Goal: Task Accomplishment & Management: Use online tool/utility

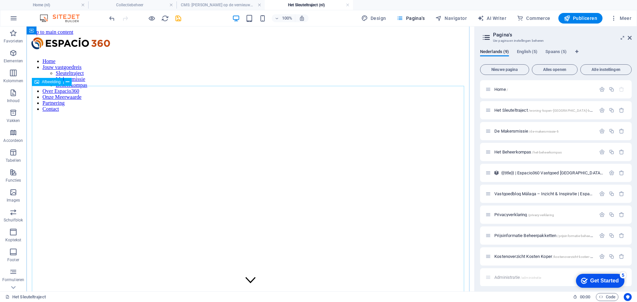
scroll to position [630, 0]
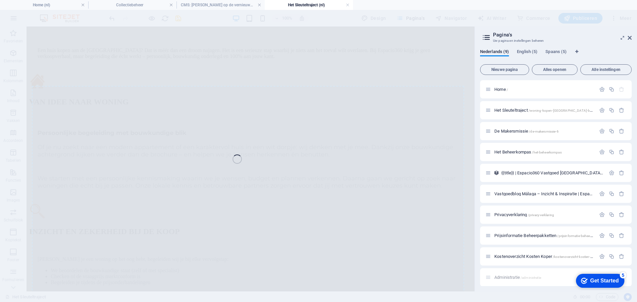
select select "%"
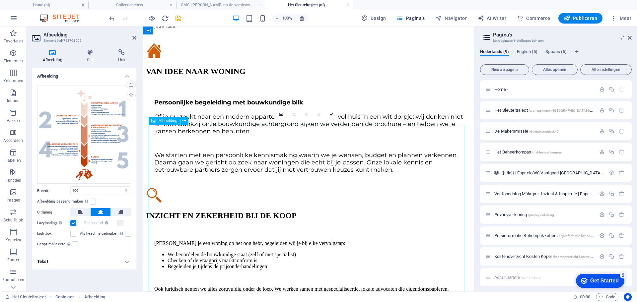
scroll to position [629, 0]
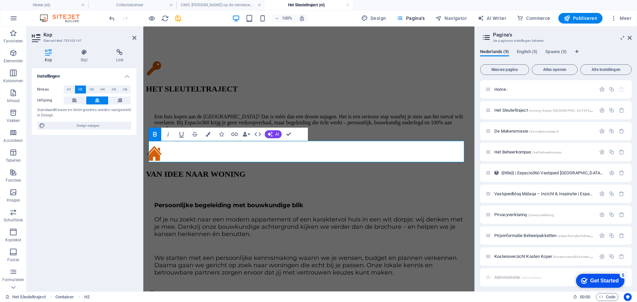
scroll to position [629, 0]
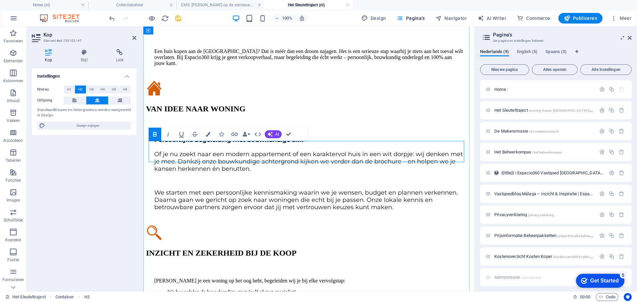
drag, startPoint x: 383, startPoint y: 149, endPoint x: 329, endPoint y: 141, distance: 54.3
drag, startPoint x: 330, startPoint y: 149, endPoint x: 208, endPoint y: 152, distance: 121.4
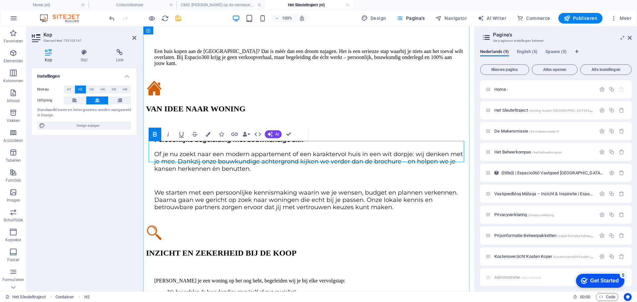
drag, startPoint x: 377, startPoint y: 148, endPoint x: 435, endPoint y: 148, distance: 57.4
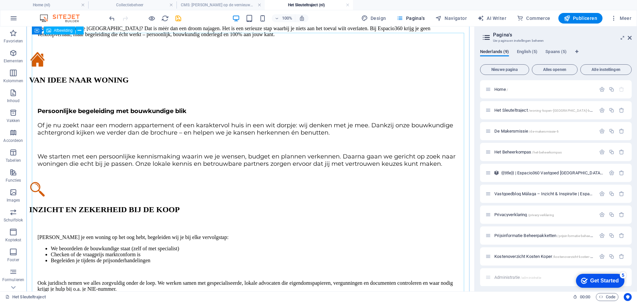
scroll to position [597, 0]
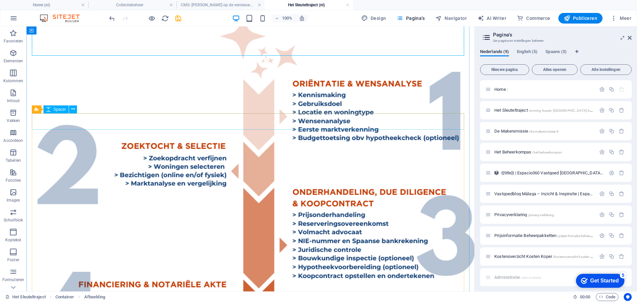
scroll to position [1160, 0]
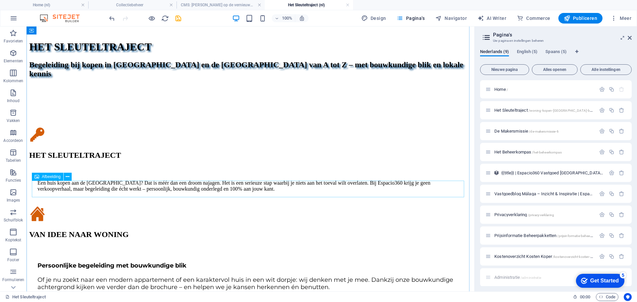
scroll to position [663, 0]
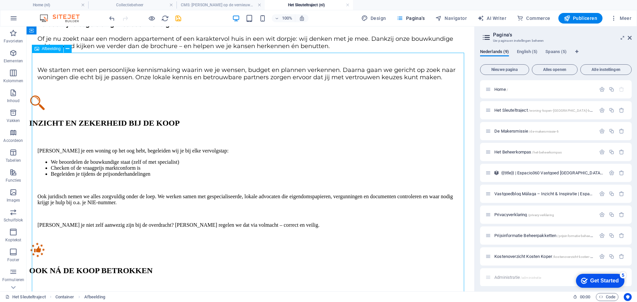
select select "%"
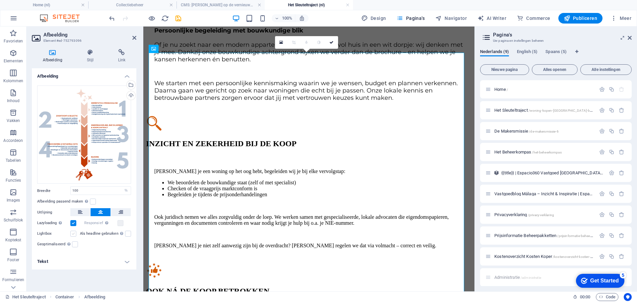
click at [74, 234] on label at bounding box center [73, 234] width 6 height 6
click at [0, 0] on input "Lightbox" at bounding box center [0, 0] width 0 height 0
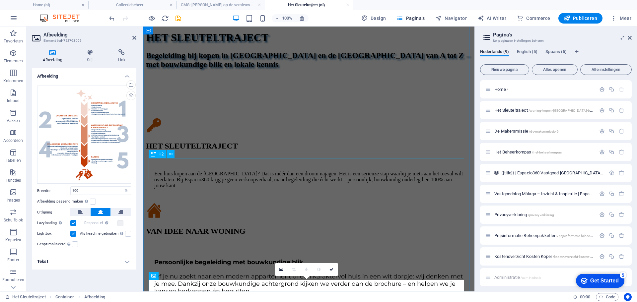
scroll to position [506, 0]
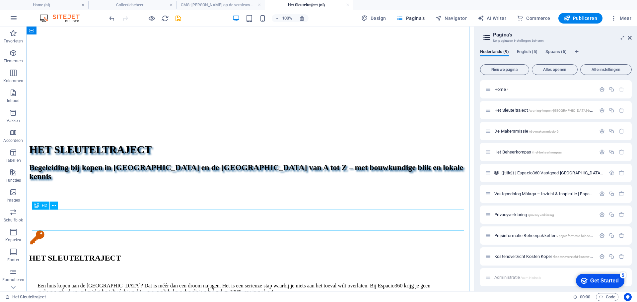
scroll to position [361, 0]
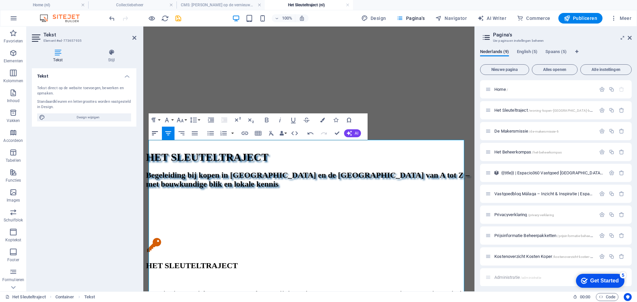
click at [156, 132] on icon "button" at bounding box center [155, 133] width 6 height 4
drag, startPoint x: 154, startPoint y: 131, endPoint x: 164, endPoint y: 138, distance: 12.9
click at [154, 131] on icon "button" at bounding box center [155, 133] width 8 height 8
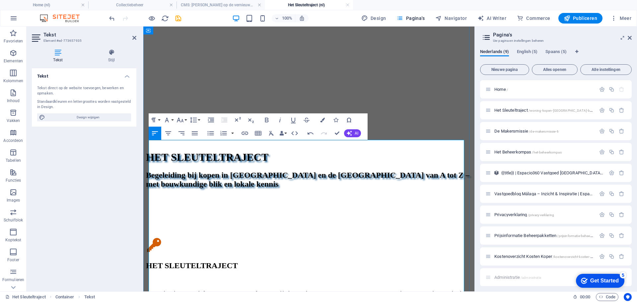
drag, startPoint x: 423, startPoint y: 155, endPoint x: 158, endPoint y: 151, distance: 264.3
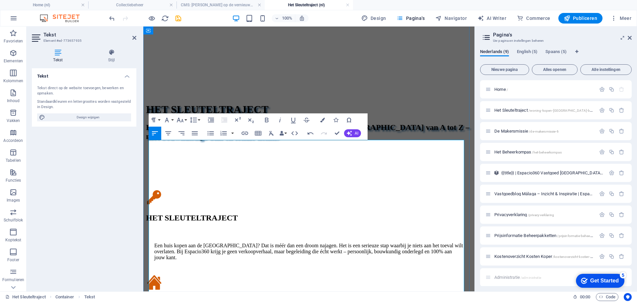
scroll to position [486, 0]
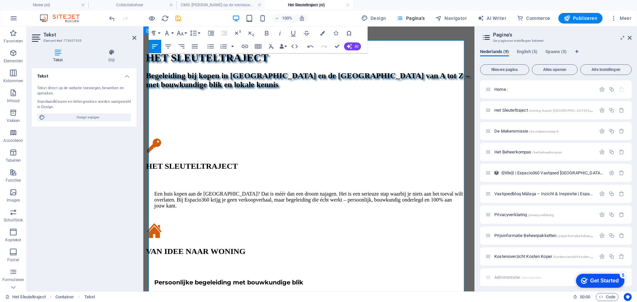
drag, startPoint x: 157, startPoint y: 226, endPoint x: 172, endPoint y: 226, distance: 14.6
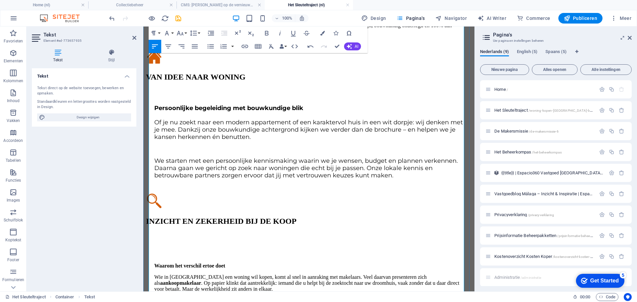
scroll to position [718, 0]
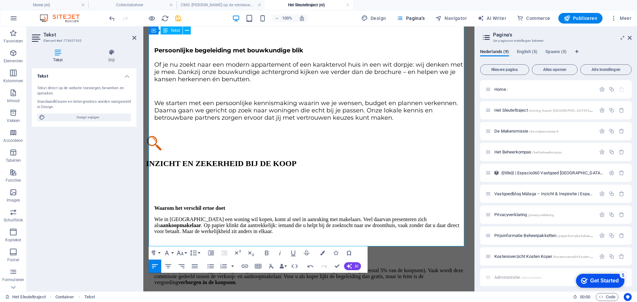
drag, startPoint x: 157, startPoint y: 122, endPoint x: 162, endPoint y: 129, distance: 8.8
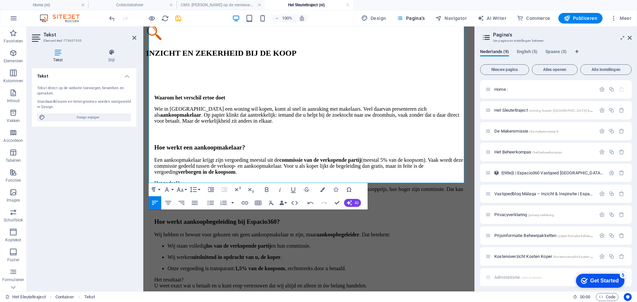
scroll to position [851, 0]
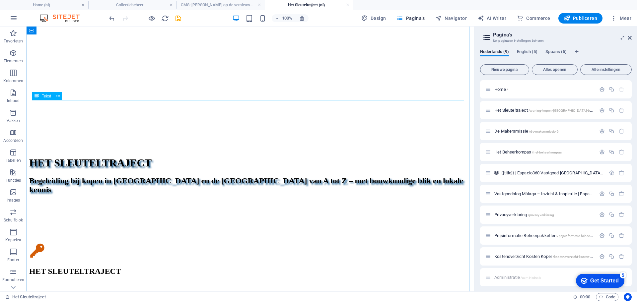
scroll to position [348, 0]
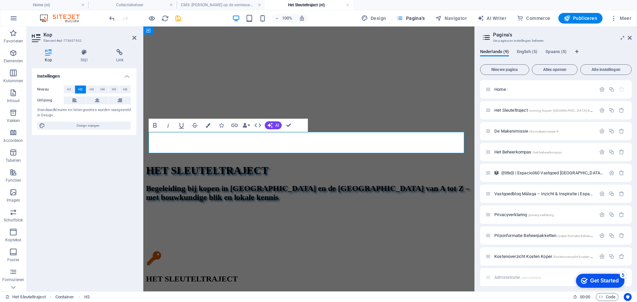
drag, startPoint x: 174, startPoint y: 145, endPoint x: 439, endPoint y: 143, distance: 264.9
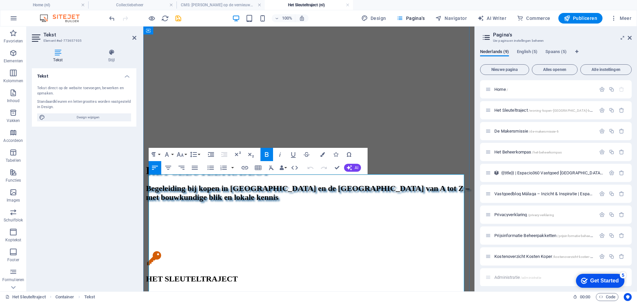
scroll to position [352, 0]
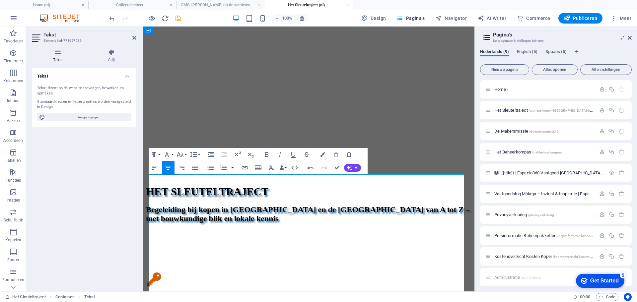
scroll to position [15609, 1]
click at [153, 169] on icon "button" at bounding box center [155, 168] width 6 height 4
click at [155, 166] on icon "button" at bounding box center [155, 168] width 6 height 4
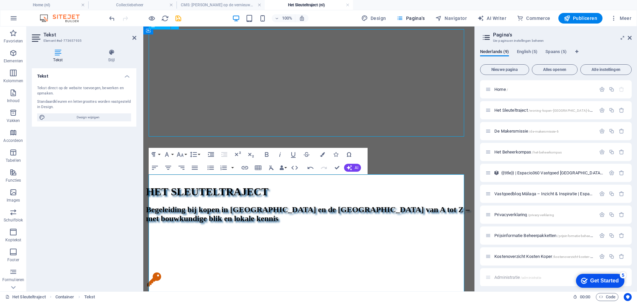
scroll to position [327, 0]
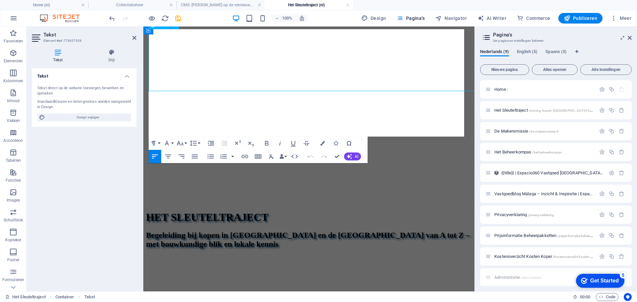
scroll to position [352, 0]
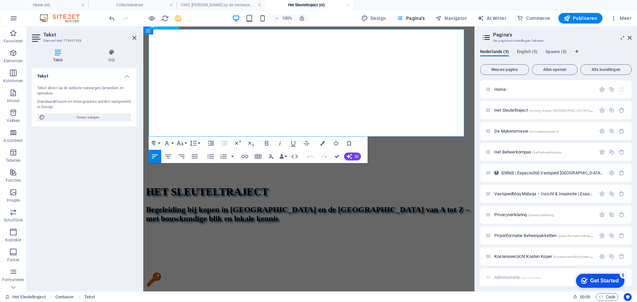
drag, startPoint x: 177, startPoint y: 113, endPoint x: 219, endPoint y: 114, distance: 42.1
click at [180, 144] on icon "button" at bounding box center [180, 143] width 7 height 5
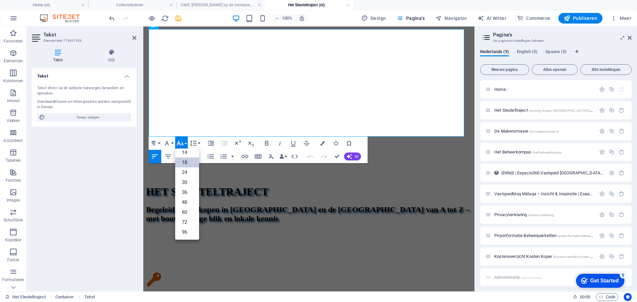
scroll to position [53, 0]
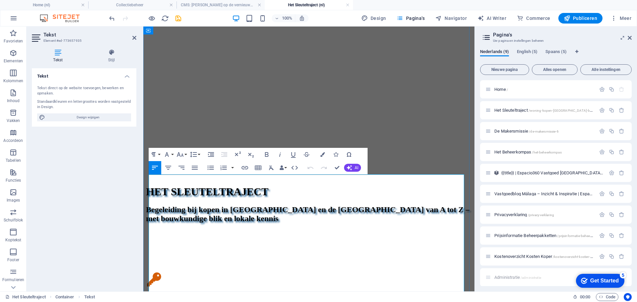
drag, startPoint x: 187, startPoint y: 217, endPoint x: 254, endPoint y: 223, distance: 66.9
click at [183, 155] on icon "button" at bounding box center [180, 155] width 8 height 8
click at [188, 228] on link "18" at bounding box center [187, 227] width 24 height 10
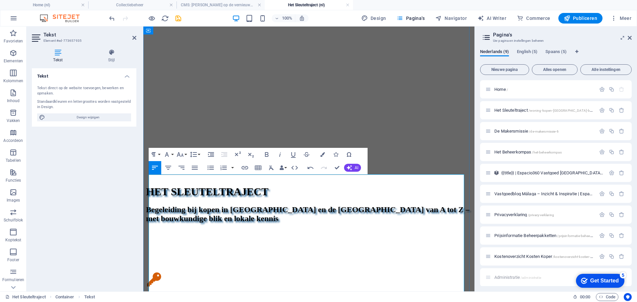
drag, startPoint x: 259, startPoint y: 190, endPoint x: 133, endPoint y: 190, distance: 125.7
drag, startPoint x: 218, startPoint y: 229, endPoint x: 227, endPoint y: 236, distance: 10.9
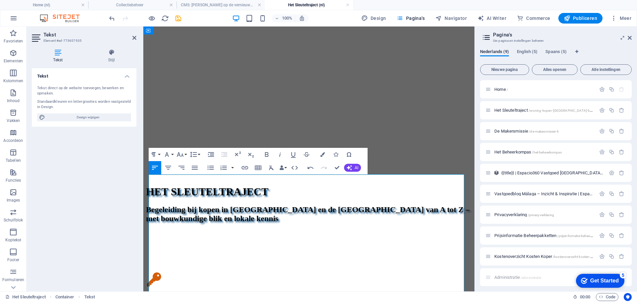
drag, startPoint x: 266, startPoint y: 256, endPoint x: 156, endPoint y: 257, distance: 109.4
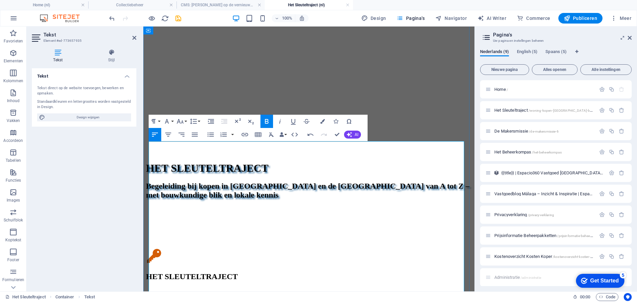
scroll to position [386, 0]
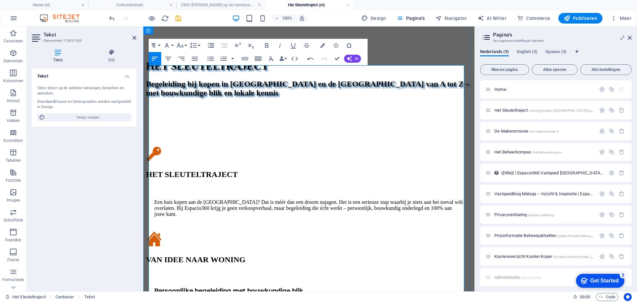
scroll to position [485, 0]
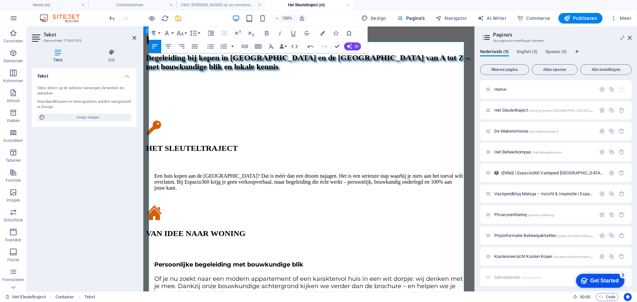
scroll to position [518, 0]
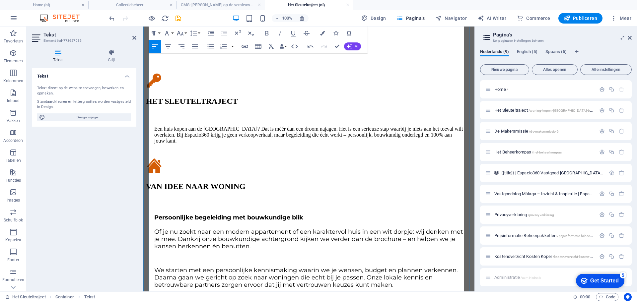
drag, startPoint x: 156, startPoint y: 197, endPoint x: 164, endPoint y: 201, distance: 8.2
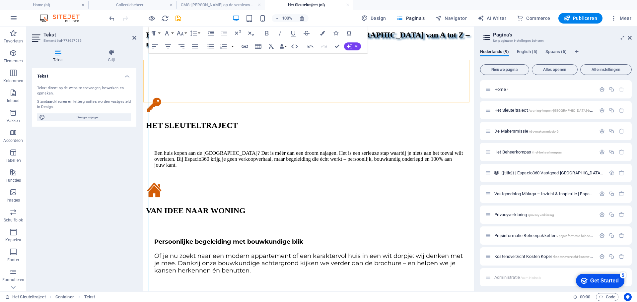
scroll to position [518, 0]
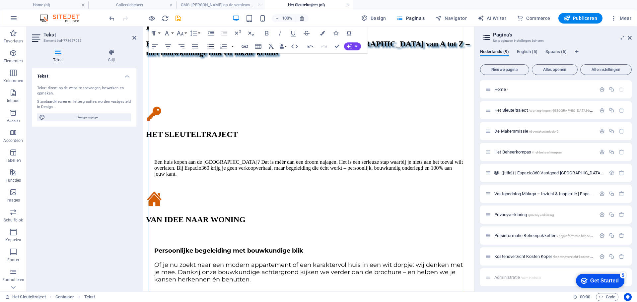
click at [211, 46] on icon "button" at bounding box center [211, 46] width 8 height 8
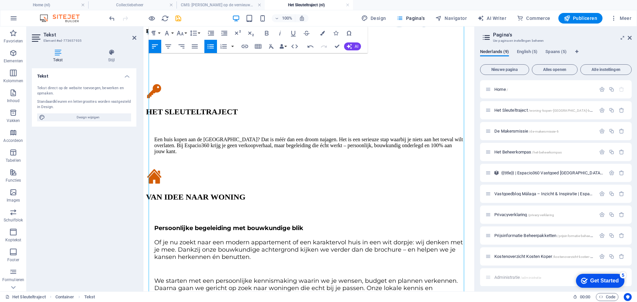
scroll to position [551, 0]
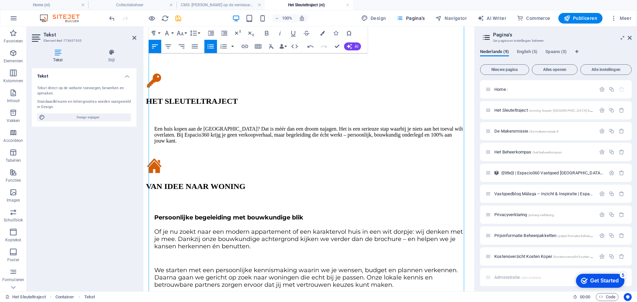
drag, startPoint x: 203, startPoint y: 237, endPoint x: 157, endPoint y: 237, distance: 46.1
drag, startPoint x: 194, startPoint y: 106, endPoint x: 158, endPoint y: 106, distance: 36.5
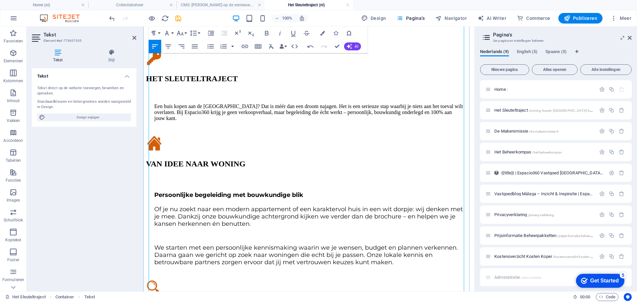
scroll to position [585, 0]
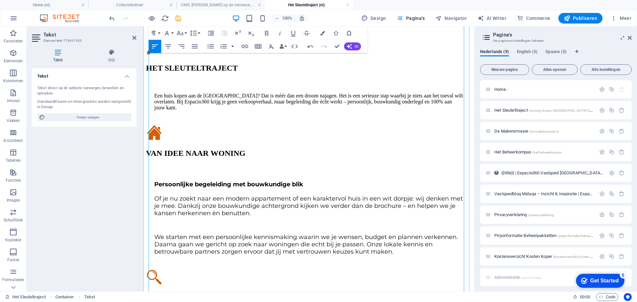
drag, startPoint x: 224, startPoint y: 235, endPoint x: 155, endPoint y: 230, distance: 68.8
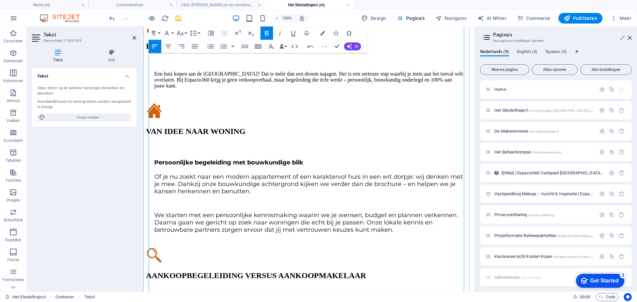
scroll to position [618, 0]
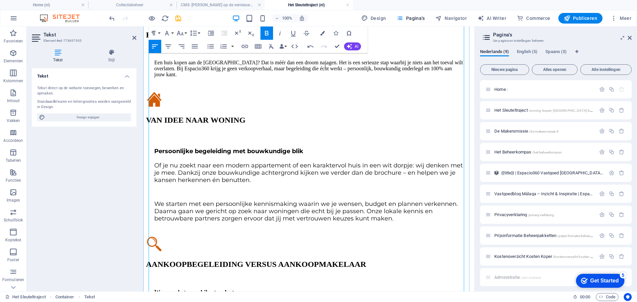
drag, startPoint x: 201, startPoint y: 262, endPoint x: 163, endPoint y: 263, distance: 38.5
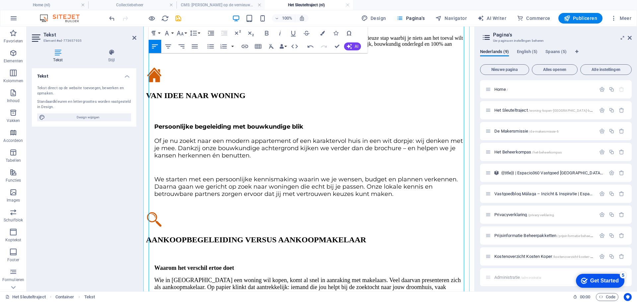
scroll to position [651, 0]
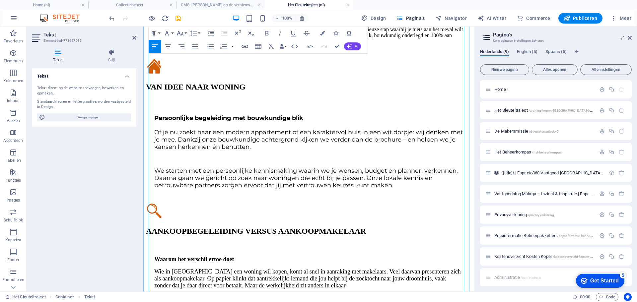
drag, startPoint x: 231, startPoint y: 256, endPoint x: 158, endPoint y: 255, distance: 73.6
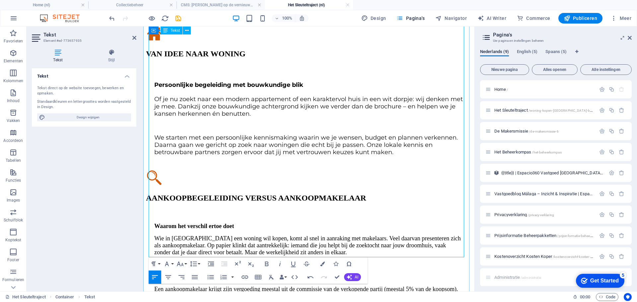
scroll to position [717, 0]
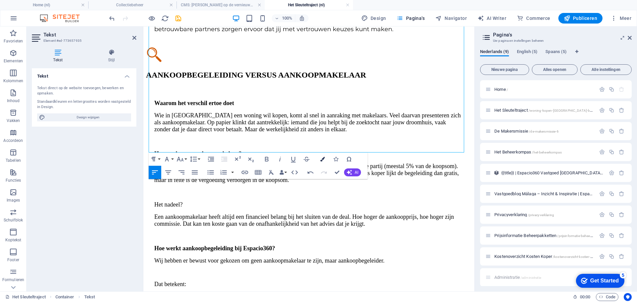
scroll to position [817, 0]
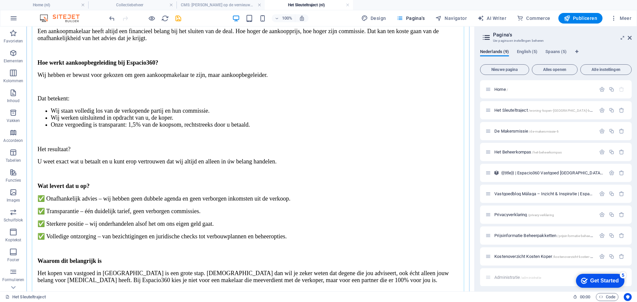
scroll to position [973, 0]
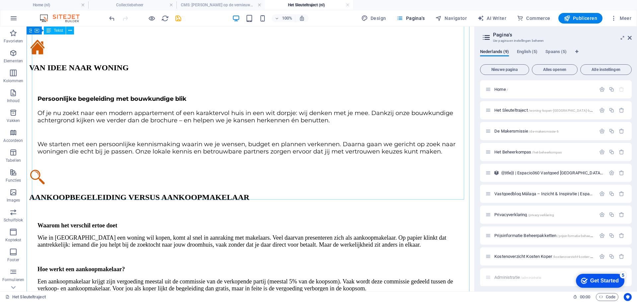
scroll to position [675, 0]
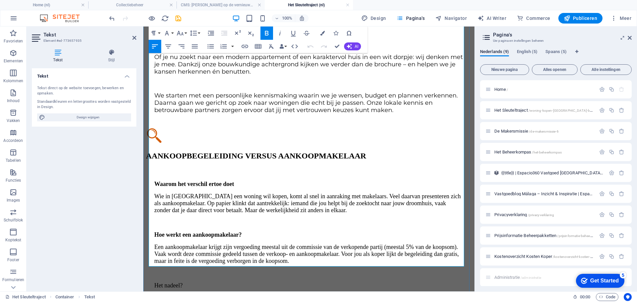
scroll to position [807, 0]
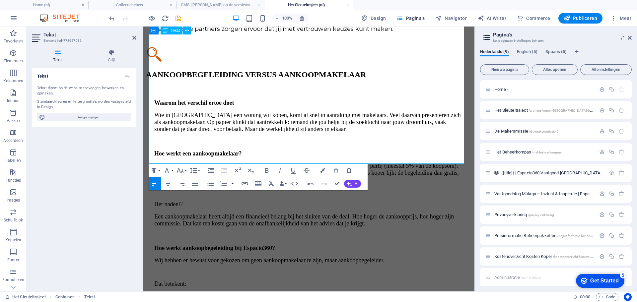
drag, startPoint x: 286, startPoint y: 150, endPoint x: 158, endPoint y: 139, distance: 128.8
click at [168, 183] on icon "button" at bounding box center [168, 184] width 8 height 8
click at [267, 169] on icon "button" at bounding box center [267, 170] width 8 height 8
click at [282, 169] on icon "button" at bounding box center [280, 170] width 8 height 8
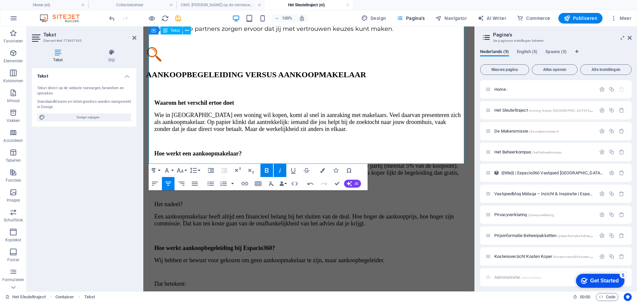
click at [157, 141] on div "Waarom het verschil ertoe doet Wie in [GEOGRAPHIC_DATA] een woning wil kopen, k…" at bounding box center [309, 303] width 326 height 435
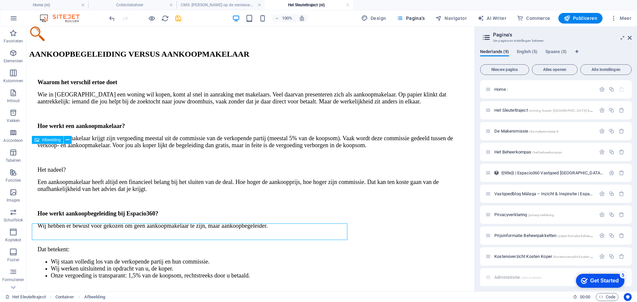
scroll to position [732, 0]
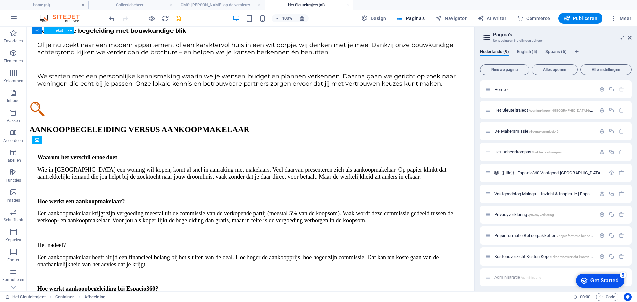
drag, startPoint x: 314, startPoint y: 119, endPoint x: 319, endPoint y: 120, distance: 5.0
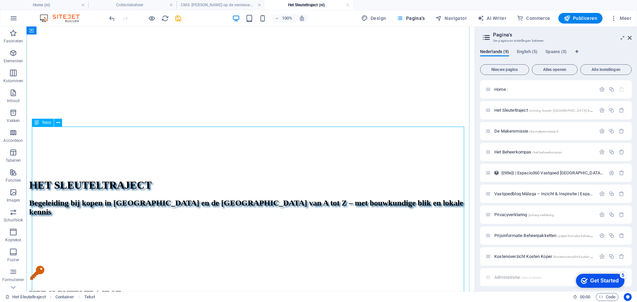
scroll to position [367, 0]
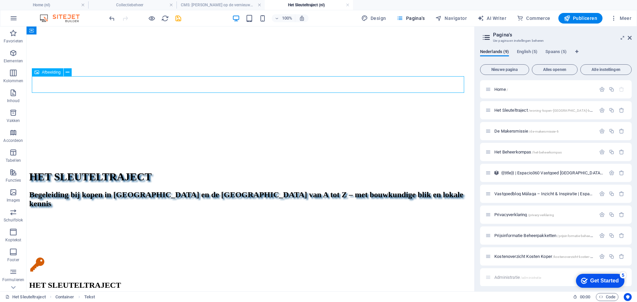
select select "px"
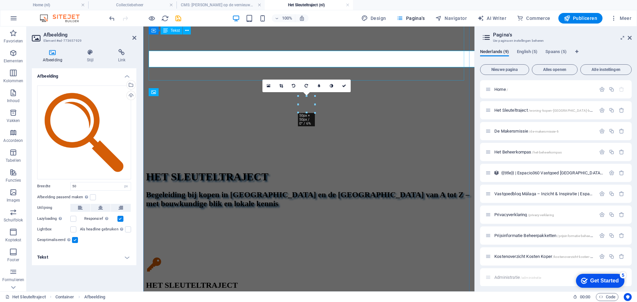
scroll to position [393, 0]
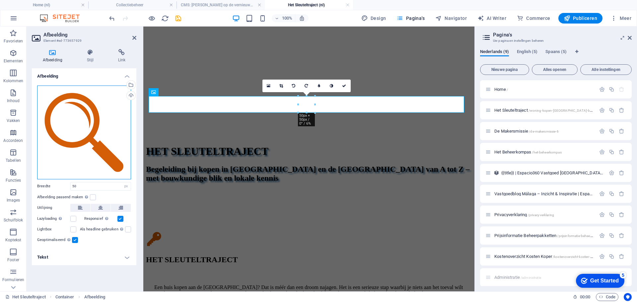
click at [77, 124] on div "Sleep bestanden hierheen, klik om bestanden te kiezen of selecteer bestanden ui…" at bounding box center [84, 133] width 94 height 94
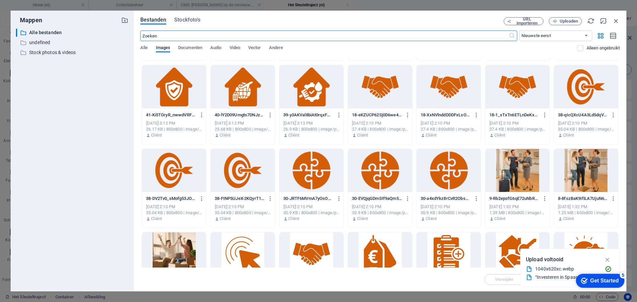
scroll to position [829, 0]
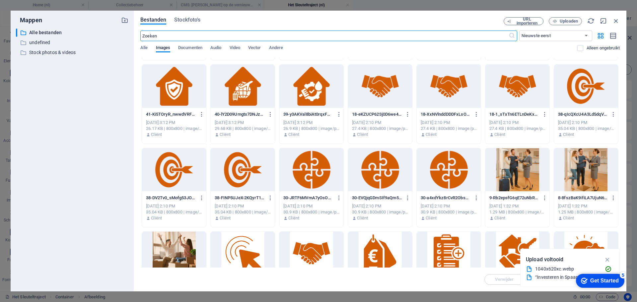
click at [444, 89] on div at bounding box center [448, 86] width 64 height 43
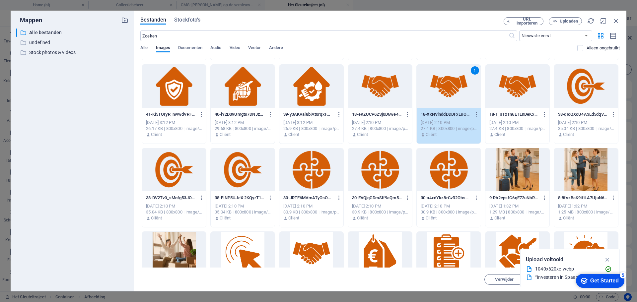
click at [433, 93] on div "1" at bounding box center [448, 86] width 64 height 43
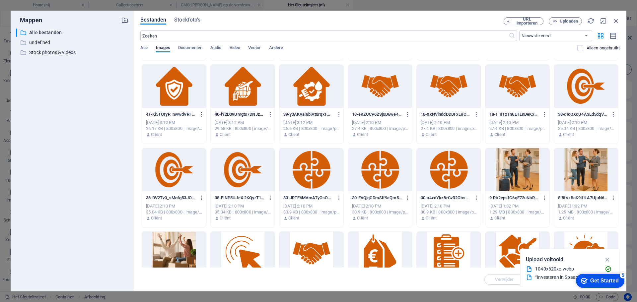
click at [433, 93] on div at bounding box center [448, 86] width 64 height 43
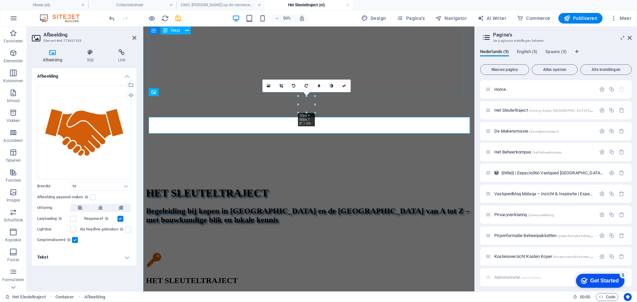
scroll to position [393, 0]
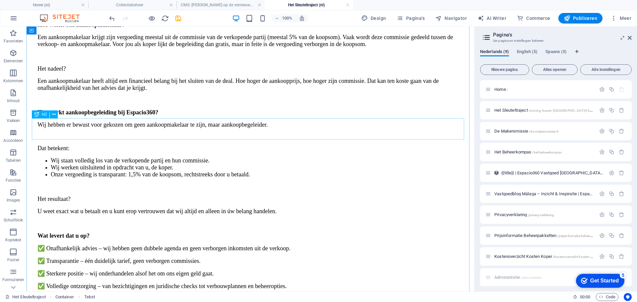
scroll to position [997, 0]
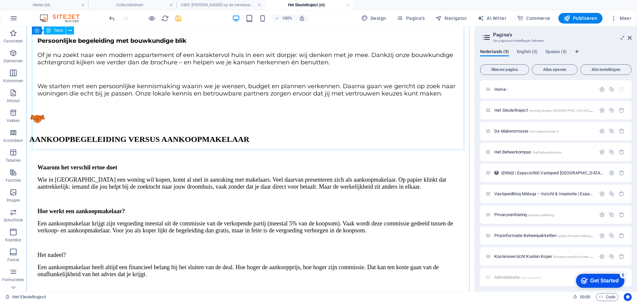
scroll to position [732, 0]
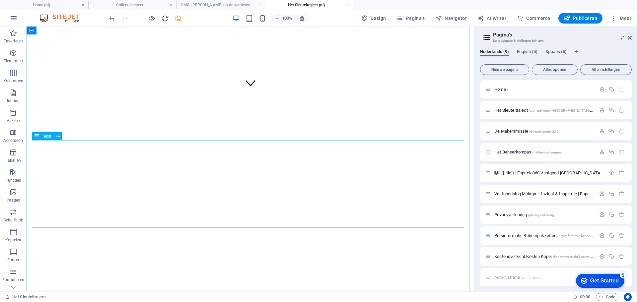
scroll to position [168, 0]
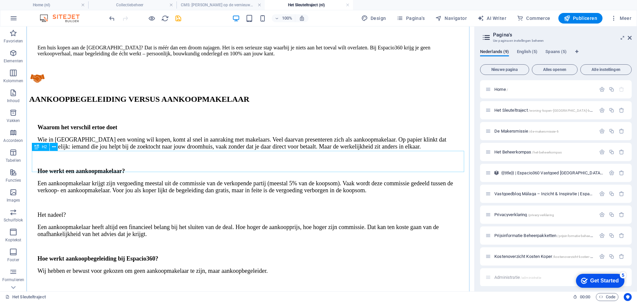
scroll to position [566, 0]
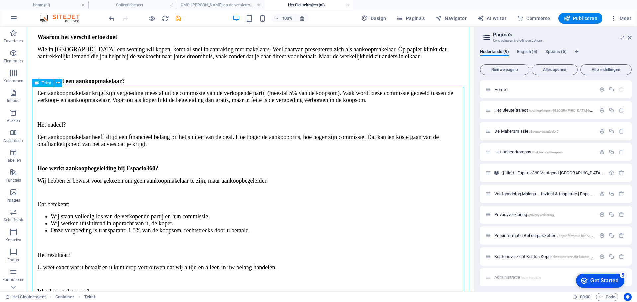
scroll to position [732, 0]
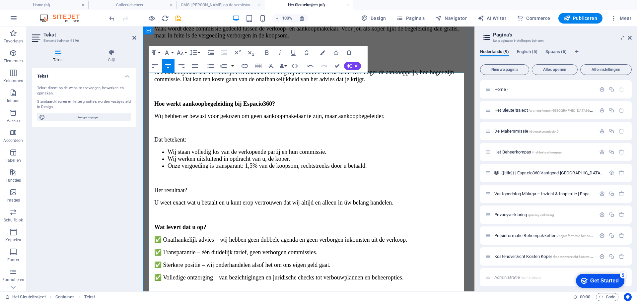
scroll to position [16890, 1]
click at [155, 63] on icon "button" at bounding box center [155, 66] width 8 height 8
drag, startPoint x: 246, startPoint y: 138, endPoint x: 158, endPoint y: 81, distance: 104.9
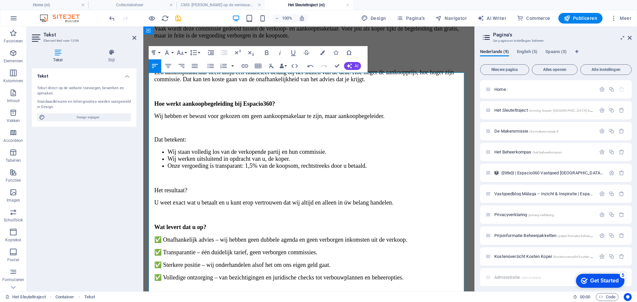
drag, startPoint x: 275, startPoint y: 104, endPoint x: 187, endPoint y: 80, distance: 90.7
click at [182, 54] on icon "button" at bounding box center [180, 52] width 7 height 5
click at [191, 126] on link "18" at bounding box center [187, 125] width 24 height 10
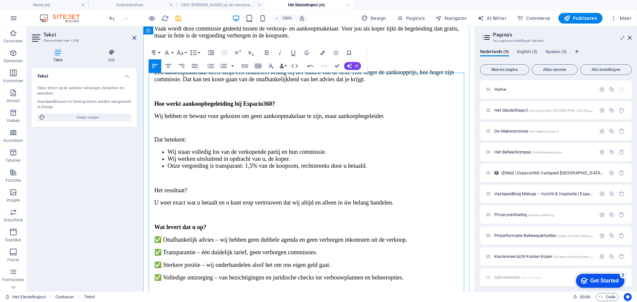
drag, startPoint x: 244, startPoint y: 125, endPoint x: 161, endPoint y: 125, distance: 82.2
click at [221, 67] on icon "button" at bounding box center [223, 66] width 8 height 8
drag, startPoint x: 170, startPoint y: 126, endPoint x: 176, endPoint y: 127, distance: 5.6
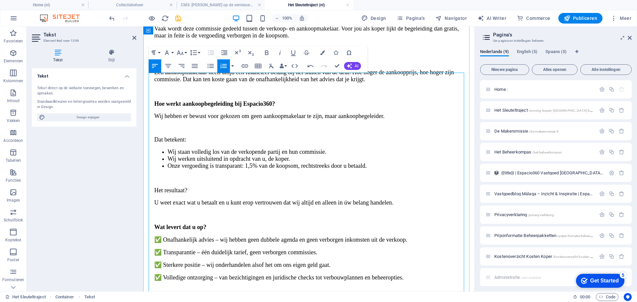
drag, startPoint x: 168, startPoint y: 126, endPoint x: 173, endPoint y: 130, distance: 6.7
click at [225, 69] on icon "button" at bounding box center [223, 66] width 8 height 8
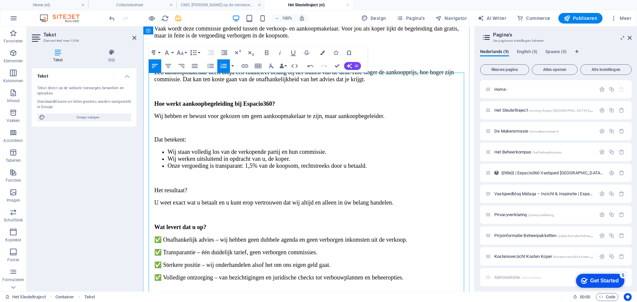
click at [223, 66] on icon "button" at bounding box center [223, 66] width 6 height 5
click at [156, 65] on icon "button" at bounding box center [155, 66] width 6 height 4
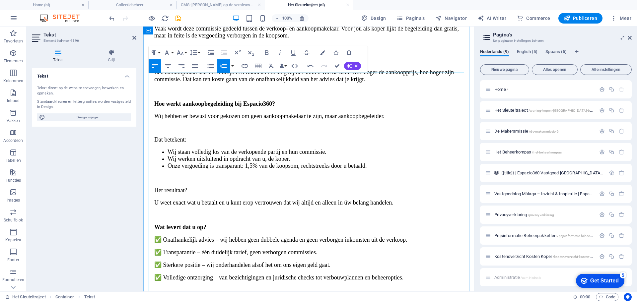
click at [156, 67] on icon "button" at bounding box center [155, 66] width 8 height 8
click at [153, 66] on icon "button" at bounding box center [155, 66] width 6 height 4
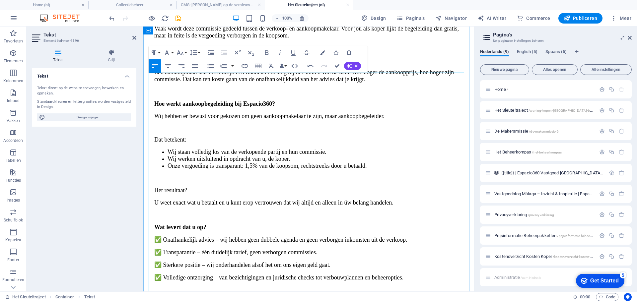
drag, startPoint x: 235, startPoint y: 126, endPoint x: 156, endPoint y: 123, distance: 79.3
drag, startPoint x: 228, startPoint y: 176, endPoint x: 158, endPoint y: 175, distance: 70.3
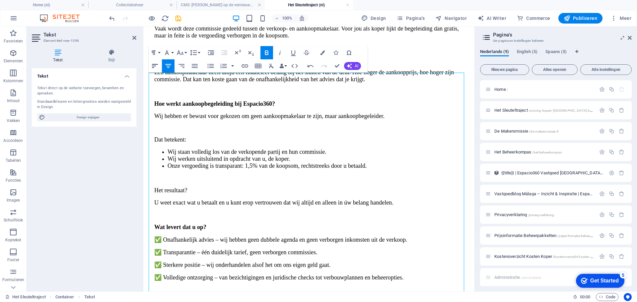
click at [155, 62] on icon "button" at bounding box center [155, 66] width 8 height 8
drag, startPoint x: 304, startPoint y: 227, endPoint x: 154, endPoint y: 224, distance: 150.2
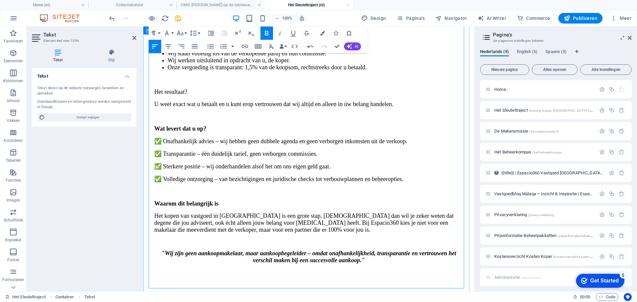
scroll to position [907, 0]
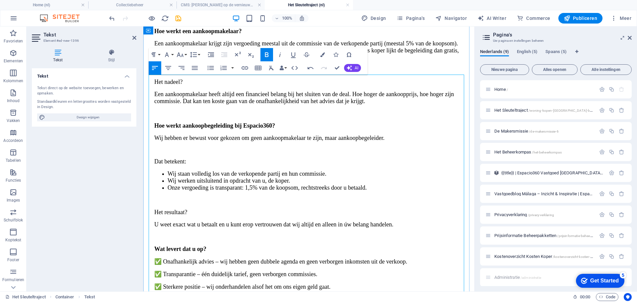
scroll to position [774, 0]
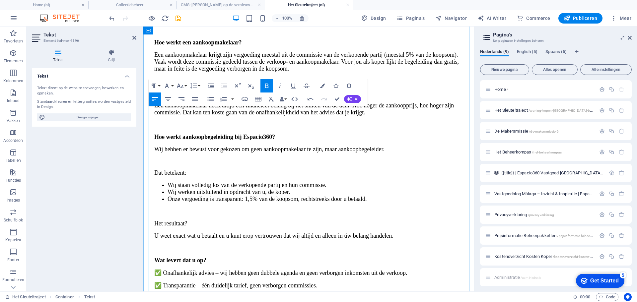
drag, startPoint x: 329, startPoint y: 120, endPoint x: 356, endPoint y: 134, distance: 30.0
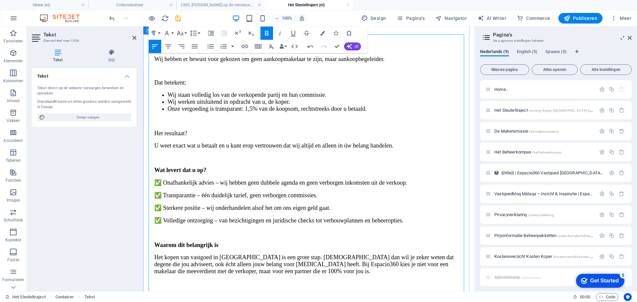
scroll to position [874, 0]
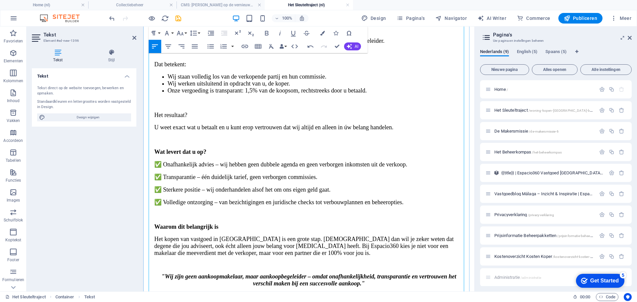
scroll to position [940, 0]
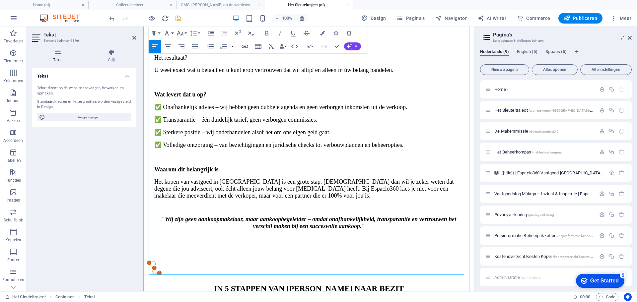
drag, startPoint x: 254, startPoint y: 193, endPoint x: 220, endPoint y: 199, distance: 34.7
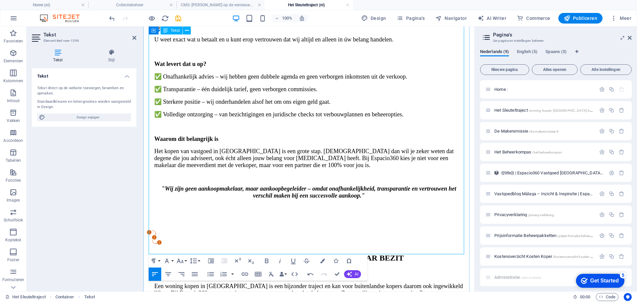
scroll to position [1006, 0]
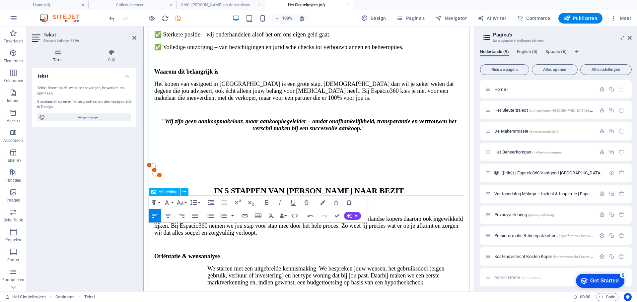
scroll to position [1073, 0]
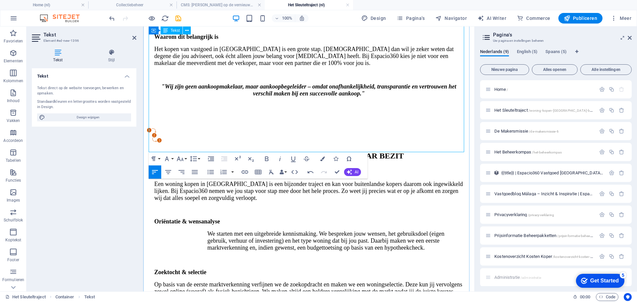
drag, startPoint x: 308, startPoint y: 130, endPoint x: 286, endPoint y: 131, distance: 21.6
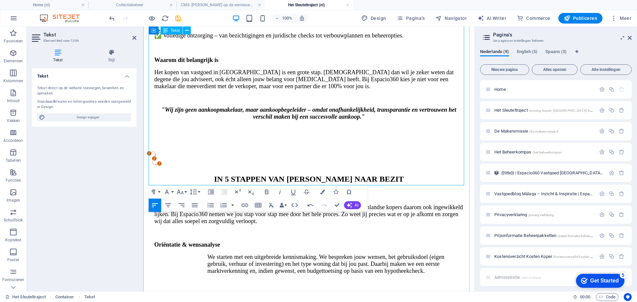
scroll to position [1039, 0]
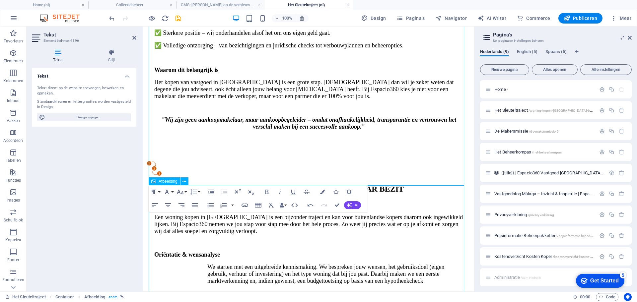
scroll to position [944, 0]
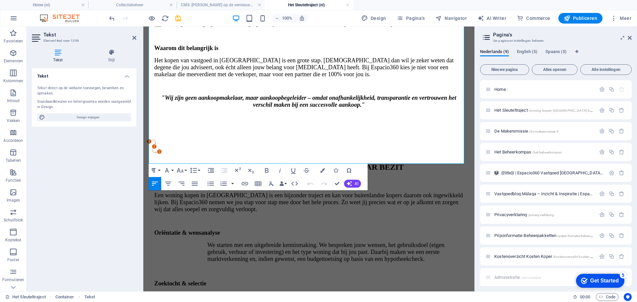
scroll to position [1061, 0]
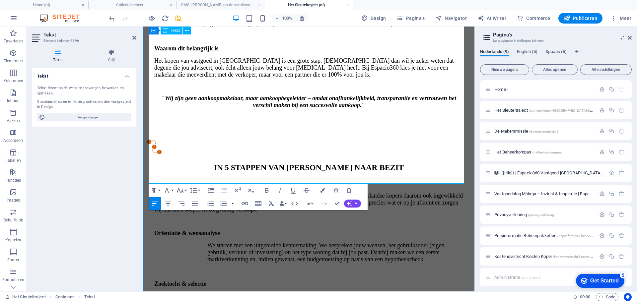
drag, startPoint x: 394, startPoint y: 171, endPoint x: 153, endPoint y: 168, distance: 240.7
click at [184, 189] on button "Font Size" at bounding box center [181, 190] width 13 height 13
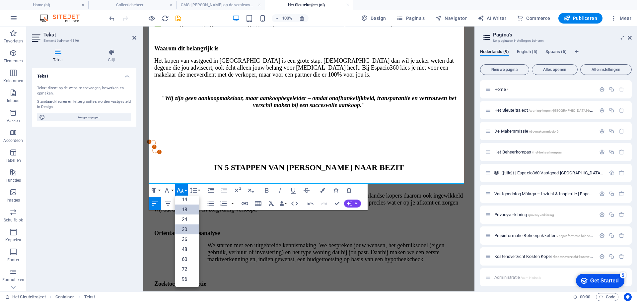
scroll to position [53, 0]
click at [183, 210] on link "18" at bounding box center [187, 210] width 24 height 10
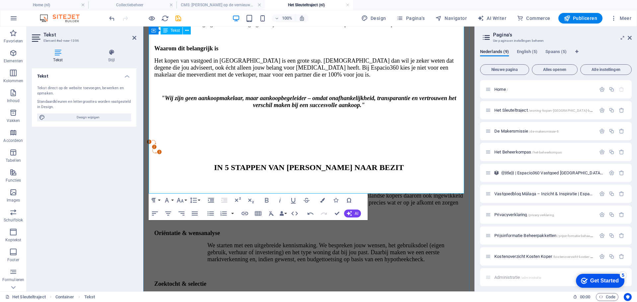
drag, startPoint x: 245, startPoint y: 166, endPoint x: 156, endPoint y: 169, distance: 89.6
drag, startPoint x: 179, startPoint y: 199, endPoint x: 183, endPoint y: 211, distance: 13.0
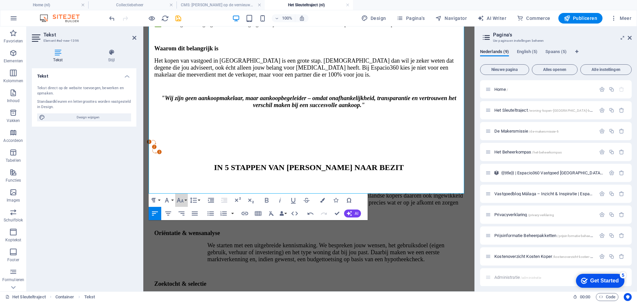
click at [179, 199] on icon "button" at bounding box center [180, 200] width 7 height 5
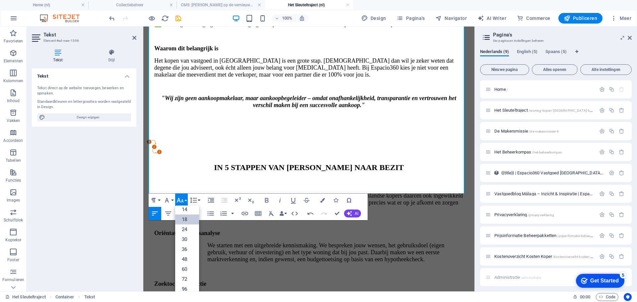
click at [188, 219] on link "18" at bounding box center [187, 220] width 24 height 10
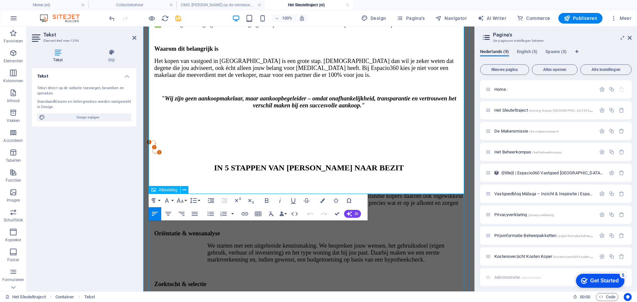
scroll to position [1061, 0]
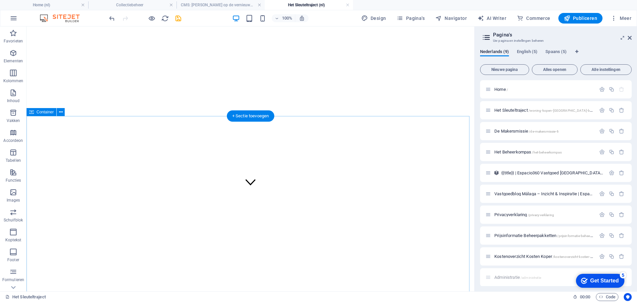
scroll to position [99, 0]
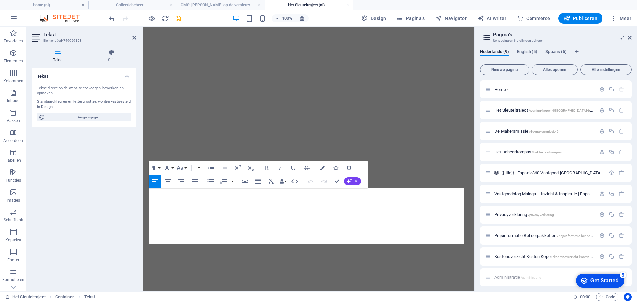
drag, startPoint x: 238, startPoint y: 232, endPoint x: 286, endPoint y: 226, distance: 47.8
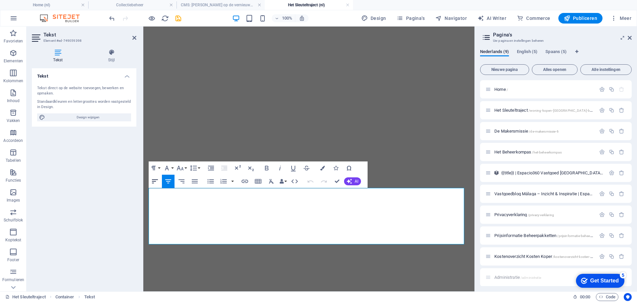
click at [155, 181] on icon "button" at bounding box center [155, 181] width 6 height 4
drag, startPoint x: 409, startPoint y: 211, endPoint x: 412, endPoint y: 215, distance: 4.8
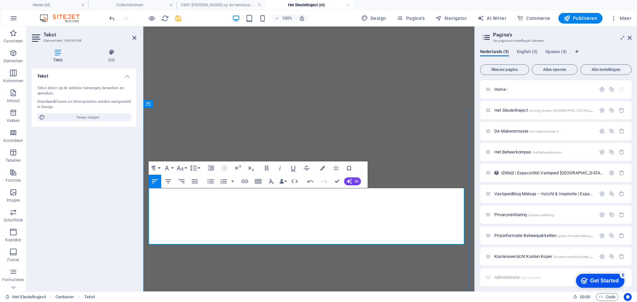
drag, startPoint x: 444, startPoint y: 232, endPoint x: 283, endPoint y: 214, distance: 161.5
click at [170, 168] on icon "button" at bounding box center [167, 168] width 8 height 8
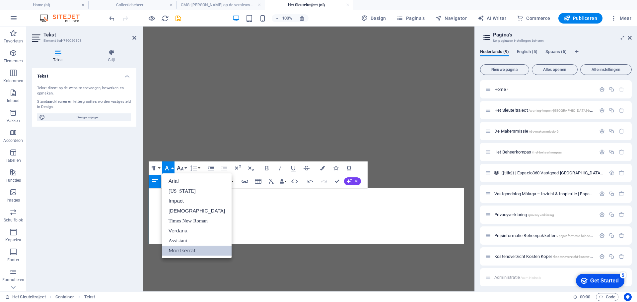
scroll to position [0, 0]
click at [181, 166] on icon "button" at bounding box center [180, 168] width 8 height 8
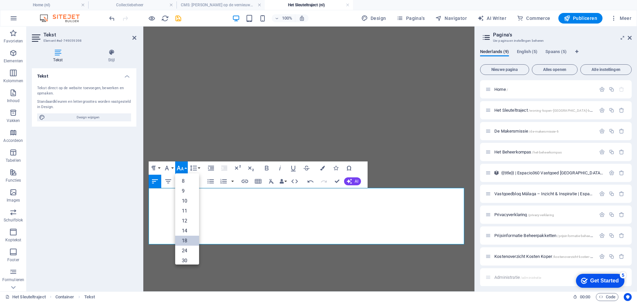
click at [188, 239] on link "18" at bounding box center [187, 241] width 24 height 10
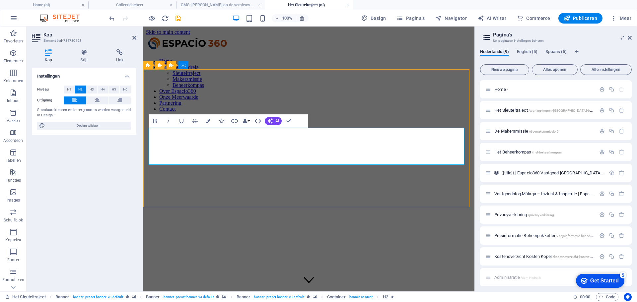
click at [305, 275] on figure at bounding box center [309, 280] width 10 height 11
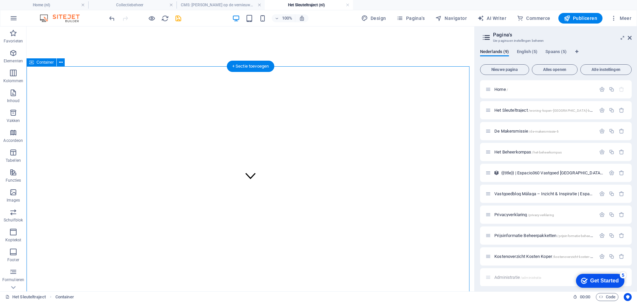
scroll to position [99, 0]
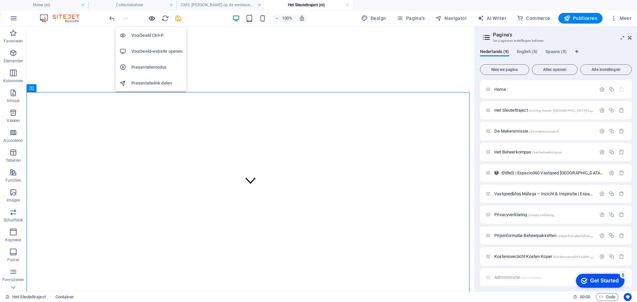
click at [153, 20] on icon "button" at bounding box center [152, 19] width 8 height 8
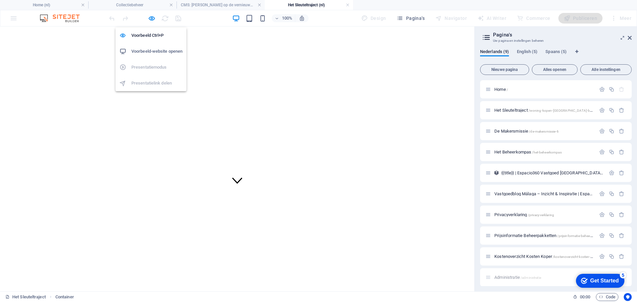
click at [158, 54] on h6 "Voorbeeld-website openen" at bounding box center [156, 51] width 51 height 8
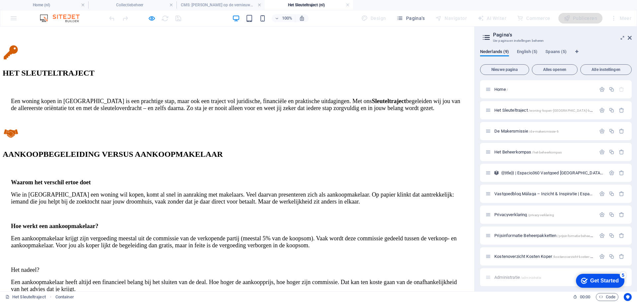
scroll to position [630, 0]
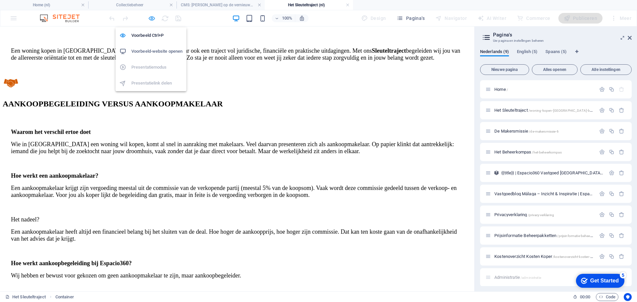
click at [152, 16] on icon "button" at bounding box center [152, 19] width 8 height 8
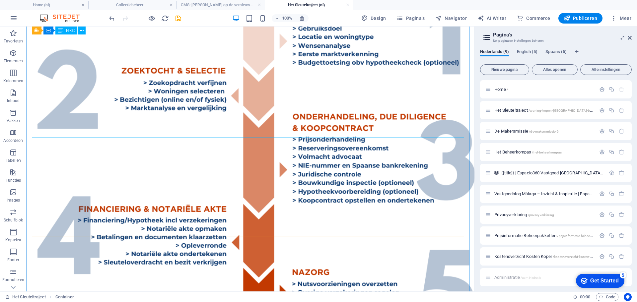
scroll to position [1591, 0]
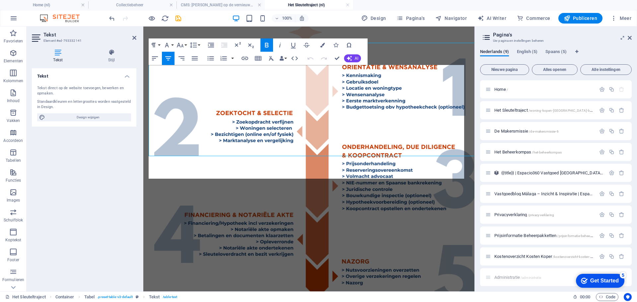
scroll to position [1604, 0]
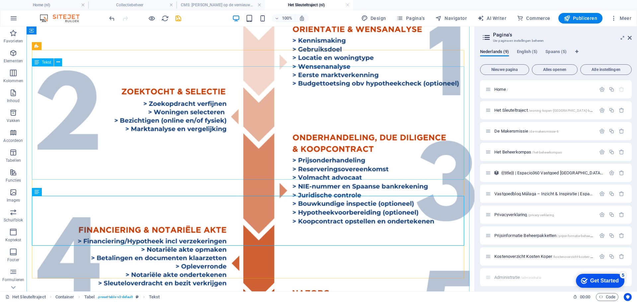
scroll to position [1591, 0]
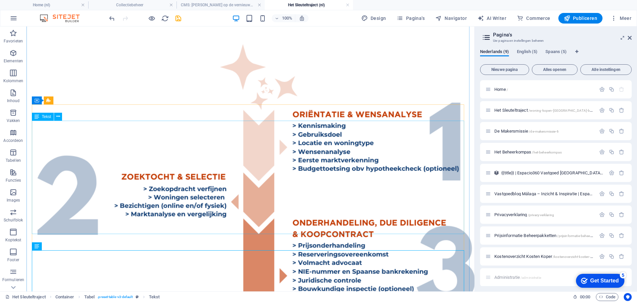
scroll to position [1492, 0]
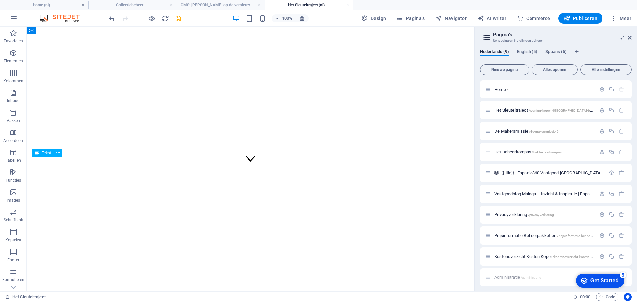
scroll to position [0, 0]
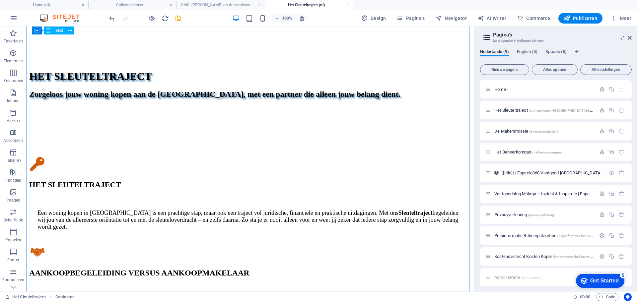
scroll to position [431, 0]
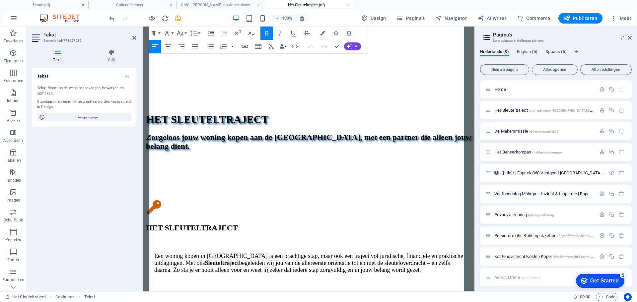
scroll to position [430, 0]
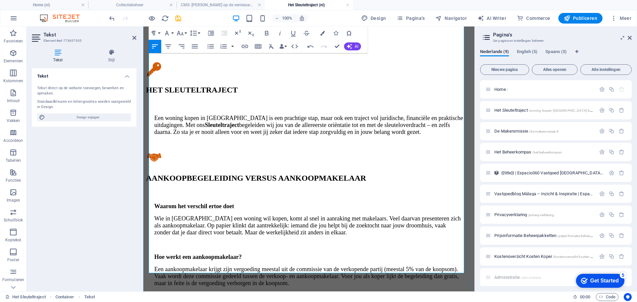
scroll to position [596, 0]
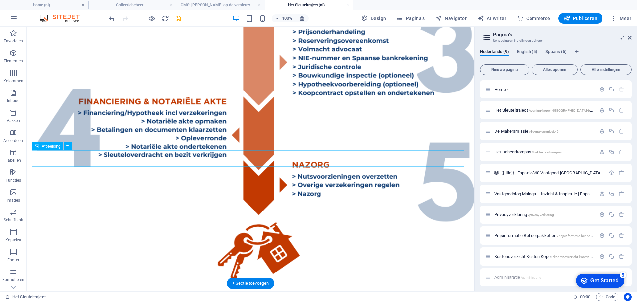
scroll to position [1668, 0]
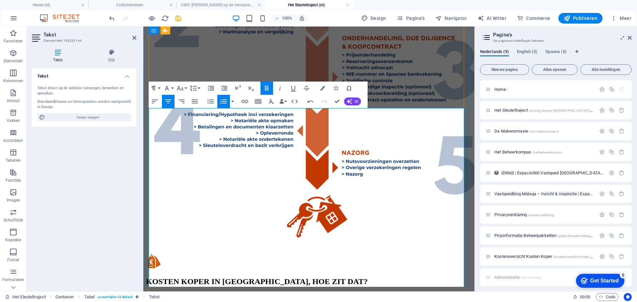
drag, startPoint x: 446, startPoint y: 214, endPoint x: 166, endPoint y: 123, distance: 293.7
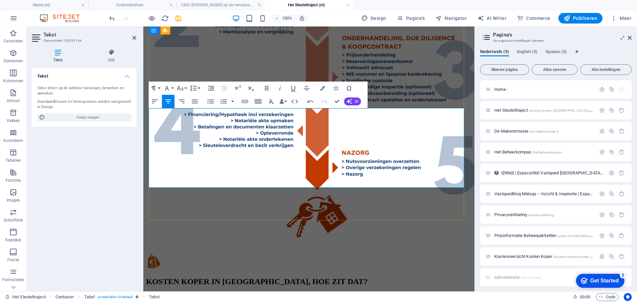
click at [155, 100] on icon "button" at bounding box center [155, 101] width 6 height 4
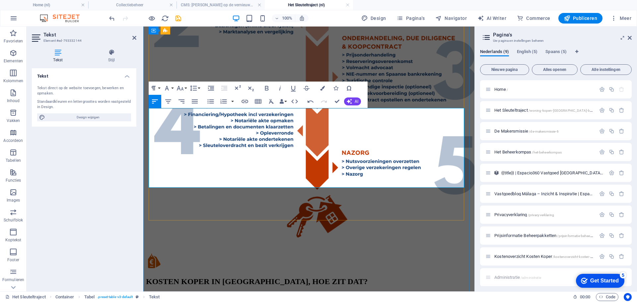
drag, startPoint x: 150, startPoint y: 132, endPoint x: 154, endPoint y: 135, distance: 5.2
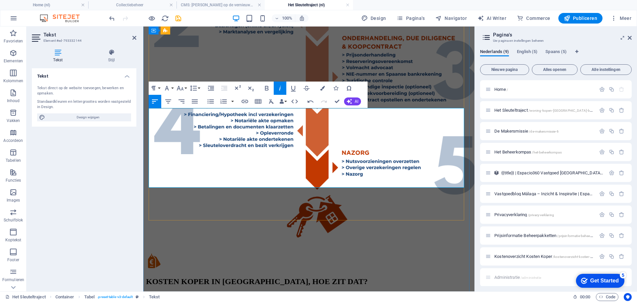
drag, startPoint x: 206, startPoint y: 124, endPoint x: 157, endPoint y: 123, distance: 48.7
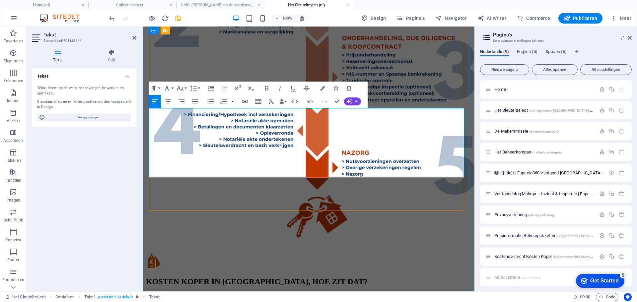
drag, startPoint x: 158, startPoint y: 122, endPoint x: 165, endPoint y: 123, distance: 7.0
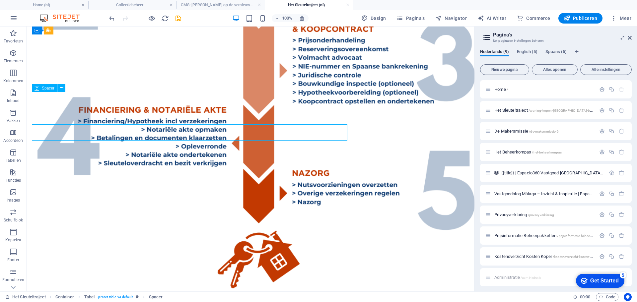
scroll to position [1668, 0]
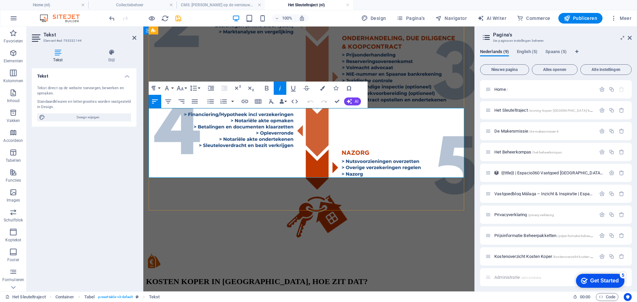
drag, startPoint x: 157, startPoint y: 123, endPoint x: 161, endPoint y: 126, distance: 5.4
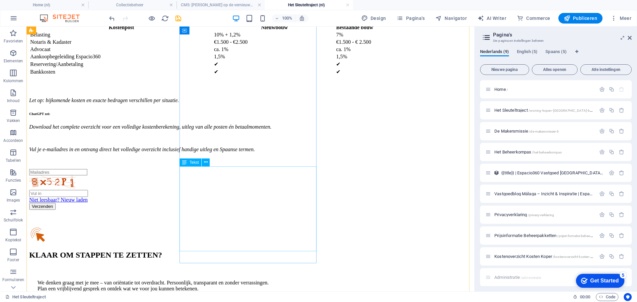
scroll to position [2066, 0]
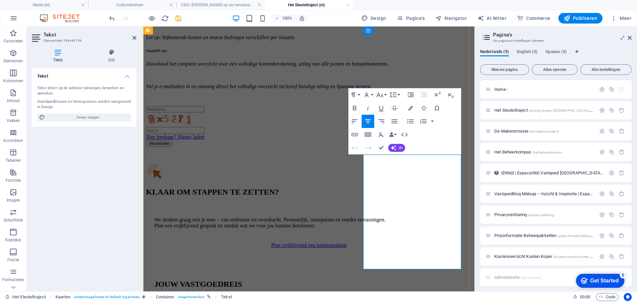
scroll to position [2139, 0]
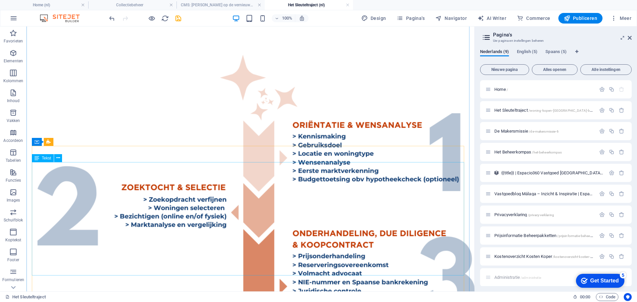
scroll to position [1469, 0]
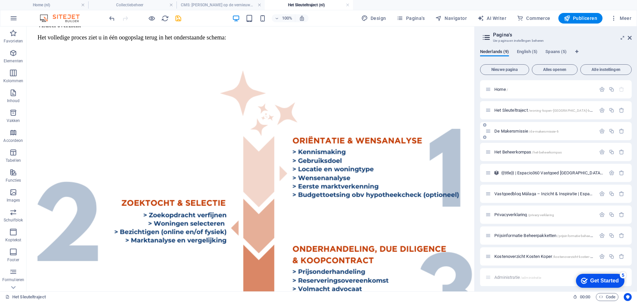
click at [516, 134] on div "De Makersmissie /de-makersmissie-6" at bounding box center [540, 131] width 110 height 8
click at [518, 130] on span "De Makersmissie /de-makersmissie-6" at bounding box center [526, 131] width 64 height 5
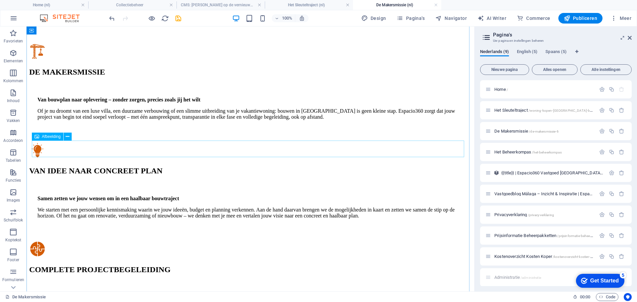
scroll to position [298, 0]
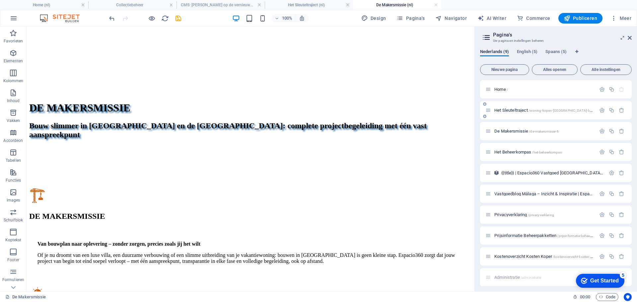
drag, startPoint x: 496, startPoint y: 111, endPoint x: 499, endPoint y: 108, distance: 3.5
click at [497, 111] on span "Het Sleuteltraject /woning-kopen-malaga-begeleiding" at bounding box center [549, 110] width 111 height 5
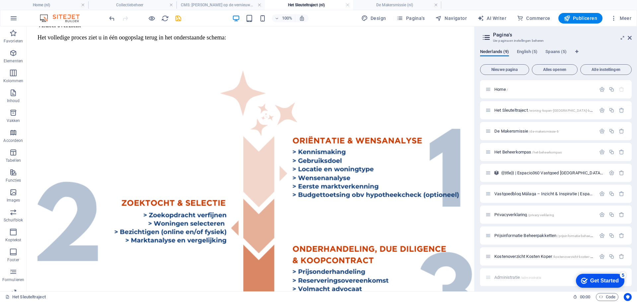
scroll to position [0, 0]
click at [501, 88] on span "Home /" at bounding box center [501, 89] width 14 height 5
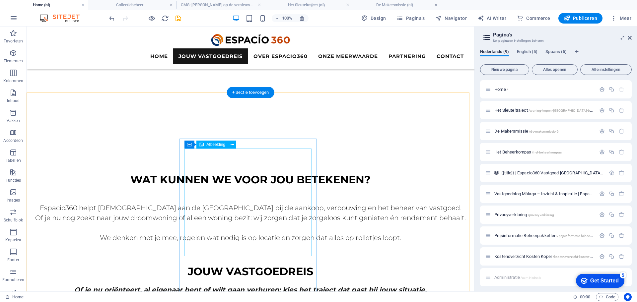
scroll to position [355, 0]
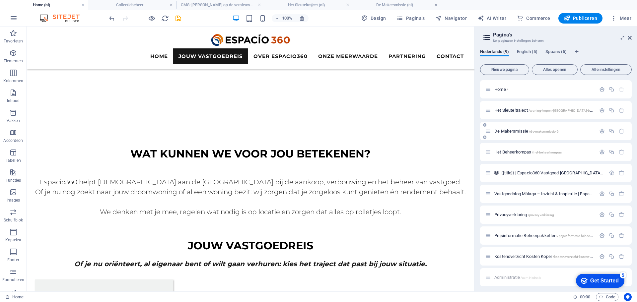
click at [511, 131] on span "De Makersmissie /de-makersmissie-6" at bounding box center [526, 131] width 64 height 5
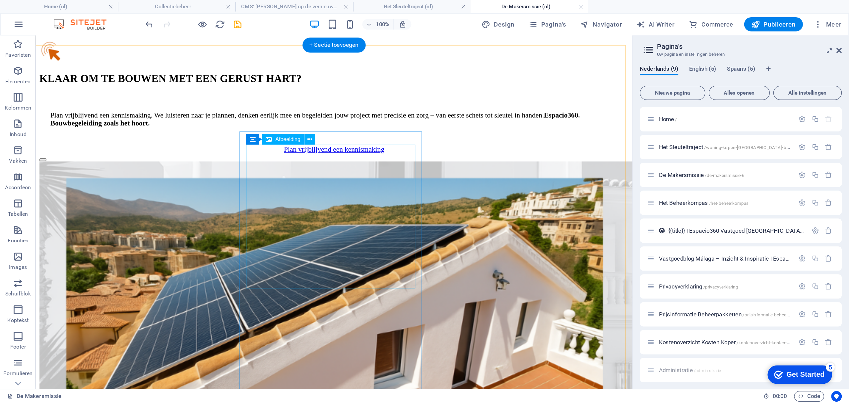
scroll to position [1326, 0]
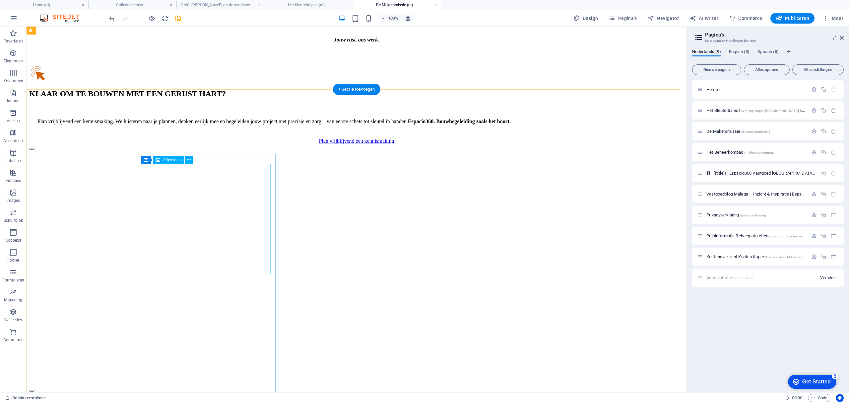
scroll to position [1414, 0]
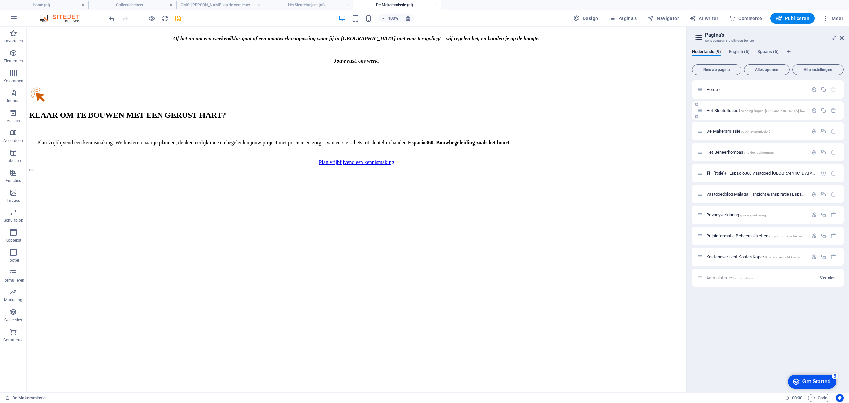
click at [636, 112] on span "Het Sleuteltraject /woning-kopen-malaga-begeleiding" at bounding box center [761, 110] width 111 height 5
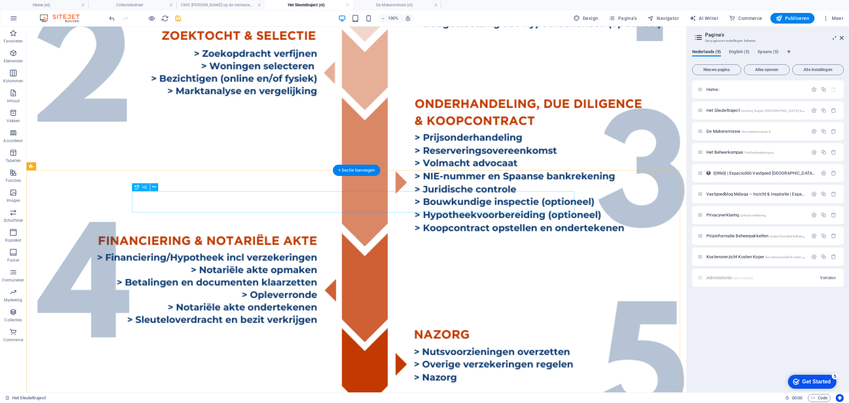
scroll to position [1823, 0]
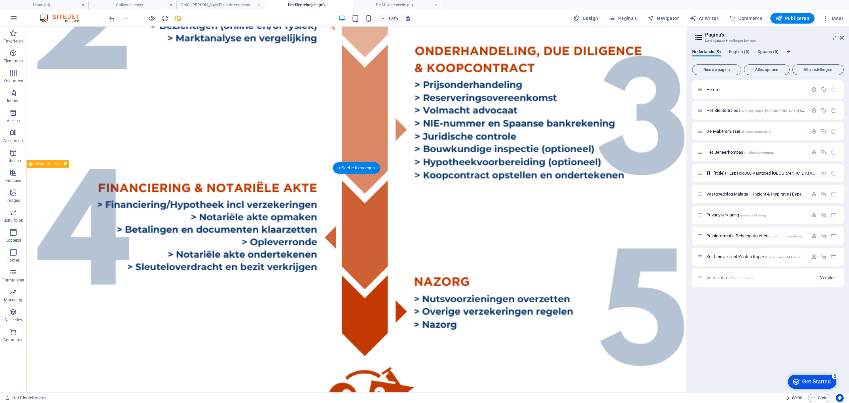
click at [636, 133] on span "De Makersmissie /de-makersmissie-6" at bounding box center [738, 131] width 64 height 5
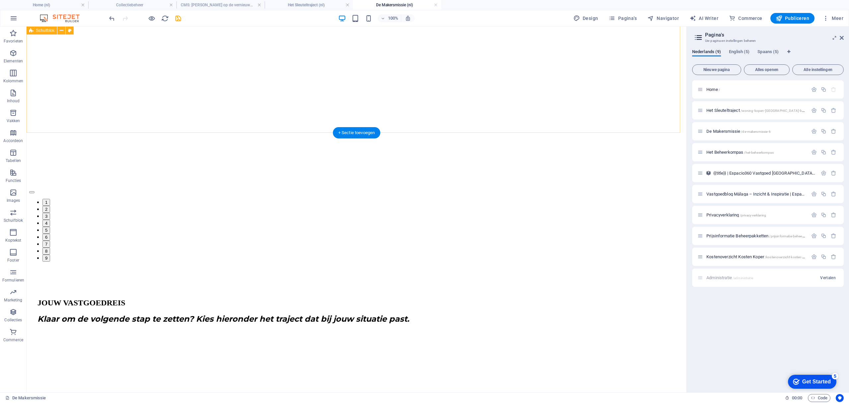
scroll to position [1547, 0]
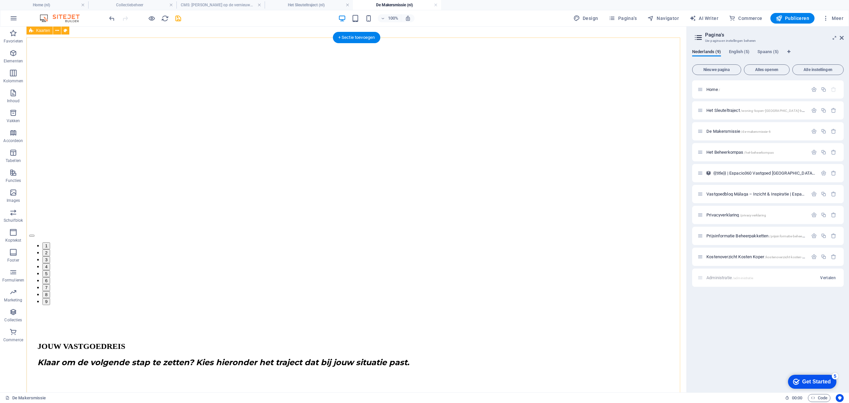
scroll to position [1589, 0]
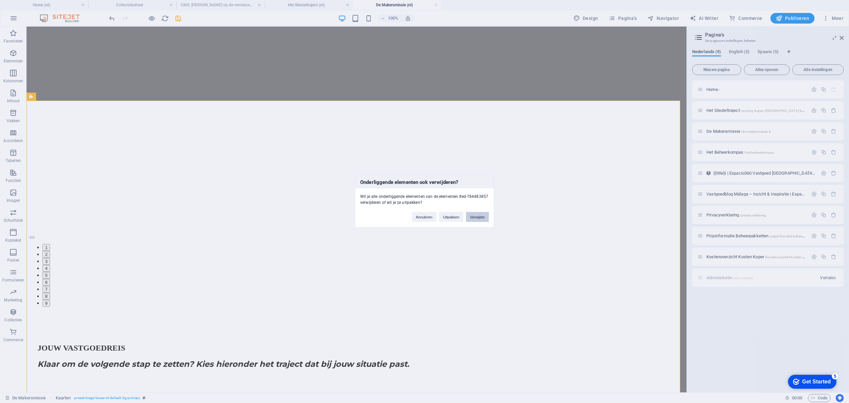
click at [477, 217] on button "Verwijder" at bounding box center [477, 217] width 23 height 10
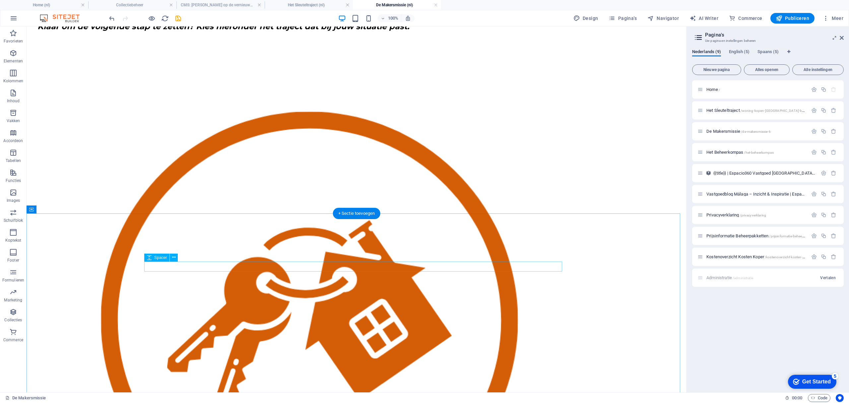
scroll to position [1942, 0]
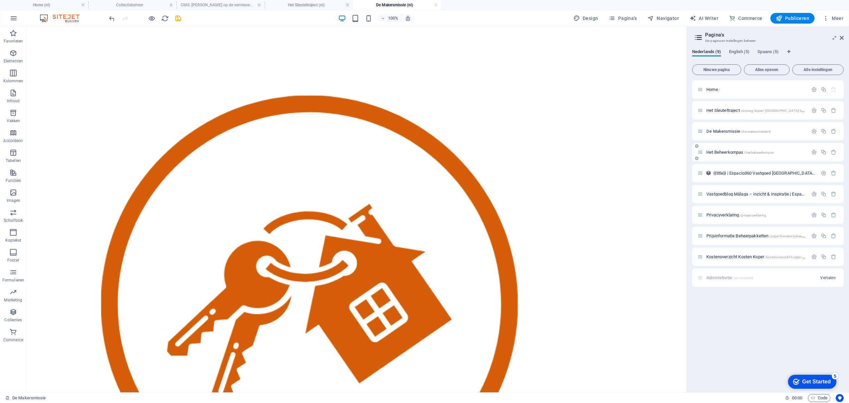
click at [636, 153] on span "Het Beheerkompas /het-beheerkompas" at bounding box center [739, 152] width 67 height 5
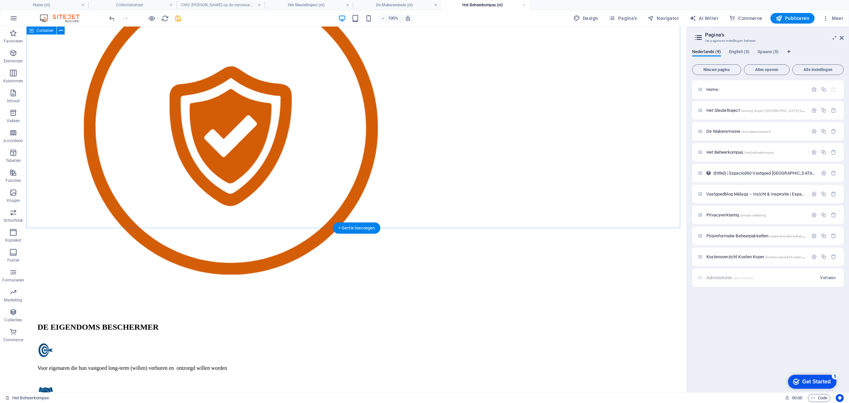
scroll to position [1724, 0]
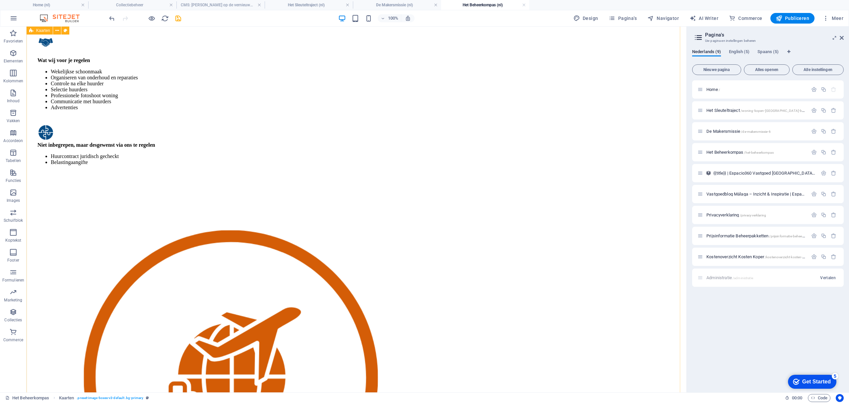
scroll to position [1852, 0]
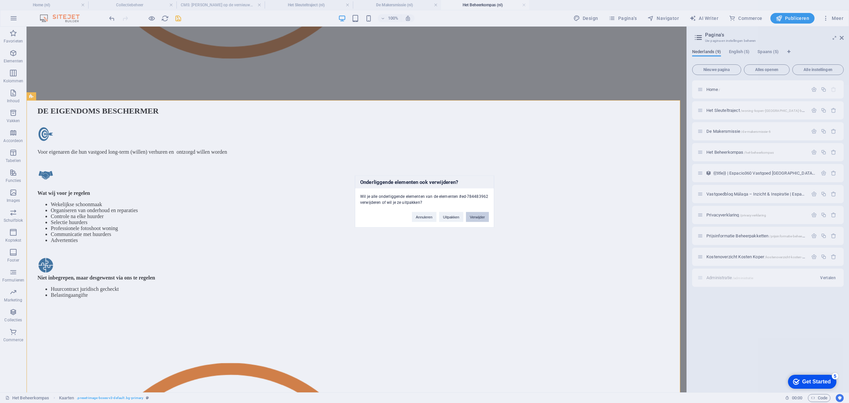
click at [474, 218] on button "Verwijder" at bounding box center [477, 217] width 23 height 10
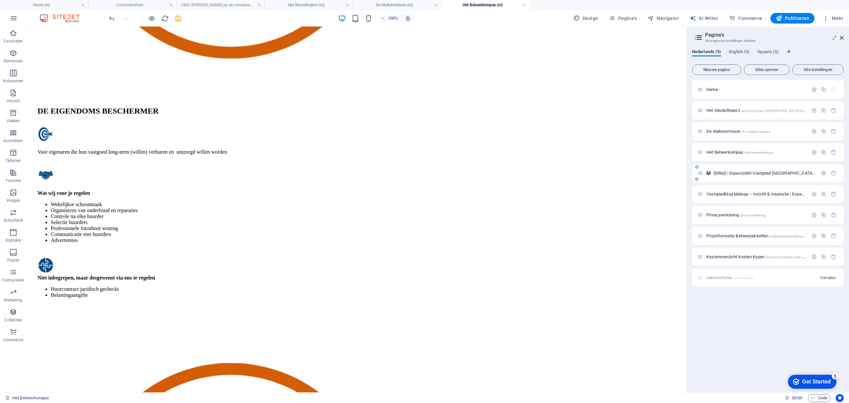
click at [636, 174] on span "{{title}} | Espacio360 Vastgoed [GEOGRAPHIC_DATA] /title-espacio360-vastgoed-ma…" at bounding box center [801, 172] width 176 height 5
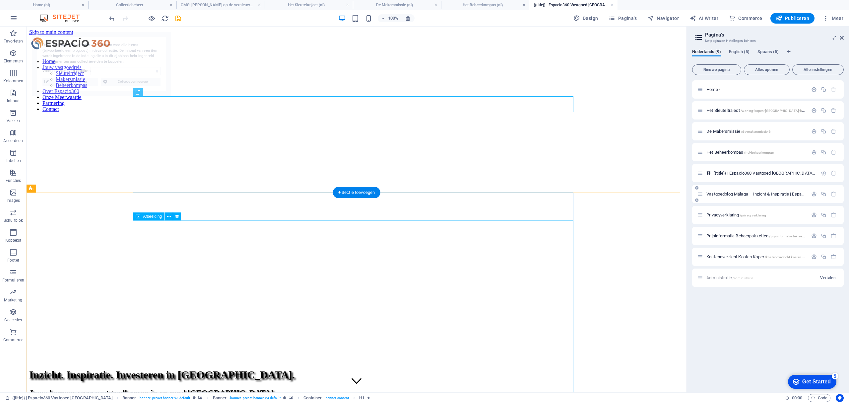
scroll to position [0, 0]
select select "68795dfa19c5996da40d2425"
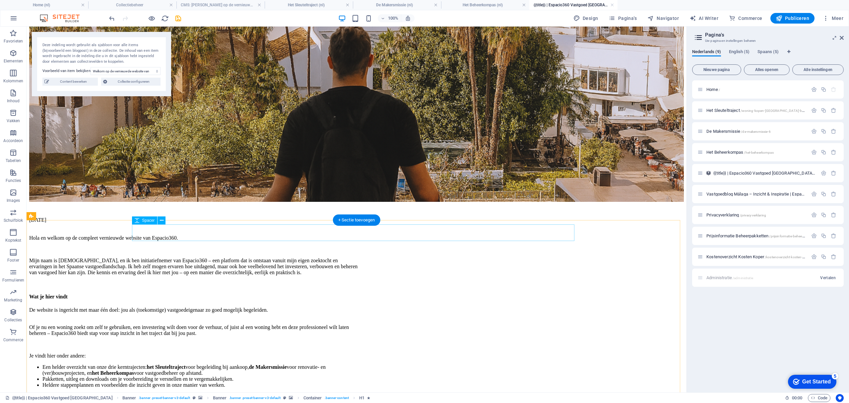
scroll to position [796, 0]
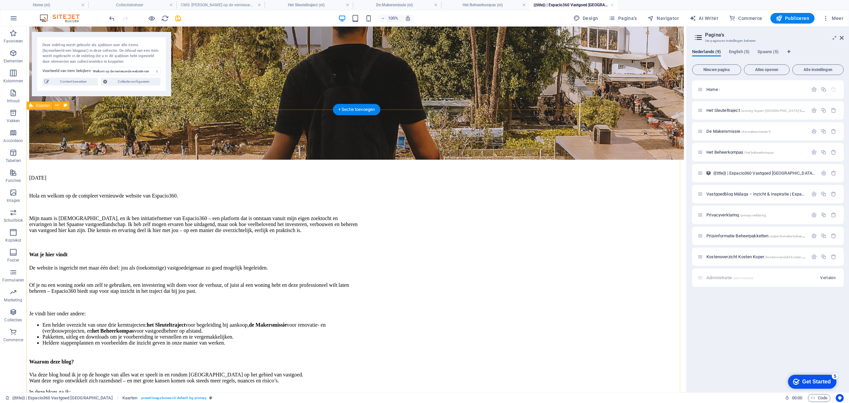
scroll to position [784, 0]
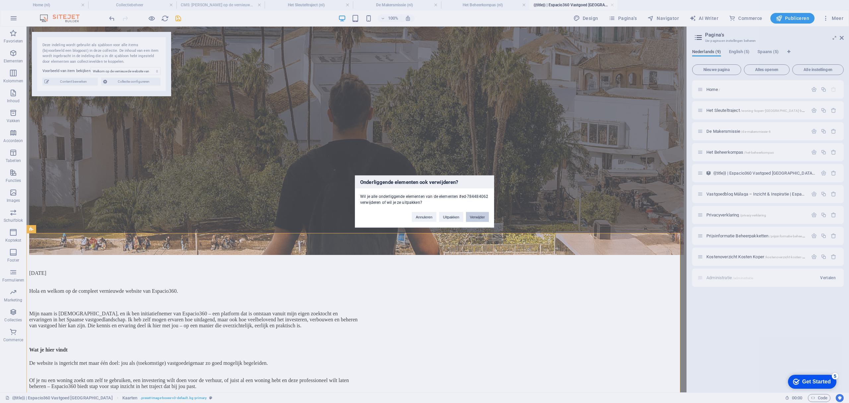
click at [479, 215] on button "Verwijder" at bounding box center [477, 217] width 23 height 10
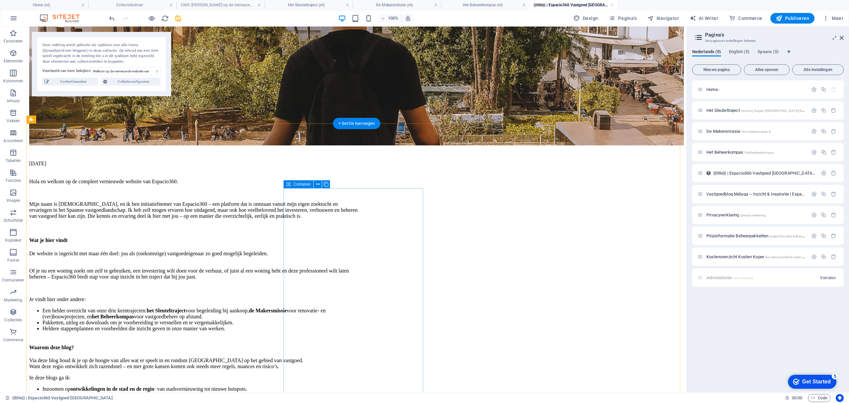
scroll to position [961, 0]
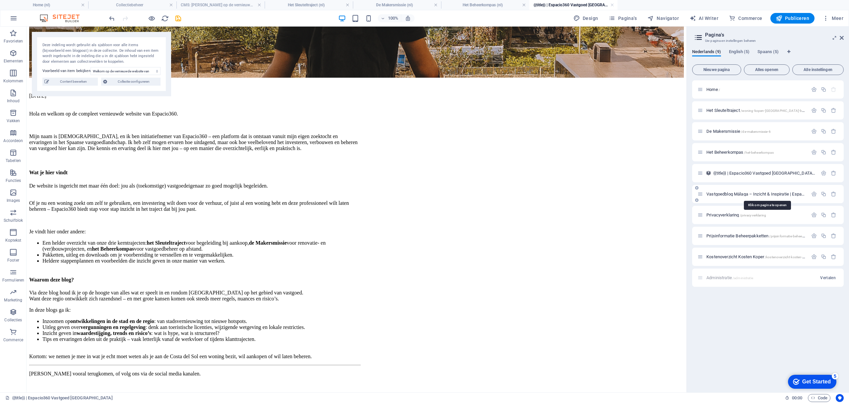
click at [636, 194] on span "Vastgoedblog Málaga – Inzicht & Inspiratie | Espacio360 /blog-9" at bounding box center [766, 193] width 120 height 5
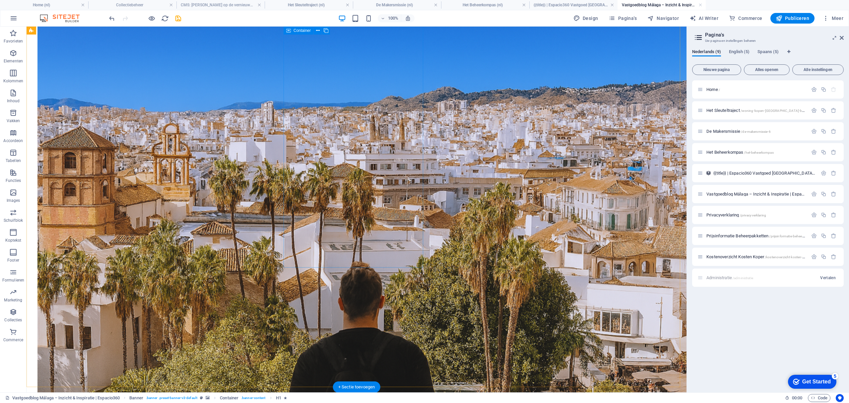
scroll to position [398, 0]
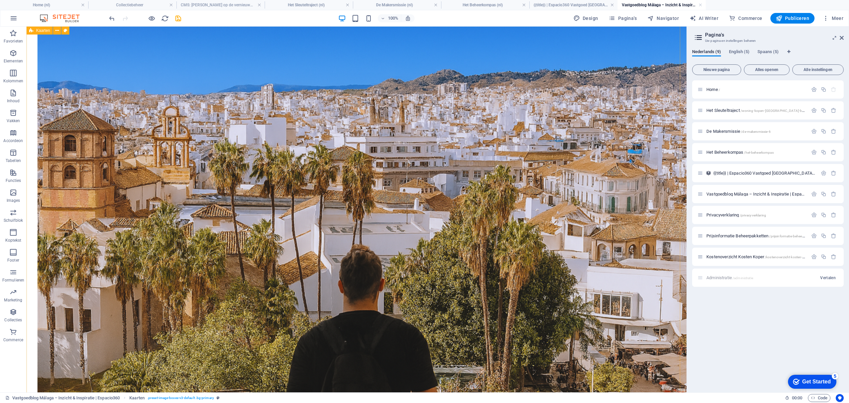
scroll to position [365, 0]
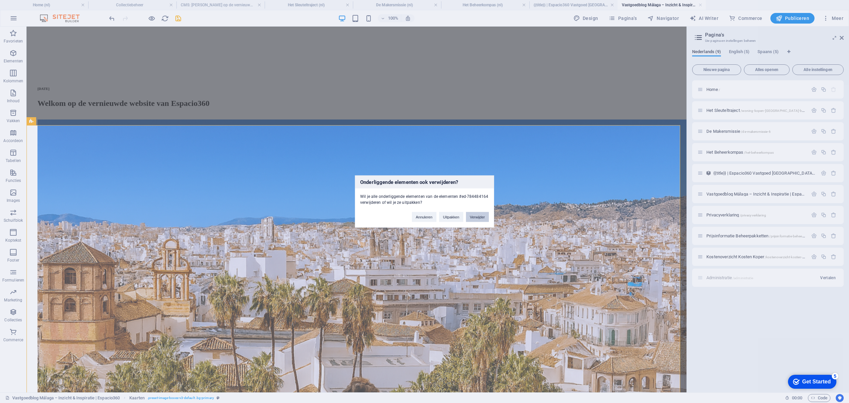
click at [473, 217] on button "Verwijder" at bounding box center [477, 217] width 23 height 10
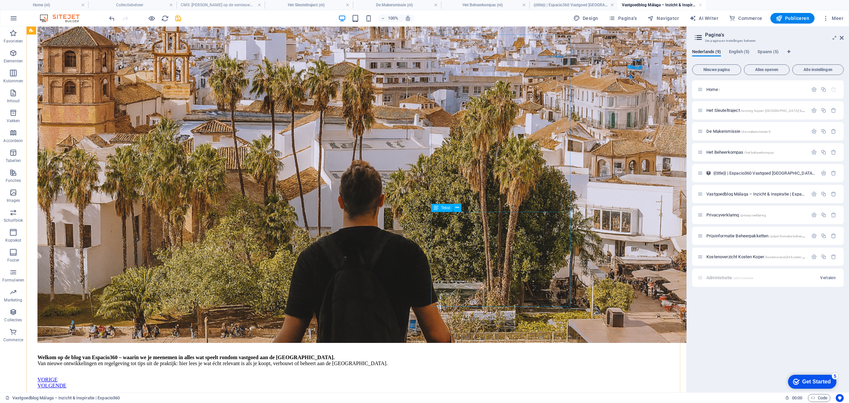
scroll to position [587, 0]
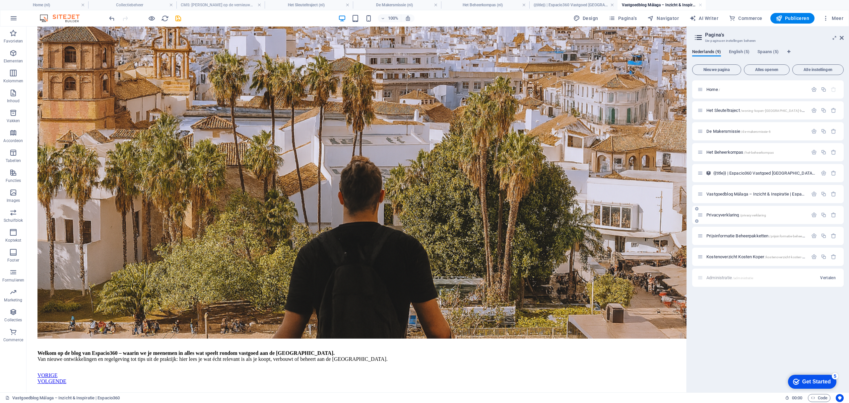
click at [636, 216] on span "Privacyverklaring /privacyverklaring" at bounding box center [736, 214] width 60 height 5
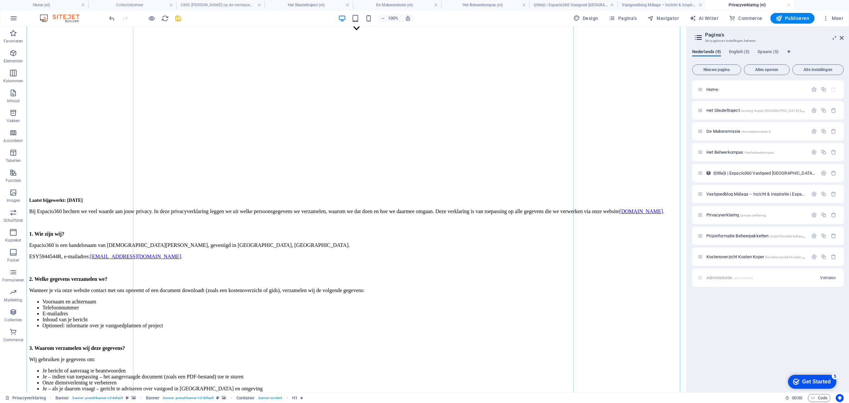
scroll to position [653, 0]
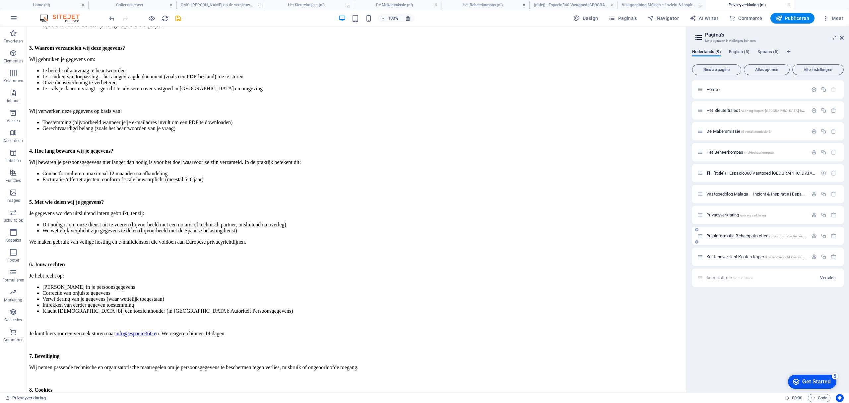
click at [636, 235] on span "Prijsinformatie Beheerpakketten /prijsinformatie-beheerpakketten" at bounding box center [761, 235] width 111 height 5
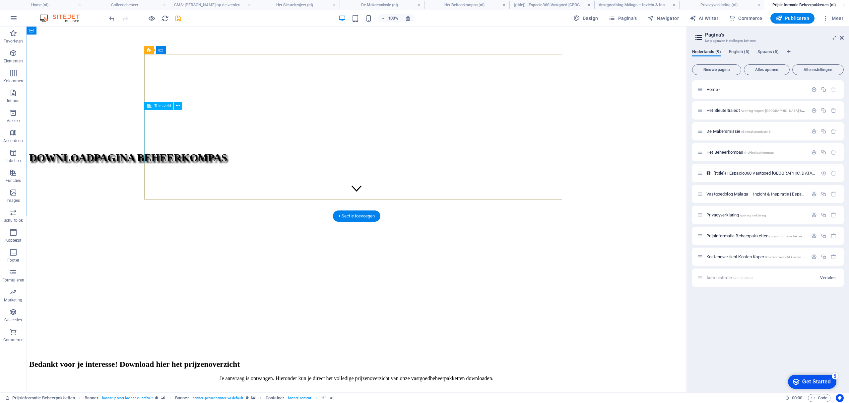
scroll to position [364, 0]
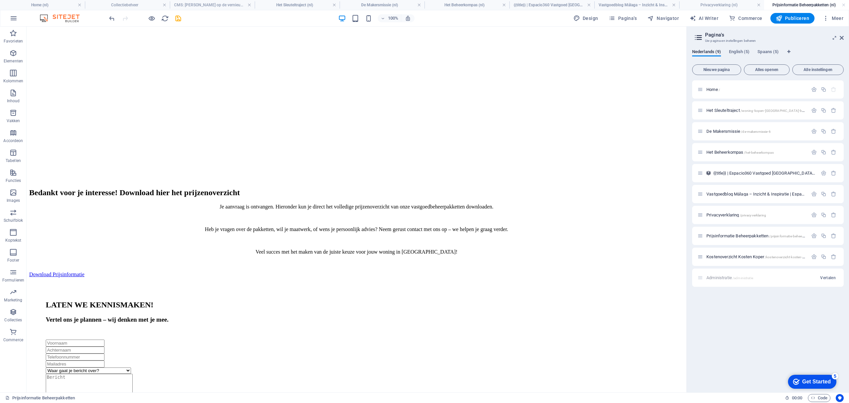
click at [636, 256] on span "Kostenoverzicht Kosten Koper /kostenoverzicht-kosten-koper" at bounding box center [758, 256] width 104 height 5
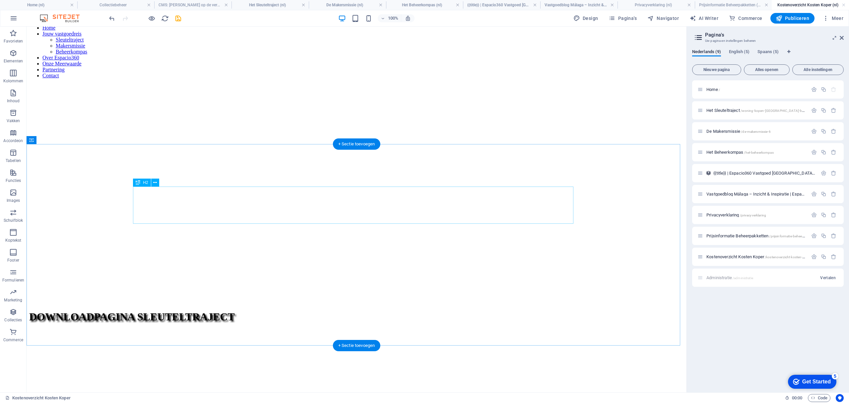
scroll to position [19, 0]
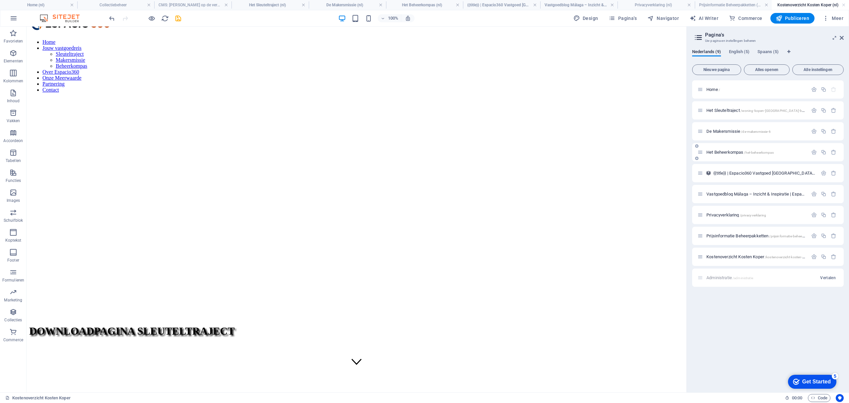
click at [636, 153] on span "Het Beheerkompas /het-beheerkompas" at bounding box center [739, 152] width 67 height 5
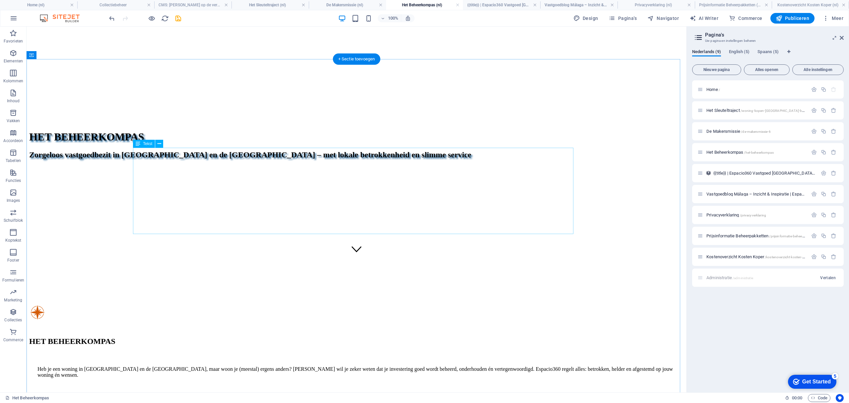
scroll to position [133, 0]
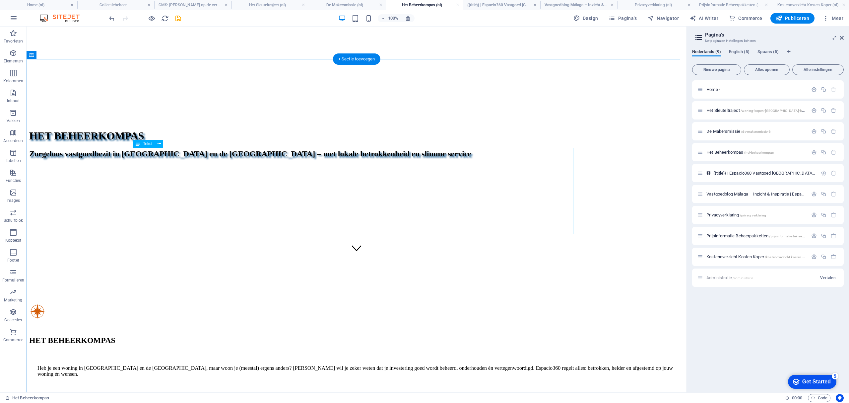
click at [235, 302] on div "Heb je een woning in [GEOGRAPHIC_DATA] en de [GEOGRAPHIC_DATA], maar woon je (m…" at bounding box center [356, 382] width 654 height 62
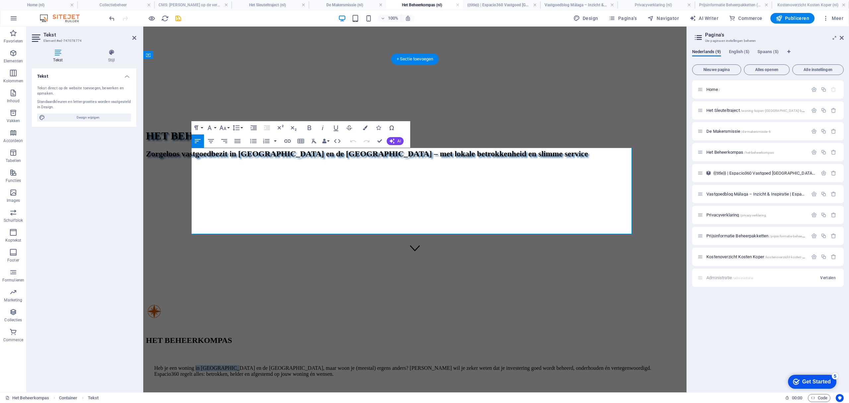
drag, startPoint x: 263, startPoint y: 159, endPoint x: 316, endPoint y: 159, distance: 53.4
click at [316, 302] on p "Heb je een woning in [GEOGRAPHIC_DATA] en de [GEOGRAPHIC_DATA], maar woon je (m…" at bounding box center [414, 371] width 521 height 12
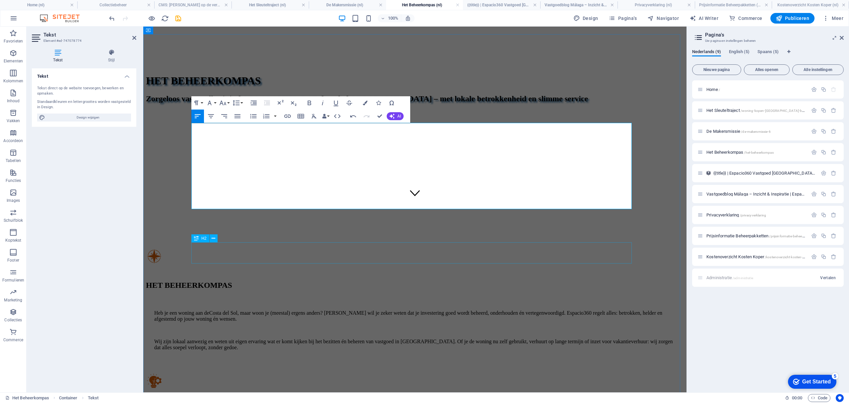
scroll to position [265, 0]
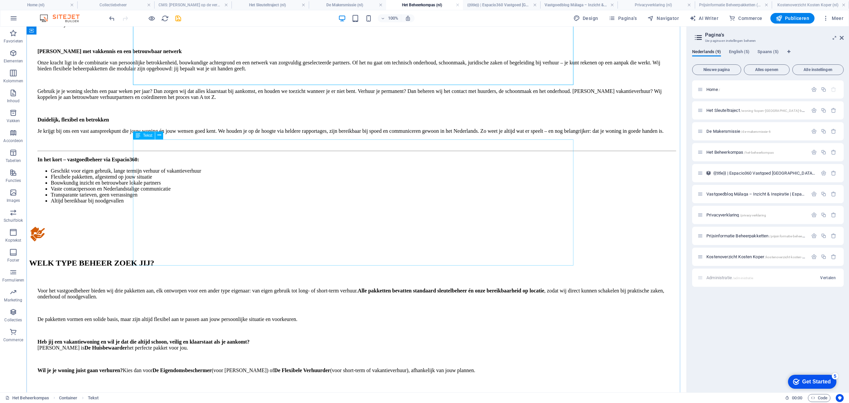
scroll to position [575, 0]
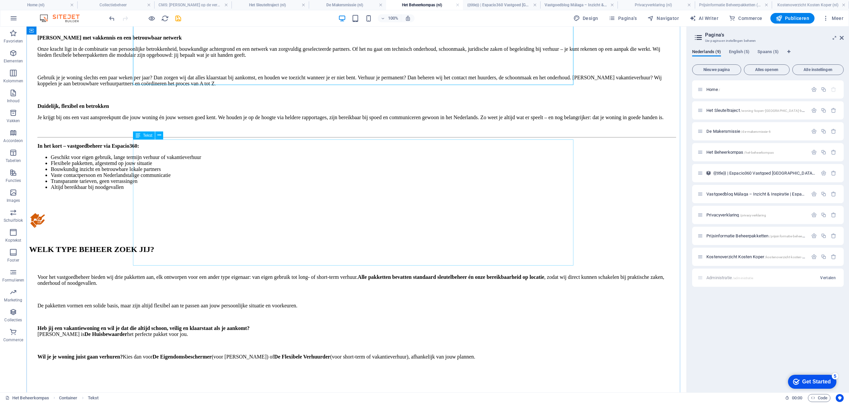
click at [363, 260] on div "Voor het vastgoedbeheer bieden wij drie pakketten aan, elk ontworpen voor een a…" at bounding box center [356, 316] width 654 height 113
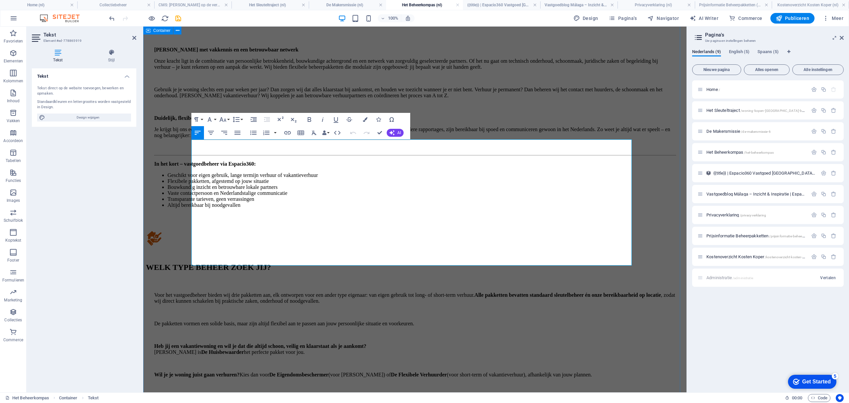
drag, startPoint x: 455, startPoint y: 171, endPoint x: 188, endPoint y: 154, distance: 267.1
drag, startPoint x: 341, startPoint y: 243, endPoint x: 202, endPoint y: 237, distance: 139.4
click at [202, 302] on p "Wil je je woning juist gaan verhuren? Kies dan voor De Eigendomsbeschermer (voo…" at bounding box center [414, 374] width 521 height 6
click at [364, 302] on p "Wil je je woning juist gaan verhuren? Kies dan voor De Eigendomsbeschermer (voo…" at bounding box center [414, 374] width 521 height 6
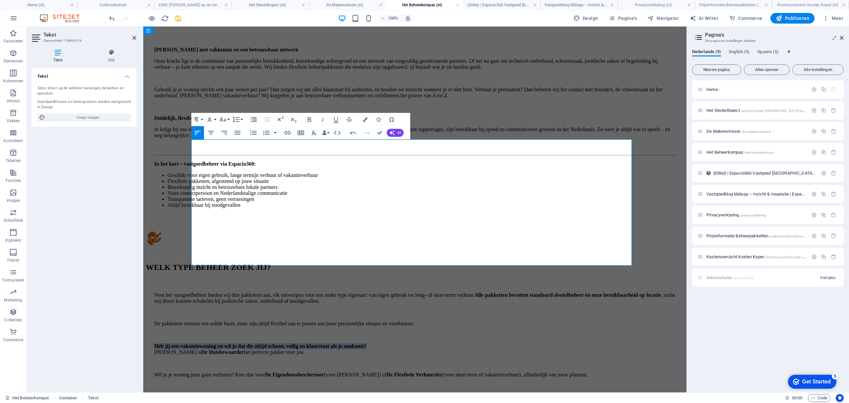
drag, startPoint x: 534, startPoint y: 213, endPoint x: 191, endPoint y: 210, distance: 342.5
click at [191, 278] on div "Voor het vastgoedbeheer bieden wij drie pakketten aan, elk ontworpen voor een a…" at bounding box center [415, 334] width 538 height 113
drag, startPoint x: 292, startPoint y: 221, endPoint x: 310, endPoint y: 224, distance: 18.5
click at [293, 302] on p "Heb jij een vakantiewoning en wil je dat die altijd schoon, veilig en klaarstaa…" at bounding box center [414, 349] width 521 height 12
click at [604, 230] on figure at bounding box center [415, 239] width 538 height 18
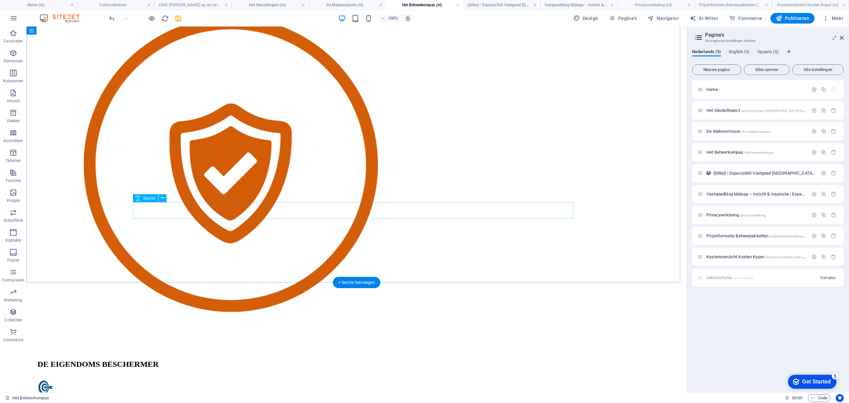
scroll to position [1591, 0]
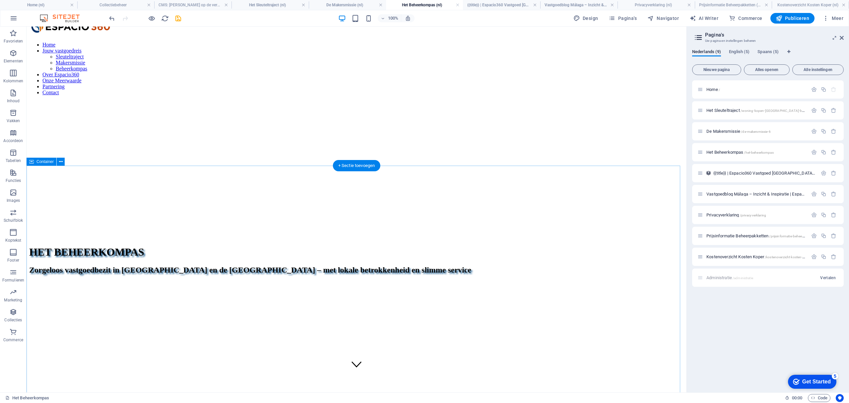
scroll to position [0, 0]
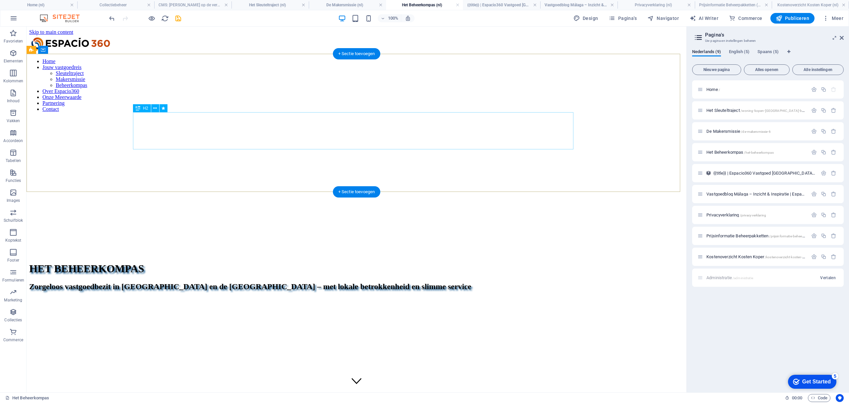
click at [281, 282] on div "Zorgeloos vastgoedbezit in [GEOGRAPHIC_DATA] en de [GEOGRAPHIC_DATA] – met loka…" at bounding box center [356, 286] width 654 height 9
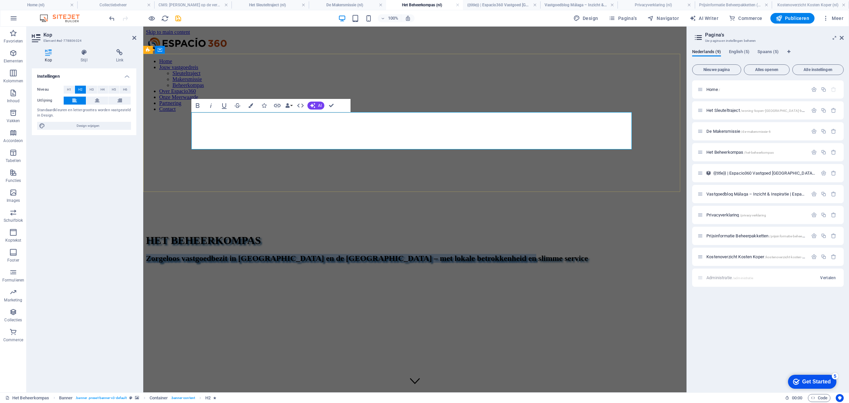
click at [329, 254] on span "Zorgeloos vastgoedbezit in [GEOGRAPHIC_DATA] en de [GEOGRAPHIC_DATA] – met loka…" at bounding box center [367, 258] width 442 height 9
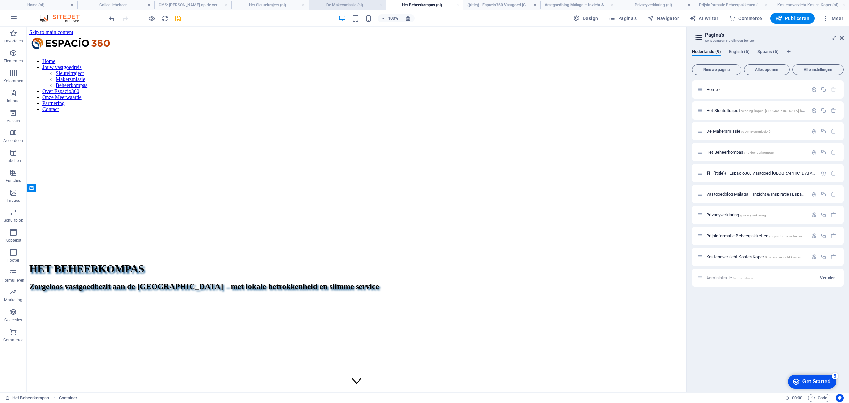
click at [353, 6] on h4 "De Makersmissie (nl)" at bounding box center [347, 4] width 77 height 7
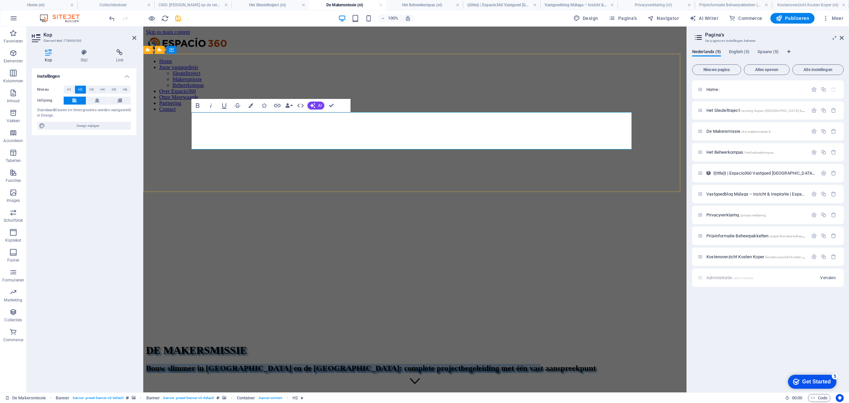
click at [271, 302] on span "Bouw slimmer in [GEOGRAPHIC_DATA] en de [GEOGRAPHIC_DATA]: complete projectbege…" at bounding box center [371, 367] width 450 height 9
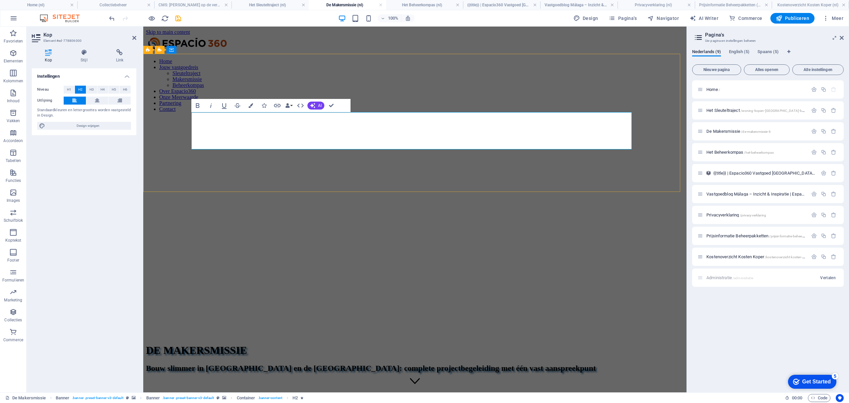
click at [275, 302] on span "Bouw slimmer in [GEOGRAPHIC_DATA] en de [GEOGRAPHIC_DATA]: complete projectbege…" at bounding box center [371, 367] width 450 height 9
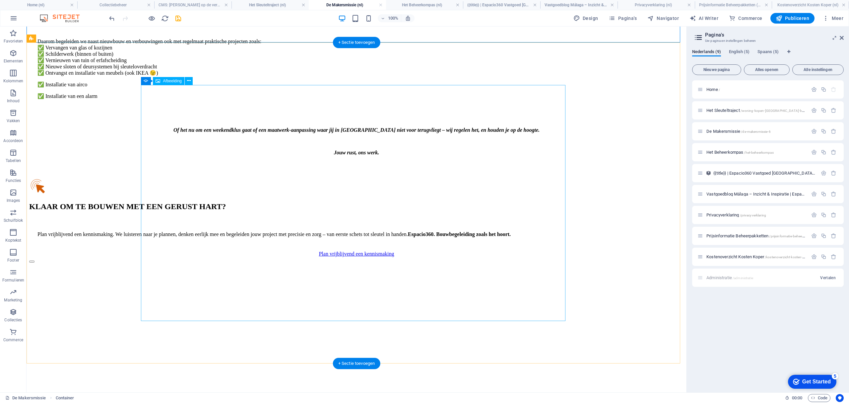
scroll to position [1326, 0]
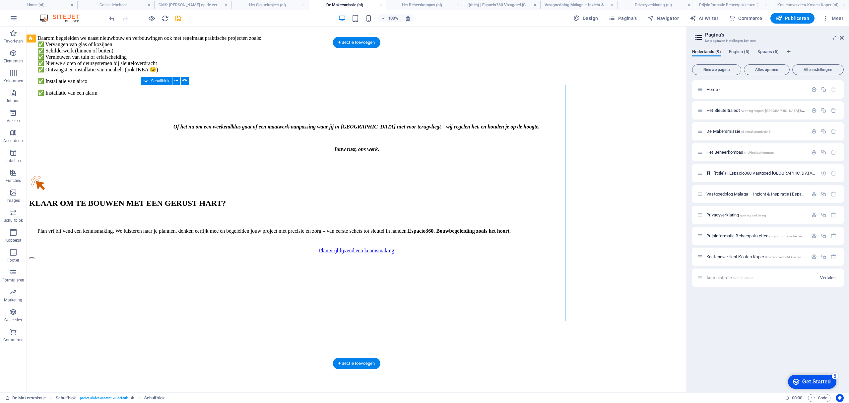
click at [632, 253] on div "1 2 3 4 5 6 7 8 9" at bounding box center [356, 411] width 654 height 316
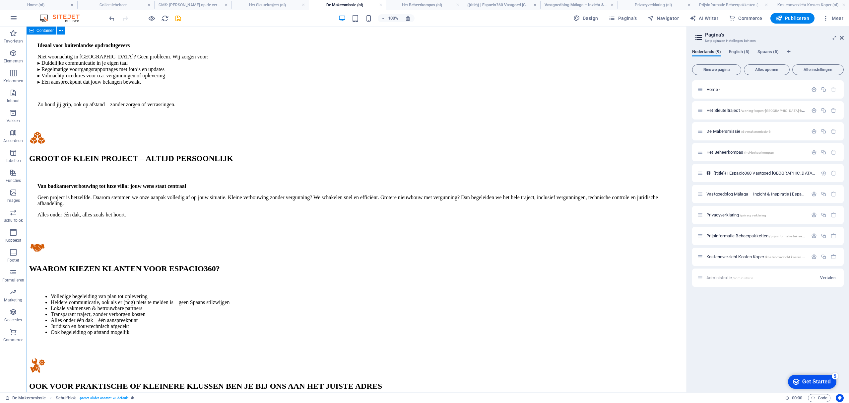
scroll to position [928, 0]
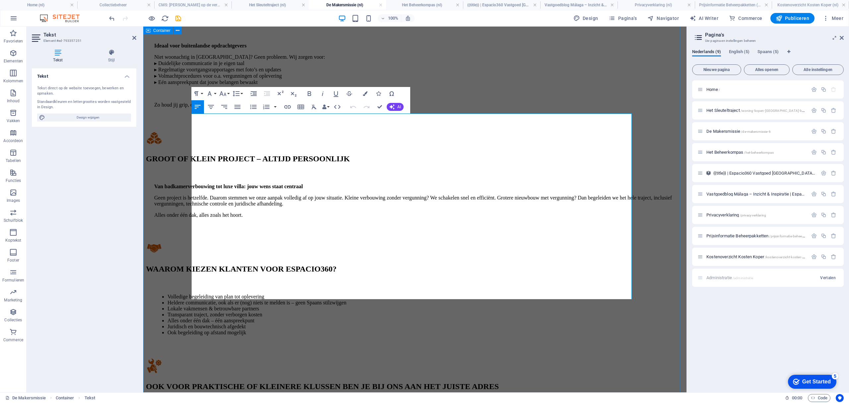
drag, startPoint x: 415, startPoint y: 287, endPoint x: 181, endPoint y: 252, distance: 236.9
click at [181, 252] on div "DE MAKERSMISSIE [PERSON_NAME] naar oplevering – zonder zorgen, precies zoals ji…" at bounding box center [415, 148] width 538 height 1007
click at [223, 94] on icon "button" at bounding box center [223, 94] width 8 height 8
click at [235, 171] on link "24" at bounding box center [230, 176] width 24 height 10
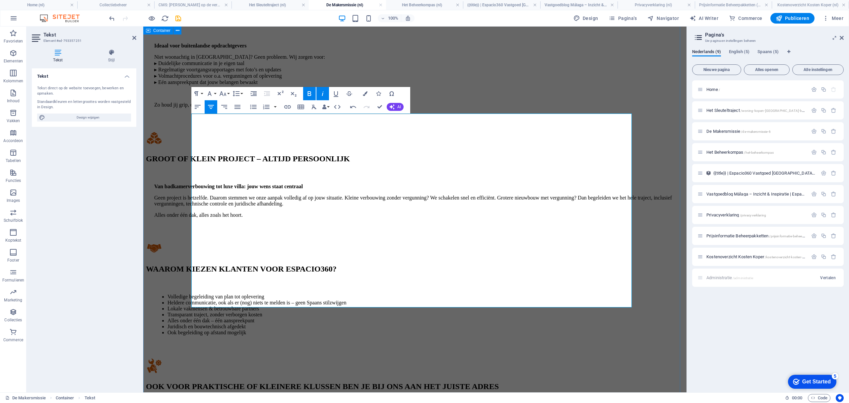
click at [636, 269] on div "DE MAKERSMISSIE [PERSON_NAME] naar oplevering – zonder zorgen, precies zoals ji…" at bounding box center [415, 157] width 538 height 1024
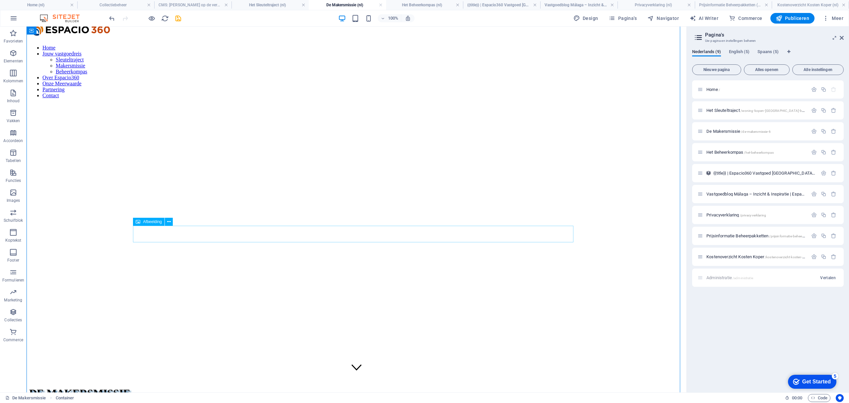
scroll to position [0, 0]
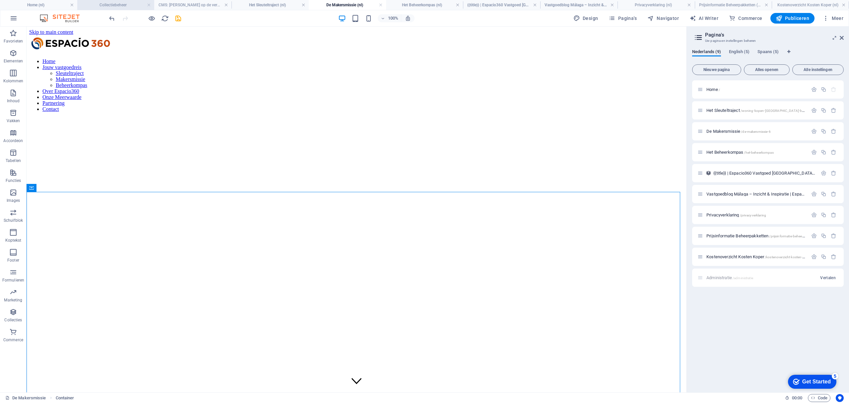
click at [116, 8] on h4 "Collectiebeheer" at bounding box center [115, 4] width 77 height 7
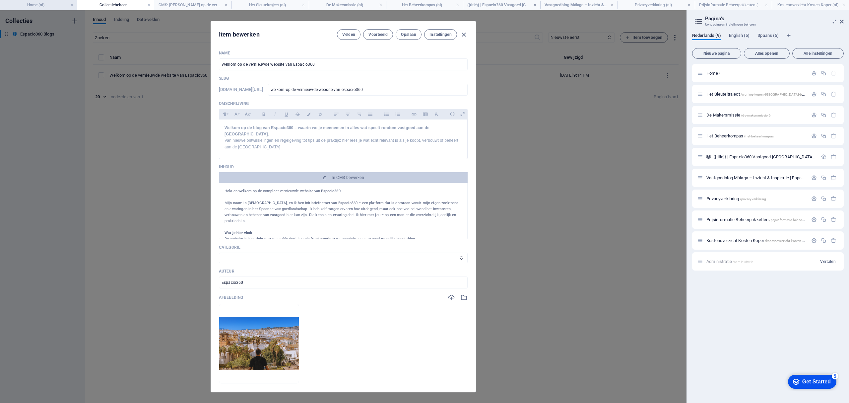
click at [36, 8] on h4 "Home (nl)" at bounding box center [38, 4] width 77 height 7
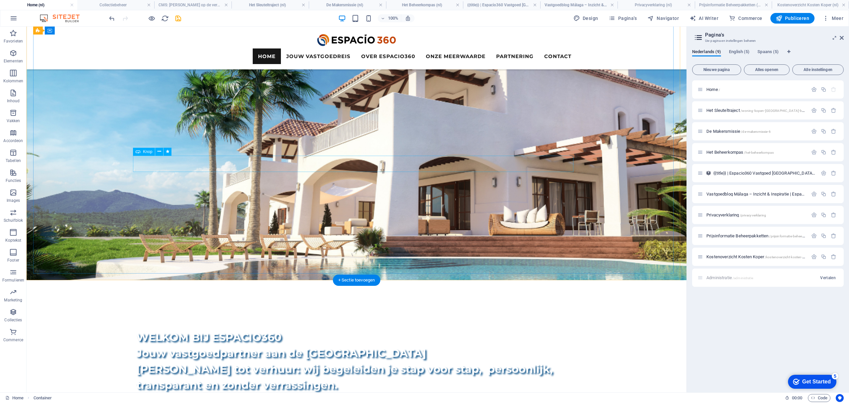
scroll to position [221, 0]
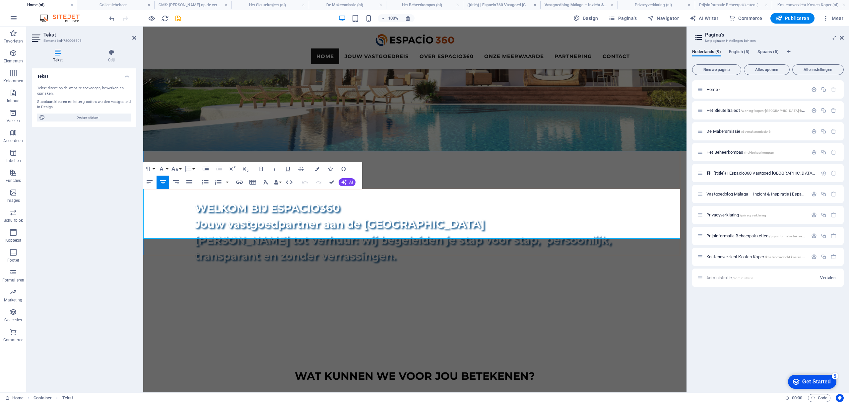
click at [337, 302] on p "Espacio360 helpt [DEMOGRAPHIC_DATA] aan de [GEOGRAPHIC_DATA] bij de aankoop, ve…" at bounding box center [414, 404] width 543 height 10
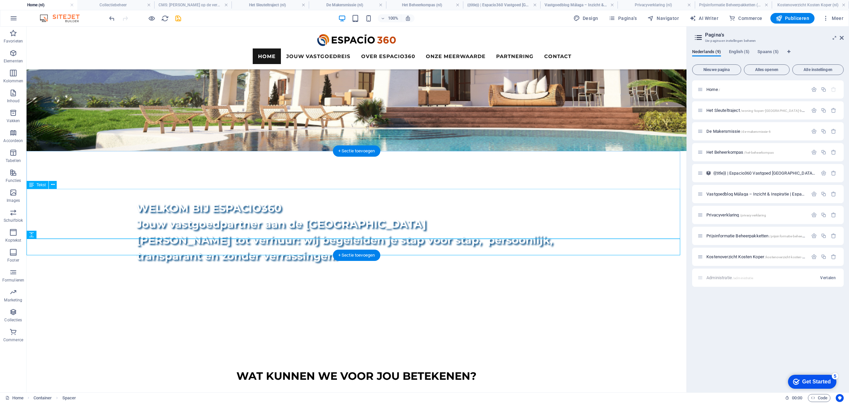
drag, startPoint x: 367, startPoint y: 217, endPoint x: 368, endPoint y: 210, distance: 7.4
click at [369, 302] on div "WAT KUNNEN WE VOOR JOU BETEKENEN?" at bounding box center [357, 376] width 660 height 16
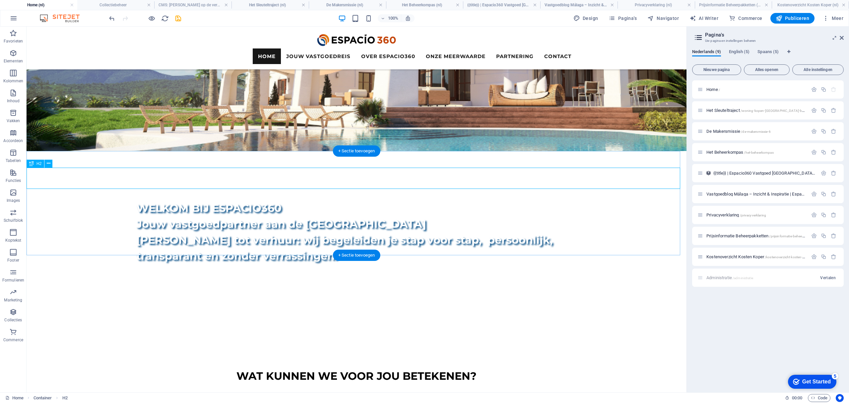
click at [371, 302] on div "WAT KUNNEN WE VOOR JOU BETEKENEN?" at bounding box center [357, 376] width 660 height 16
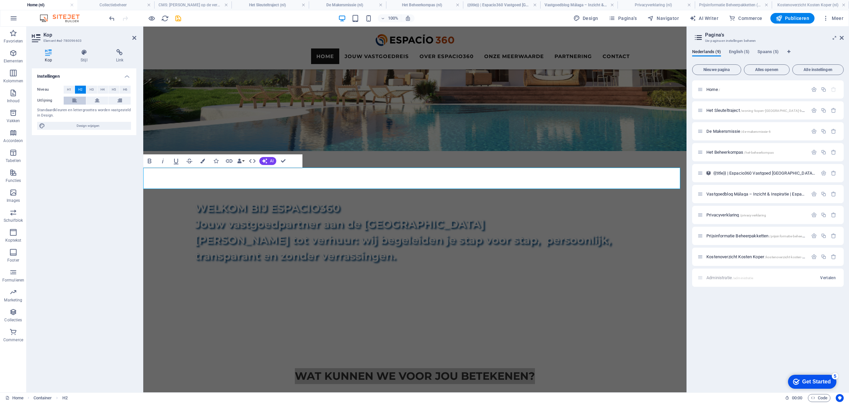
click at [73, 102] on icon at bounding box center [74, 100] width 5 height 8
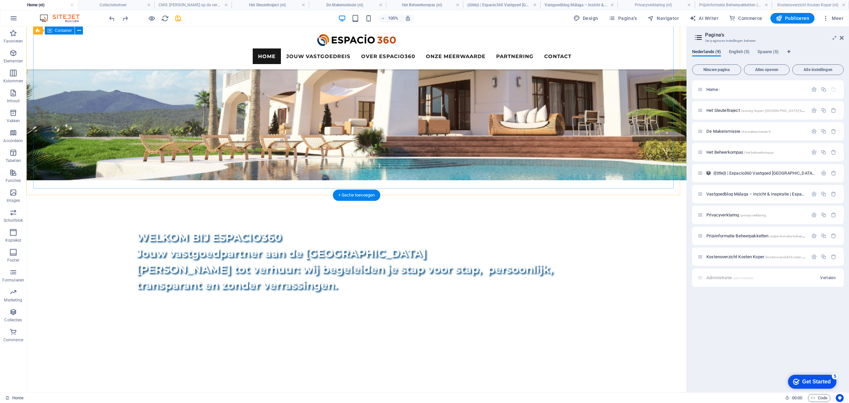
scroll to position [177, 0]
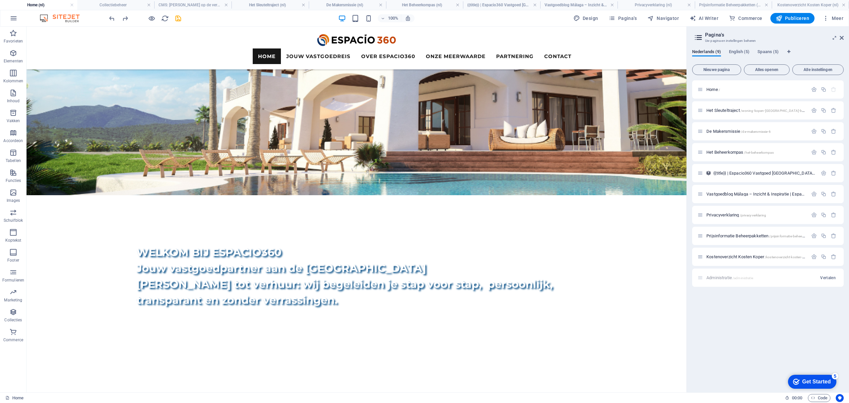
drag, startPoint x: 254, startPoint y: 5, endPoint x: 260, endPoint y: 11, distance: 8.4
click at [277, 4] on h4 "Het Sleuteltraject (nl)" at bounding box center [269, 4] width 77 height 7
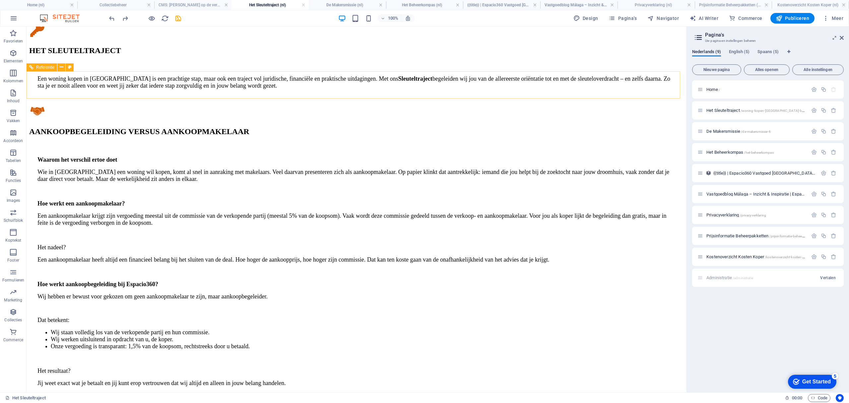
scroll to position [540, 0]
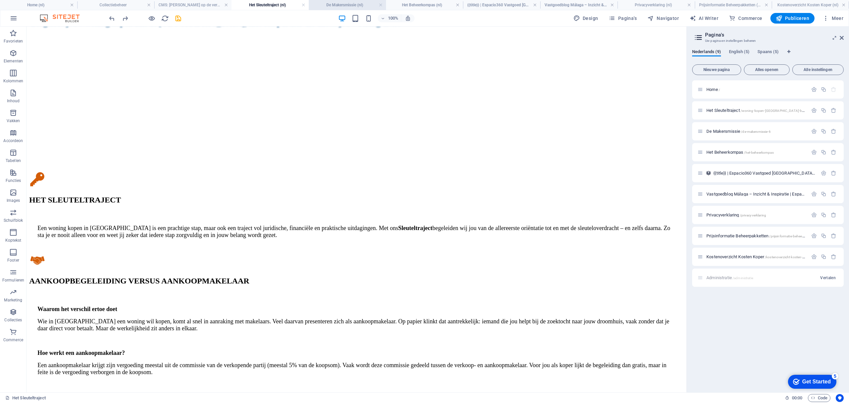
click at [348, 8] on h4 "De Makersmissie (nl)" at bounding box center [347, 4] width 77 height 7
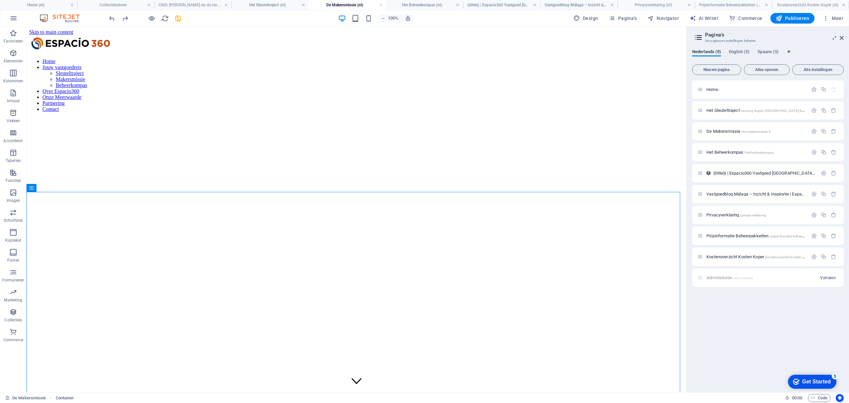
click at [348, 3] on h4 "De Makersmissie (nl)" at bounding box center [347, 4] width 77 height 7
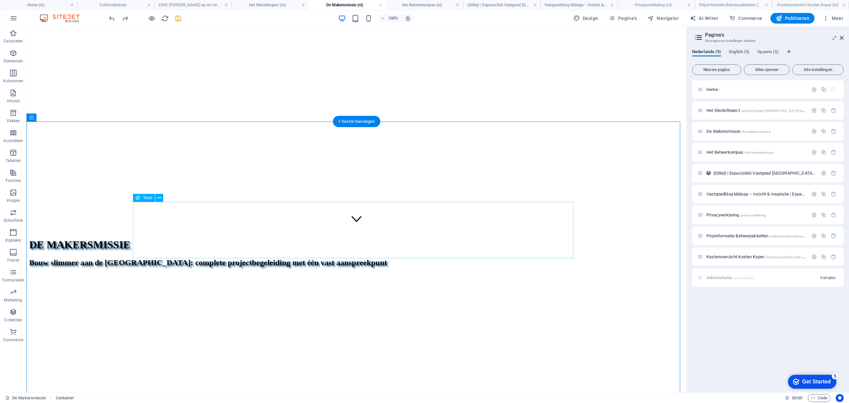
scroll to position [44, 0]
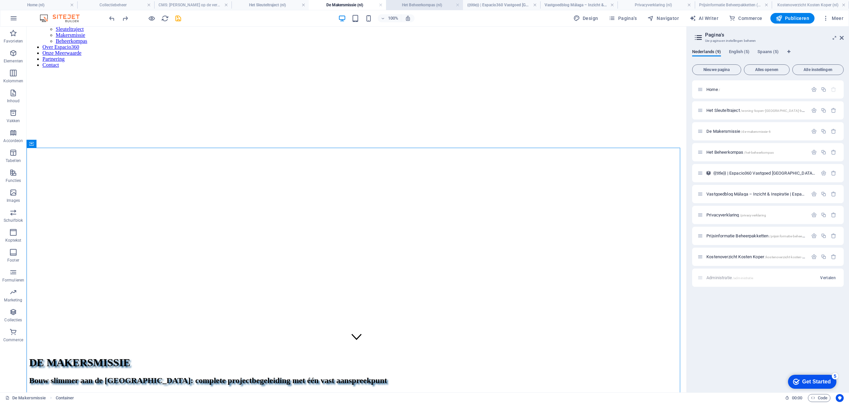
click at [409, 7] on h4 "Het Beheerkompas (nl)" at bounding box center [424, 4] width 77 height 7
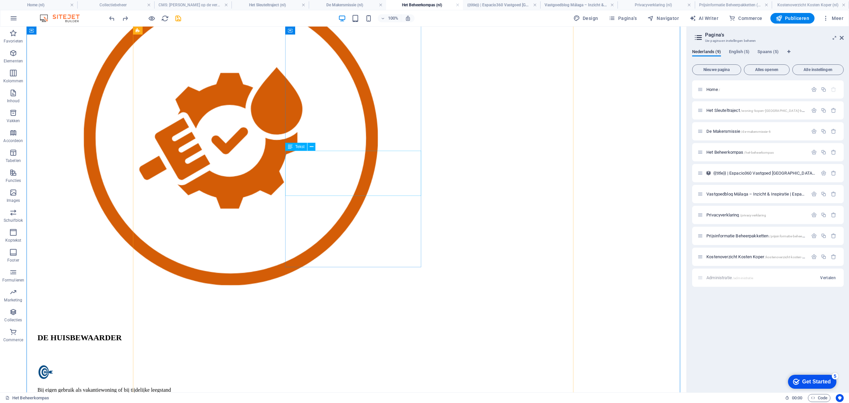
scroll to position [751, 0]
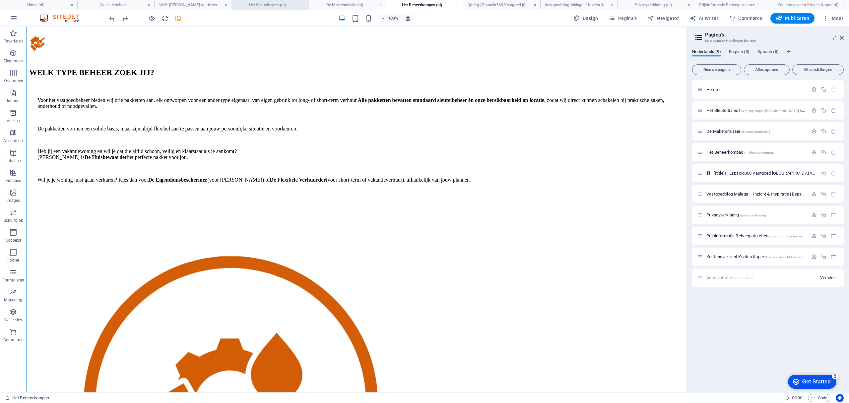
click at [259, 7] on h4 "Het Sleuteltraject (nl)" at bounding box center [269, 4] width 77 height 7
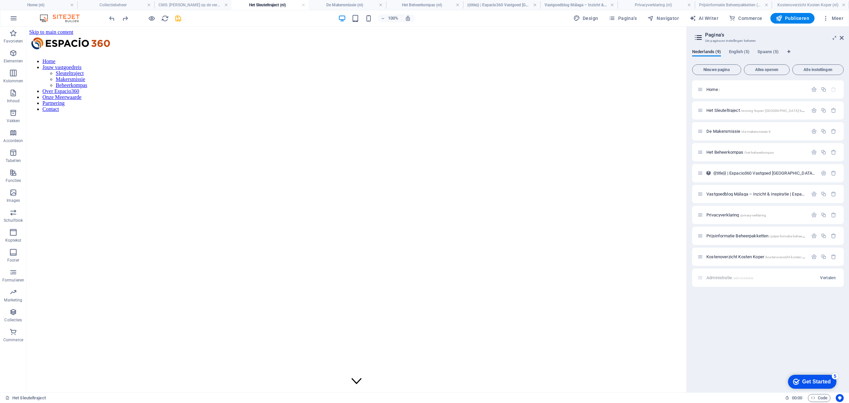
scroll to position [0, 0]
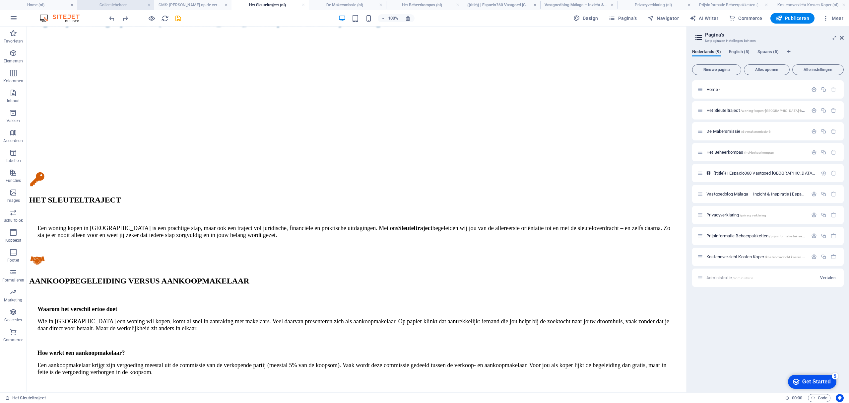
click at [113, 9] on li "Collectiebeheer" at bounding box center [115, 5] width 77 height 10
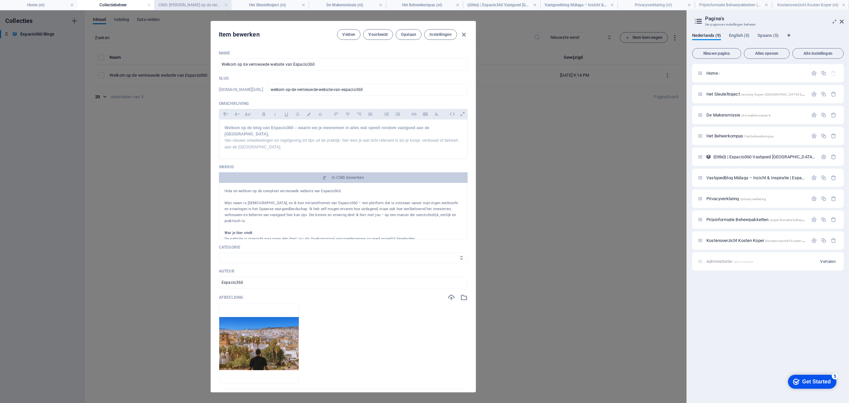
click at [181, 5] on h4 "CMS: [PERSON_NAME] op de vernieuwde web..." at bounding box center [192, 4] width 77 height 7
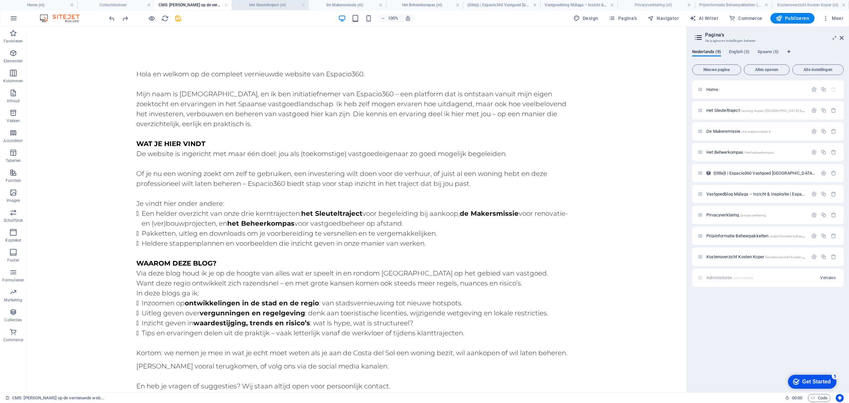
click at [263, 4] on h4 "Het Sleuteltraject (nl)" at bounding box center [269, 4] width 77 height 7
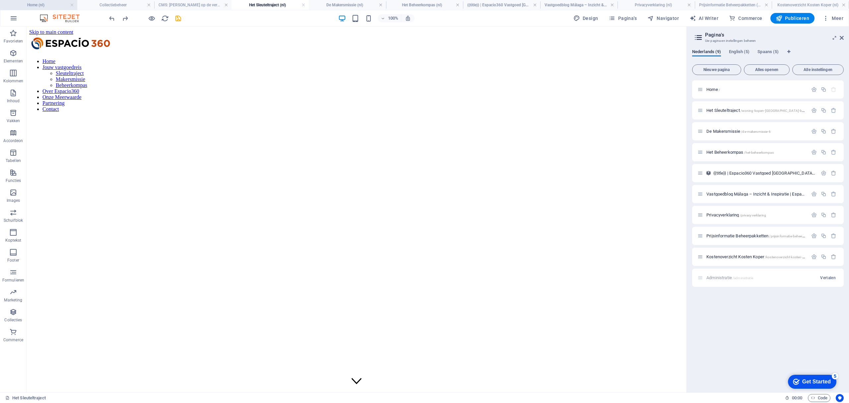
click at [53, 4] on h4 "Home (nl)" at bounding box center [38, 4] width 77 height 7
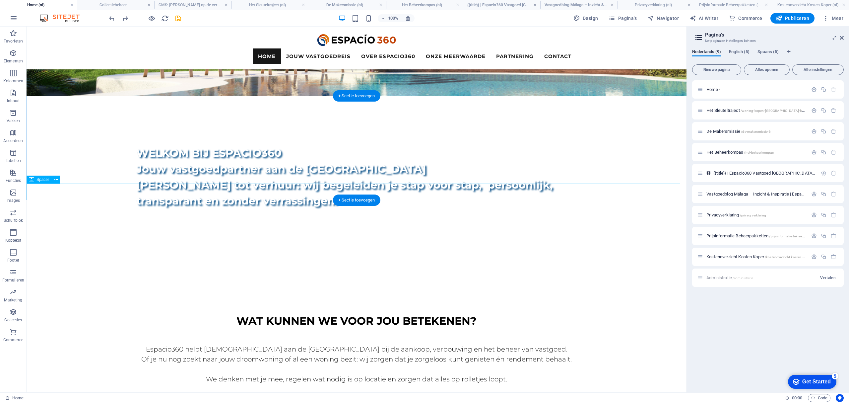
scroll to position [309, 0]
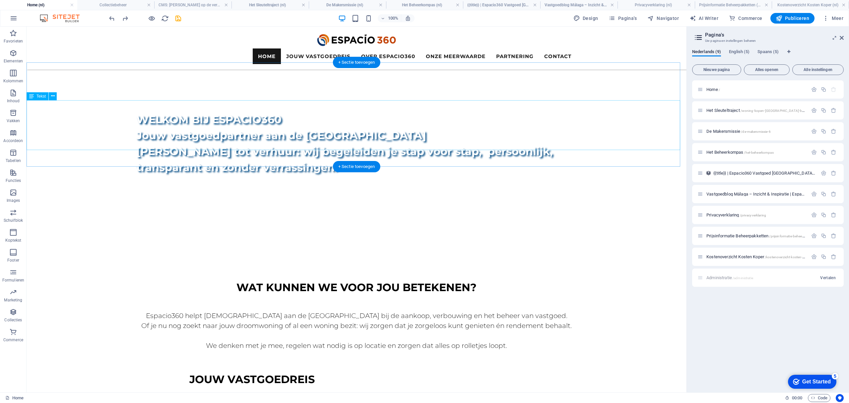
click at [336, 300] on div "Espacio360 helpt [DEMOGRAPHIC_DATA] aan de [GEOGRAPHIC_DATA] bij de aankoop, ve…" at bounding box center [357, 325] width 660 height 50
click at [337, 300] on div "Espacio360 helpt [DEMOGRAPHIC_DATA] aan de [GEOGRAPHIC_DATA] bij de aankoop, ve…" at bounding box center [357, 325] width 660 height 50
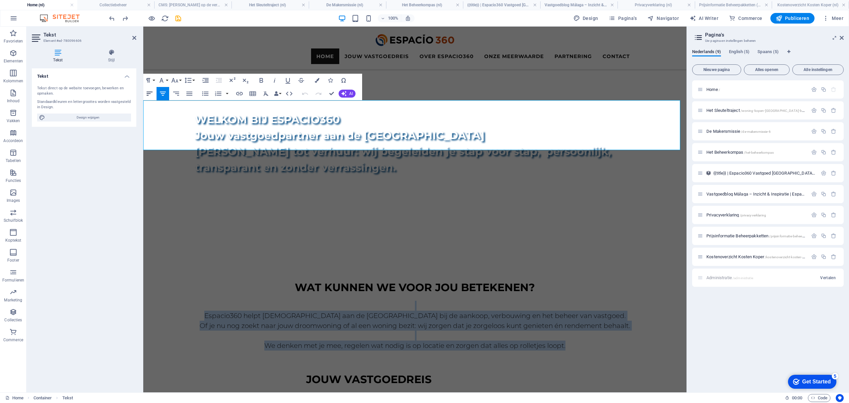
click at [149, 93] on icon "button" at bounding box center [150, 94] width 8 height 8
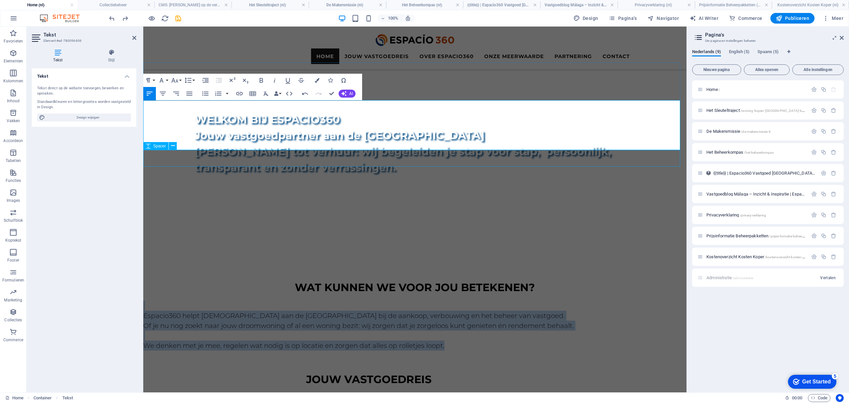
click at [451, 302] on div at bounding box center [414, 358] width 543 height 17
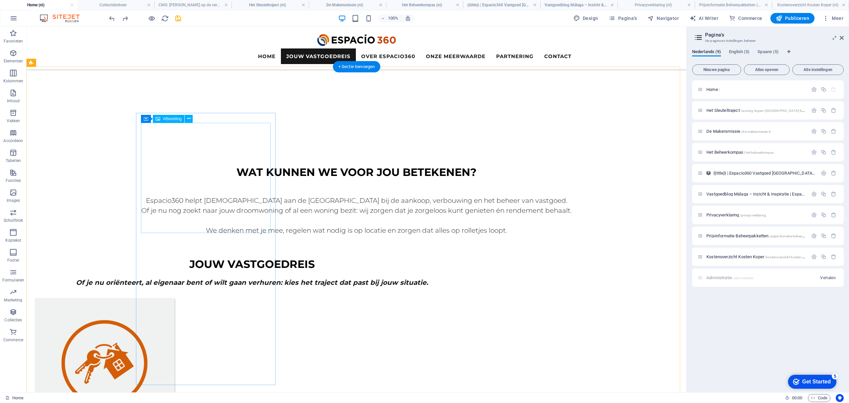
scroll to position [442, 0]
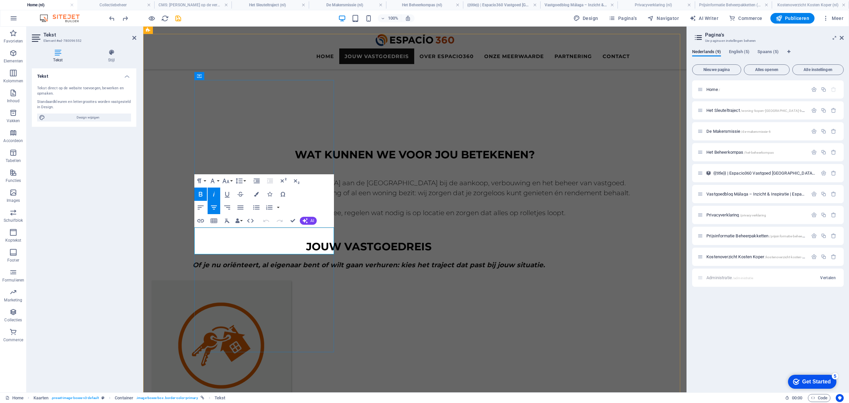
drag, startPoint x: 320, startPoint y: 231, endPoint x: 327, endPoint y: 253, distance: 23.7
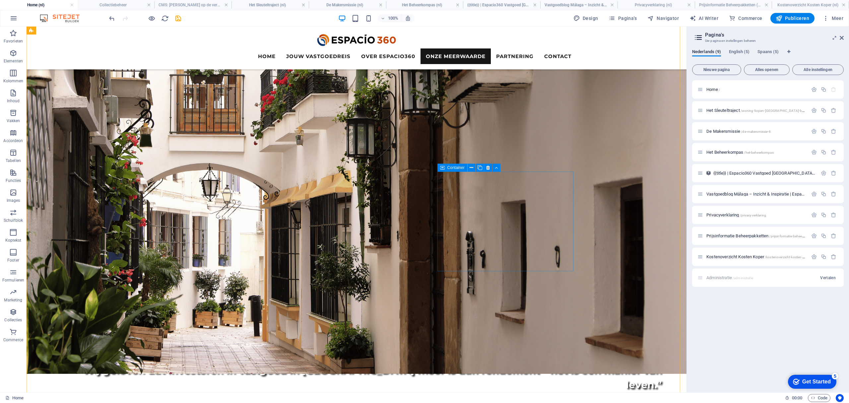
scroll to position [1591, 0]
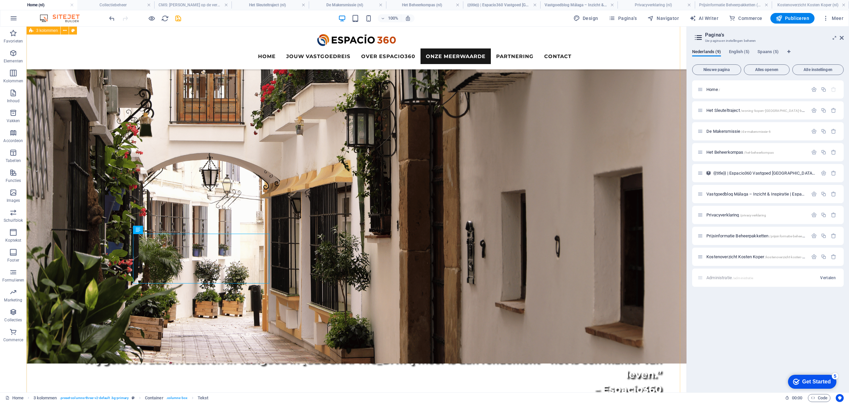
scroll to position [1636, 0]
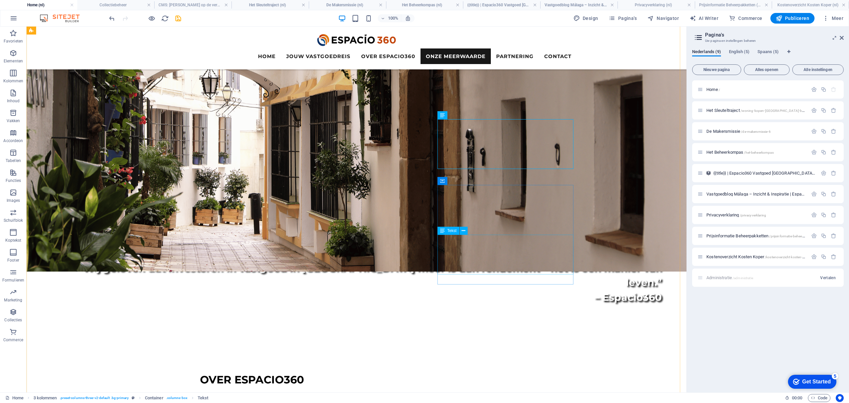
scroll to position [1768, 0]
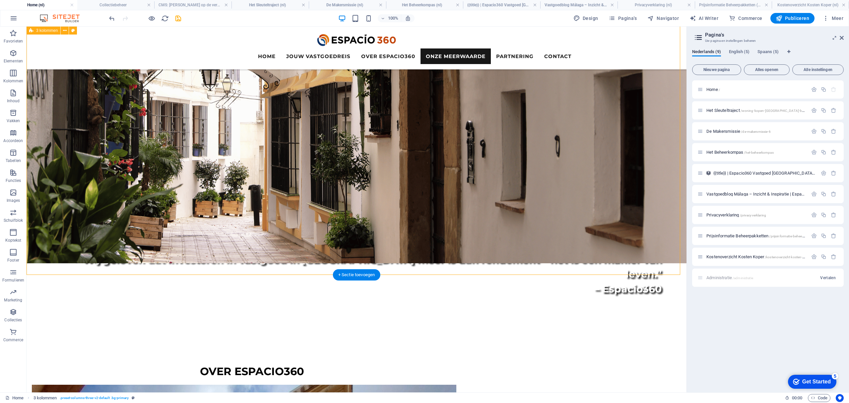
scroll to position [1636, 0]
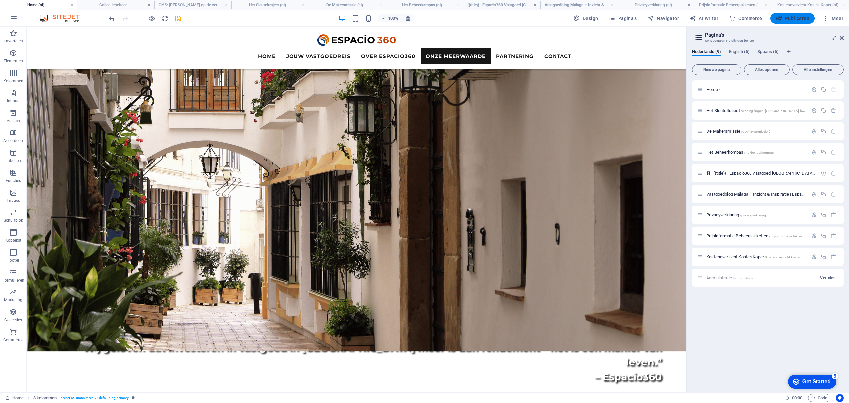
click at [636, 19] on span "Publiceren" at bounding box center [791, 18] width 33 height 7
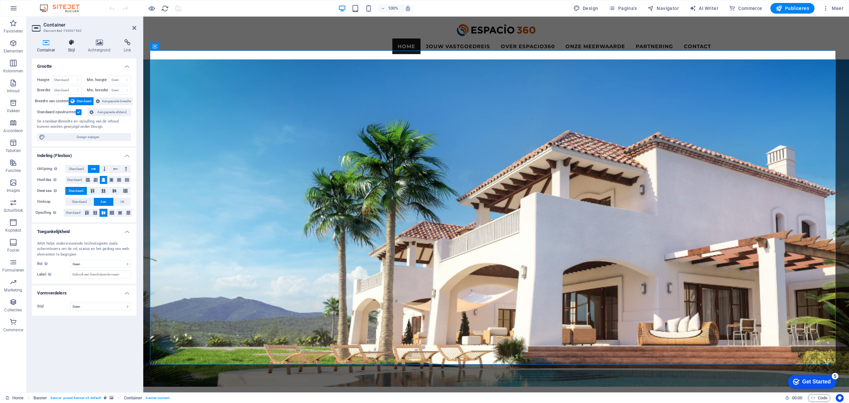
click at [74, 47] on h4 "Stijl" at bounding box center [73, 46] width 20 height 14
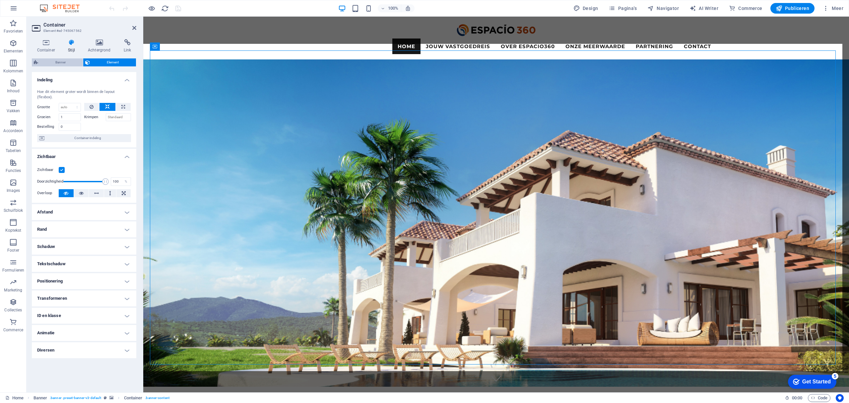
click at [65, 63] on span "Banner" at bounding box center [60, 62] width 41 height 8
select select "rem"
select select "px"
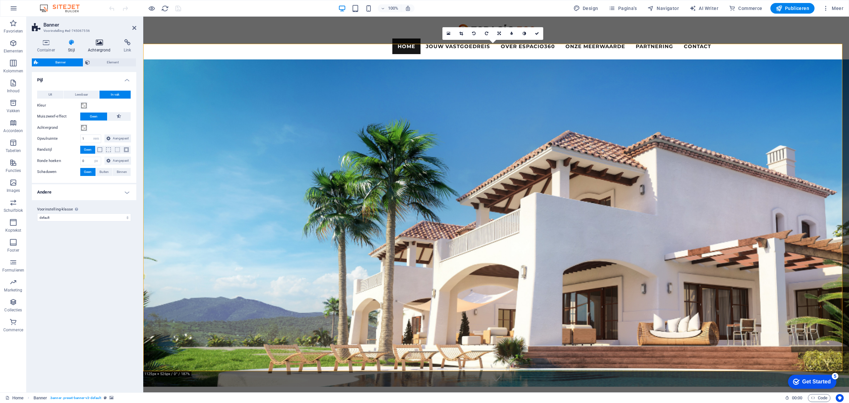
click at [96, 47] on h4 "Achtergrond" at bounding box center [101, 46] width 36 height 14
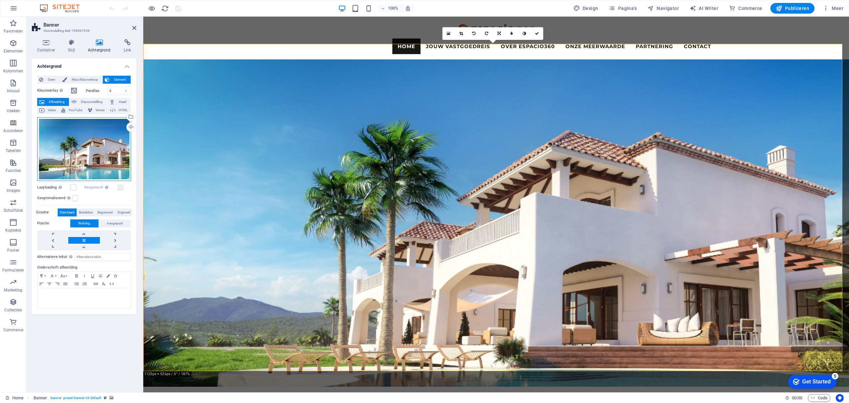
click at [92, 149] on div "Sleep bestanden hierheen, klik om bestanden te kiezen of selecteer bestanden ui…" at bounding box center [84, 149] width 94 height 64
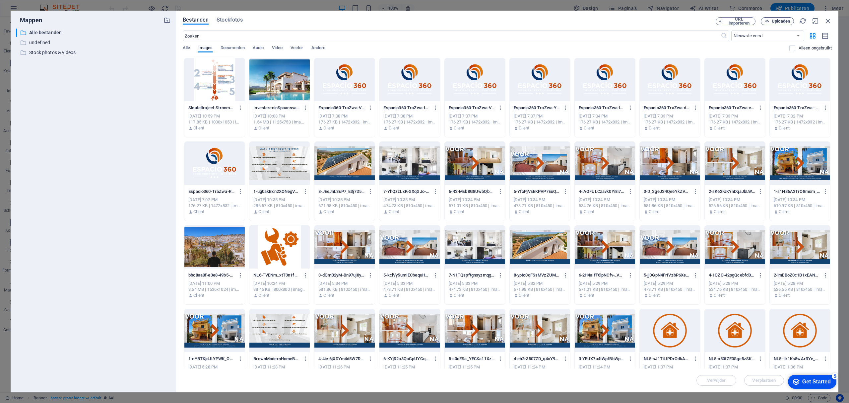
click at [772, 19] on span "Uploaden" at bounding box center [781, 21] width 18 height 4
click at [828, 22] on icon "button" at bounding box center [827, 20] width 7 height 7
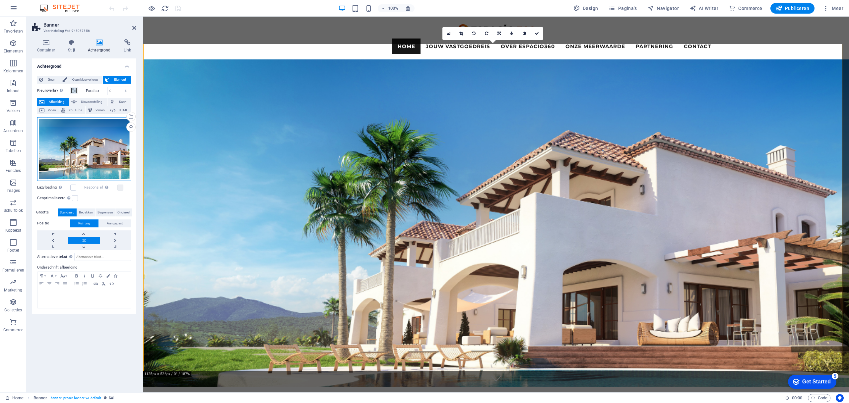
click at [73, 146] on div "Sleep bestanden hierheen, klik om bestanden te kiezen of selecteer bestanden ui…" at bounding box center [84, 149] width 94 height 64
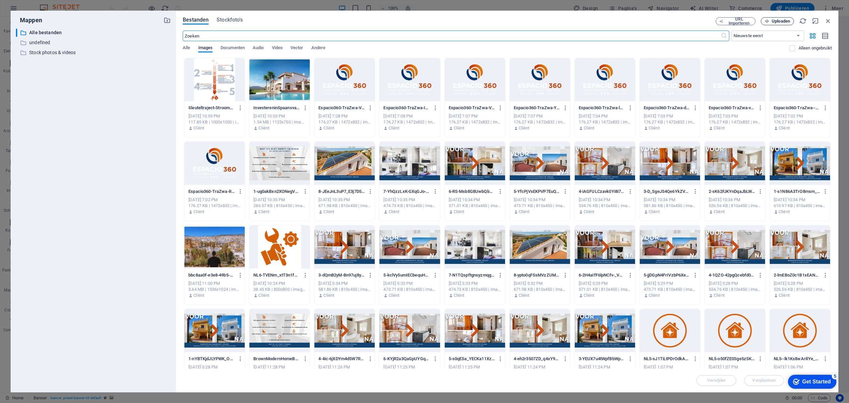
click at [769, 23] on button "Uploaden" at bounding box center [777, 21] width 33 height 8
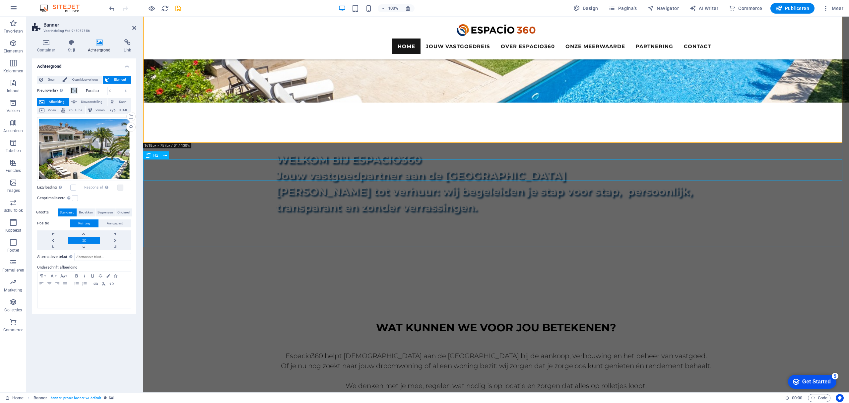
scroll to position [309, 0]
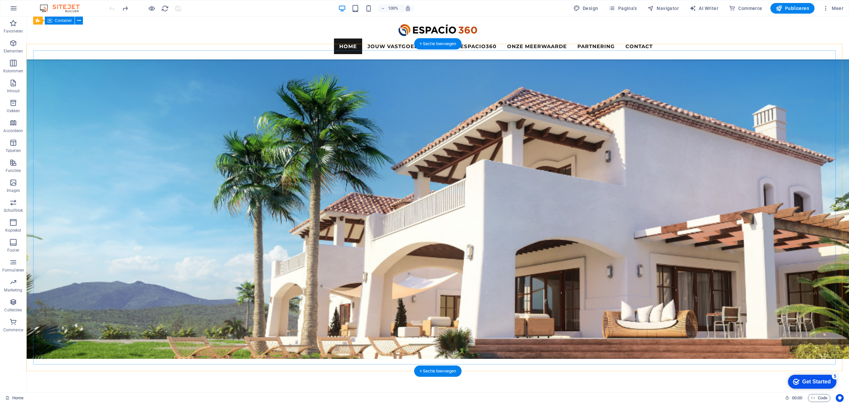
scroll to position [0, 0]
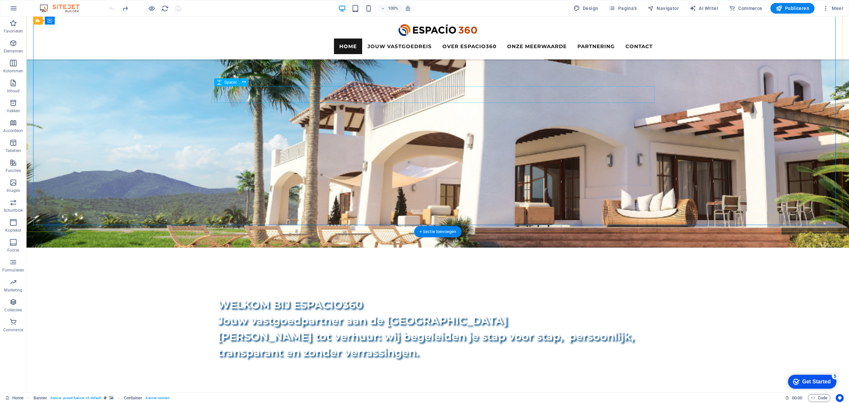
scroll to position [44, 0]
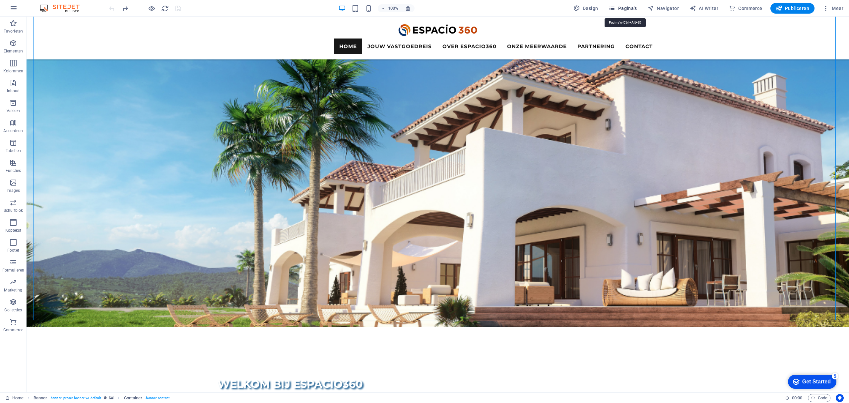
click at [630, 7] on span "Pagina's" at bounding box center [622, 8] width 28 height 7
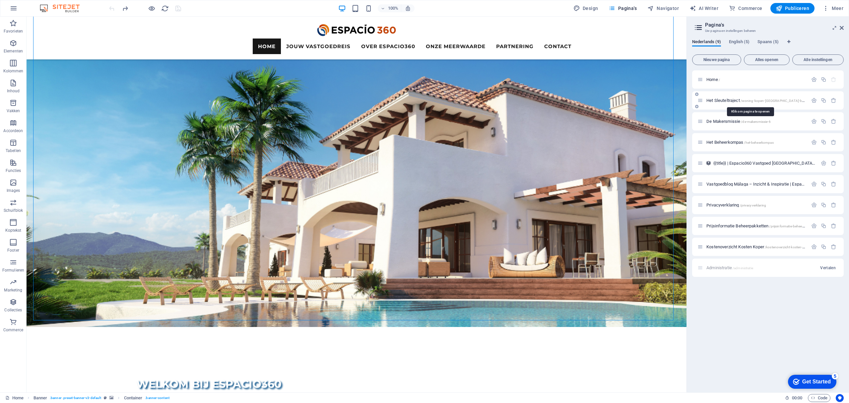
click at [730, 101] on span "Het Sleuteltraject /woning-kopen-malaga-begeleiding" at bounding box center [761, 100] width 111 height 5
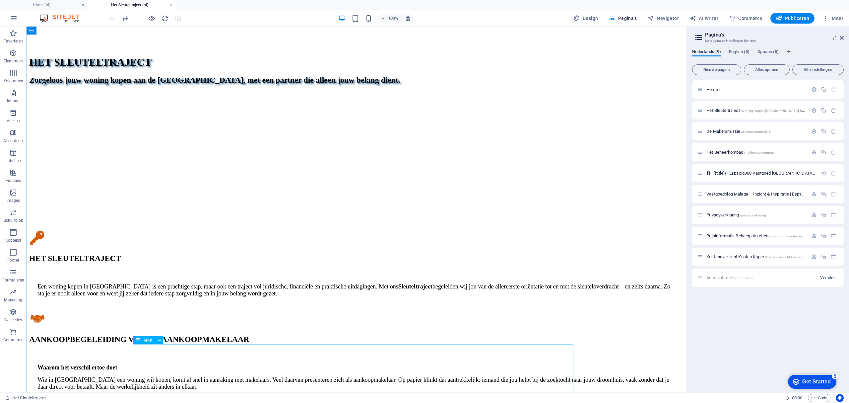
scroll to position [398, 0]
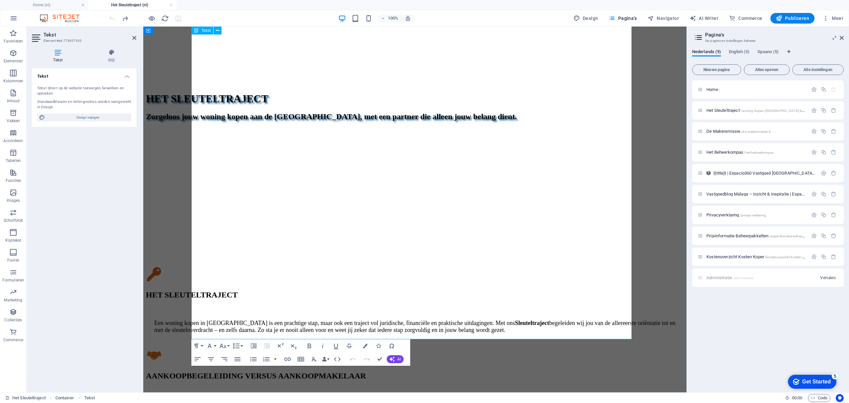
scroll to position [509, 0]
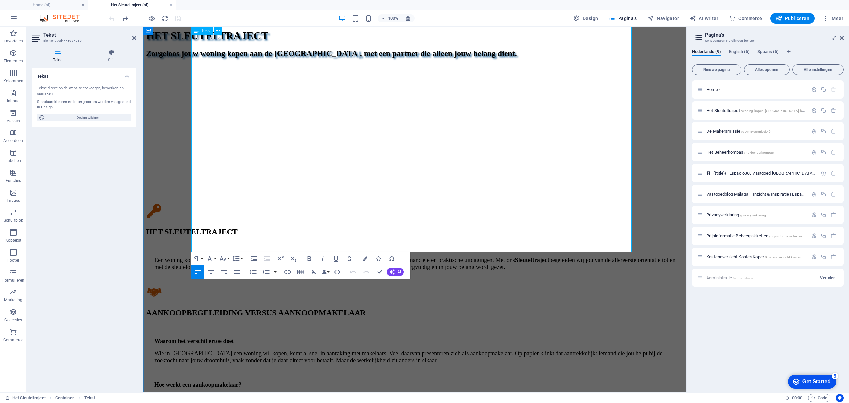
scroll to position [1908, 0]
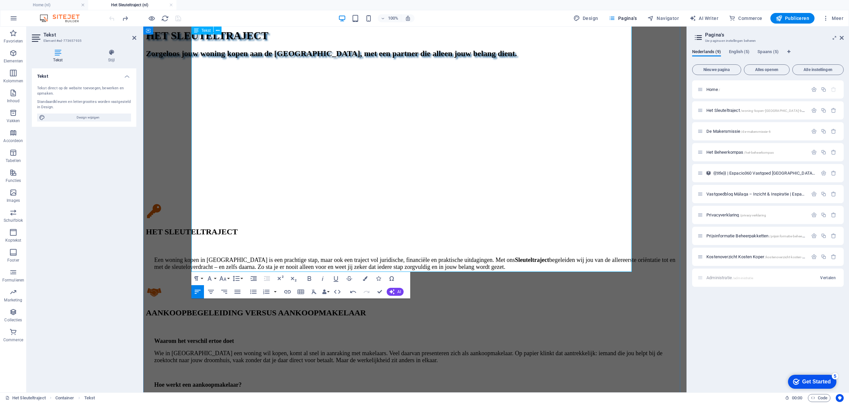
drag, startPoint x: 237, startPoint y: 227, endPoint x: 197, endPoint y: 206, distance: 45.1
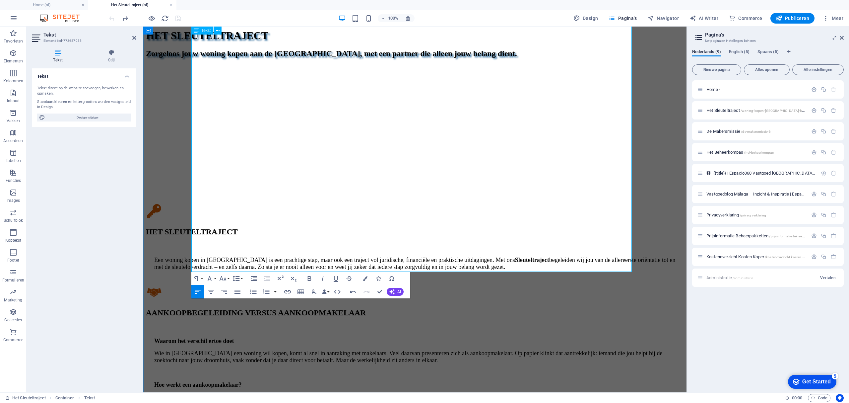
drag, startPoint x: 300, startPoint y: 214, endPoint x: 200, endPoint y: 206, distance: 100.8
click at [211, 290] on icon "button" at bounding box center [211, 291] width 6 height 4
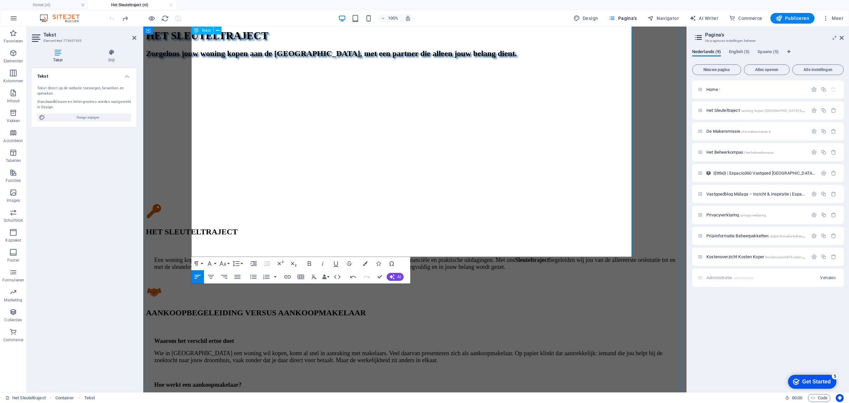
scroll to position [686, 0]
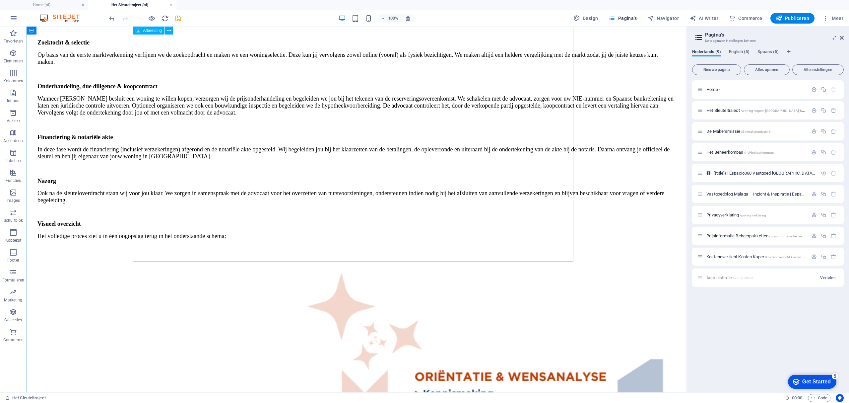
scroll to position [1349, 0]
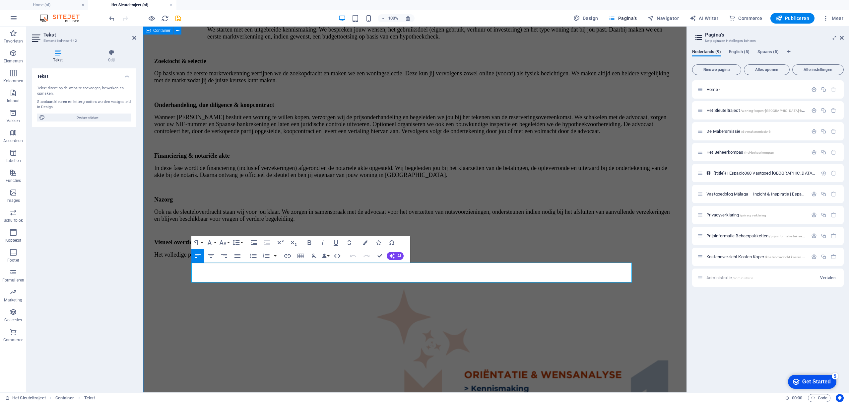
drag, startPoint x: 495, startPoint y: 276, endPoint x: 166, endPoint y: 247, distance: 329.5
click at [166, 247] on div "HET SLEUTELTRAJECT Een woning kopen in Spanje is een prachtige stap, maar ook e…" at bounding box center [415, 302] width 538 height 1880
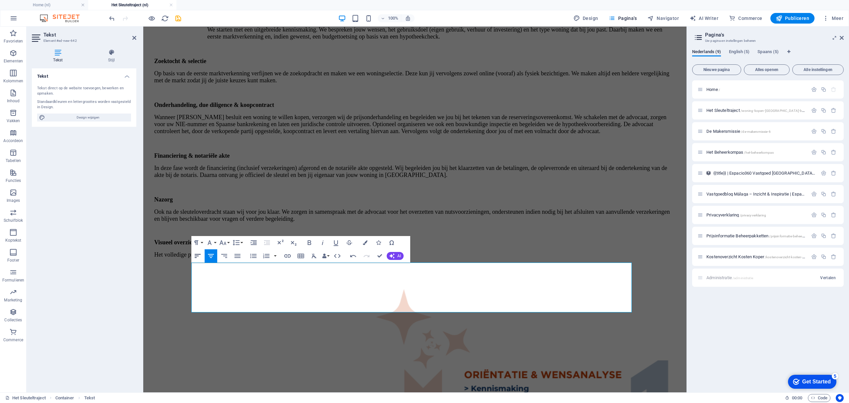
click at [199, 255] on icon "button" at bounding box center [198, 256] width 8 height 8
click at [196, 258] on icon "button" at bounding box center [198, 256] width 8 height 8
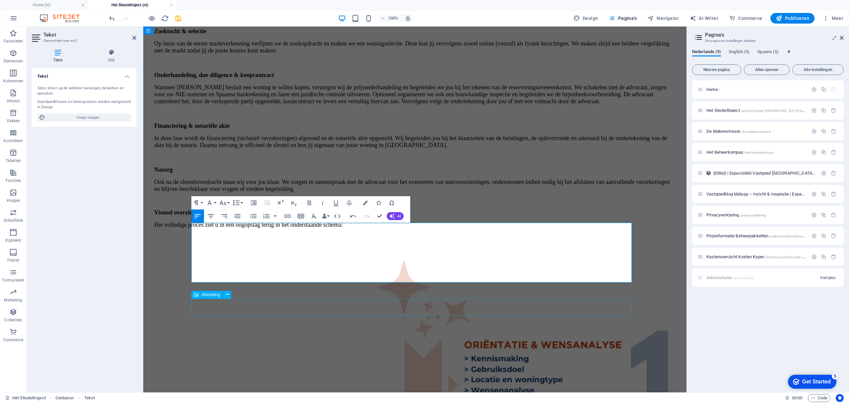
scroll to position [1393, 0]
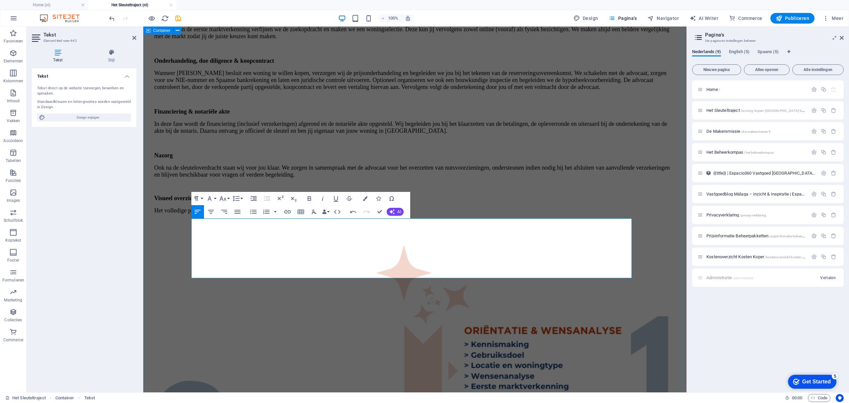
drag, startPoint x: 516, startPoint y: 273, endPoint x: 190, endPoint y: 221, distance: 330.0
click at [190, 221] on div "HET SLEUTELTRAJECT Een woning kopen in Spanje is een prachtige stap, maar ook e…" at bounding box center [415, 272] width 538 height 1908
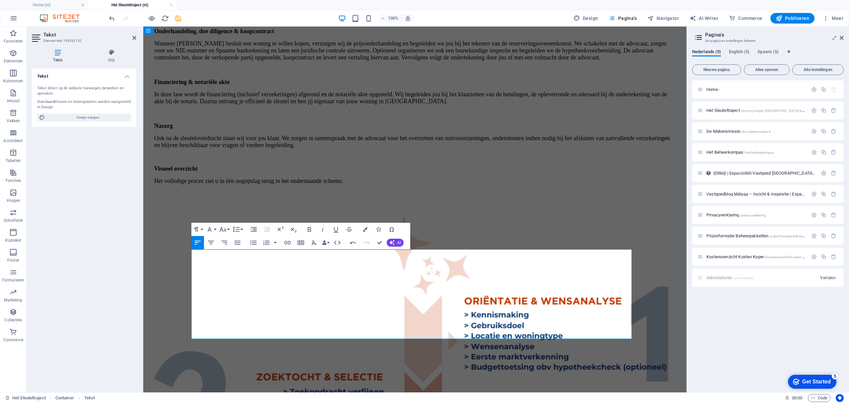
scroll to position [1437, 0]
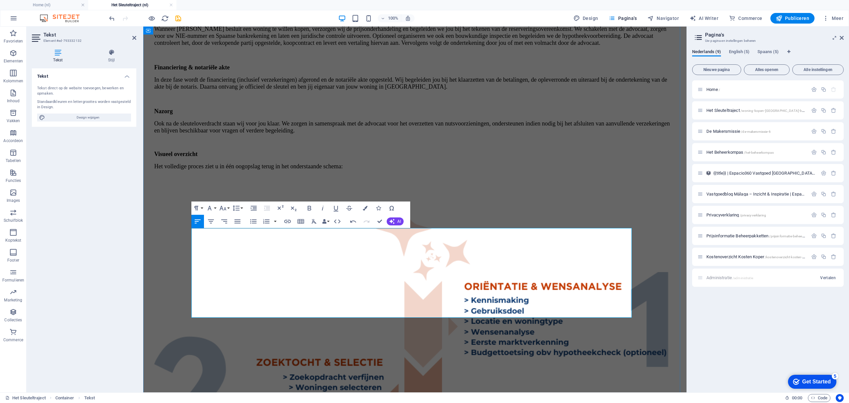
drag, startPoint x: 434, startPoint y: 272, endPoint x: 514, endPoint y: 273, distance: 79.3
drag, startPoint x: 528, startPoint y: 300, endPoint x: 192, endPoint y: 301, distance: 336.9
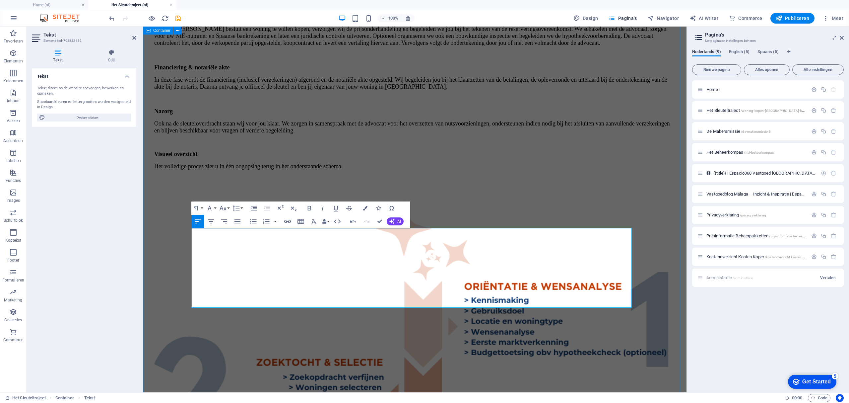
click at [170, 266] on div "HET SLEUTELTRAJECT Een woning kopen in Spanje is een prachtige stap, maar ook e…" at bounding box center [415, 231] width 538 height 1914
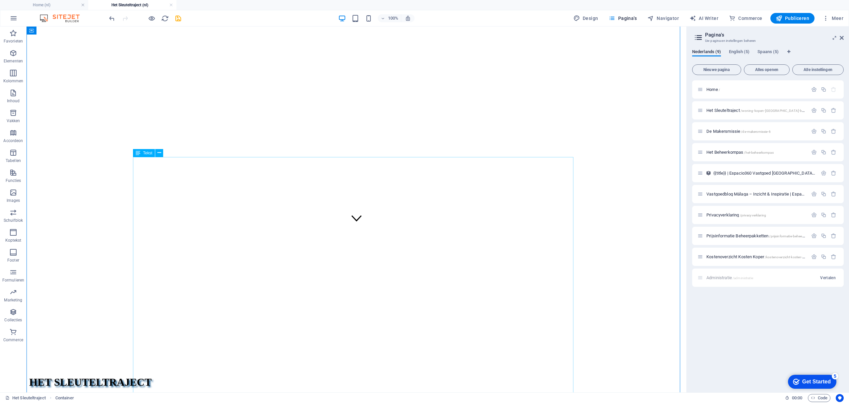
scroll to position [111, 0]
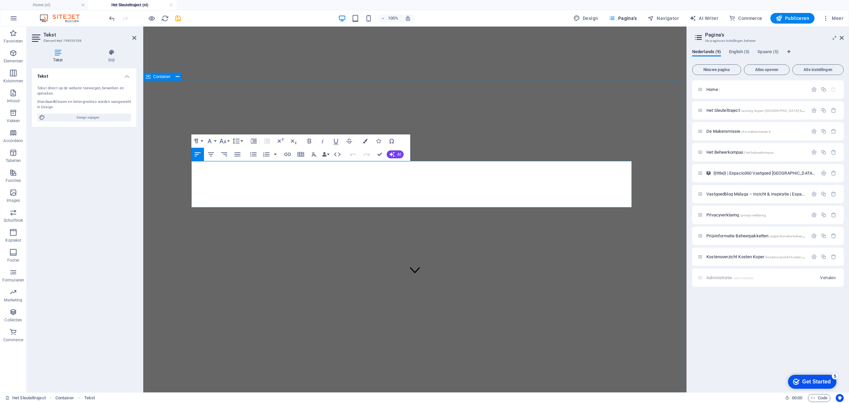
drag, startPoint x: 431, startPoint y: 192, endPoint x: 156, endPoint y: 177, distance: 274.9
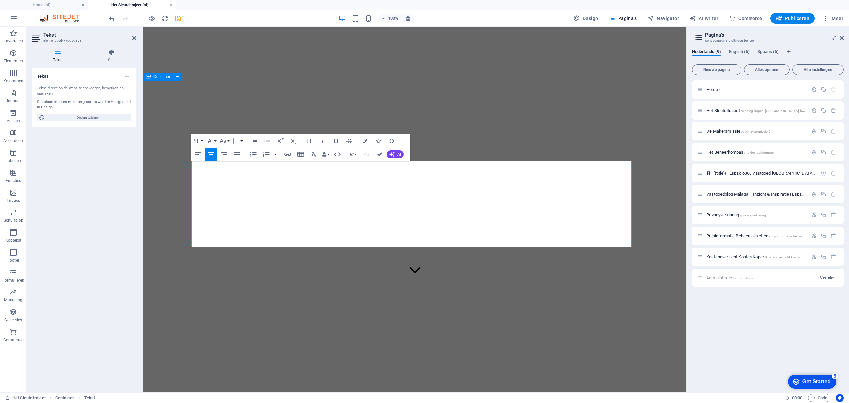
scroll to position [4201, 0]
click at [199, 154] on icon "button" at bounding box center [198, 154] width 8 height 8
drag, startPoint x: 226, startPoint y: 214, endPoint x: 270, endPoint y: 213, distance: 43.8
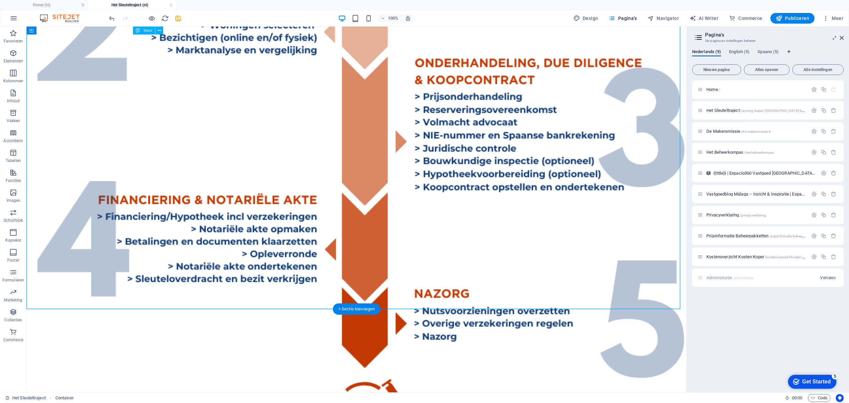
scroll to position [1835, 0]
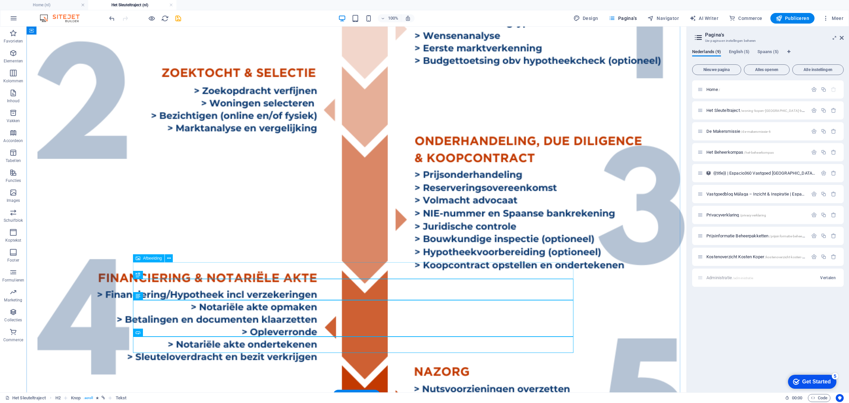
scroll to position [1791, 0]
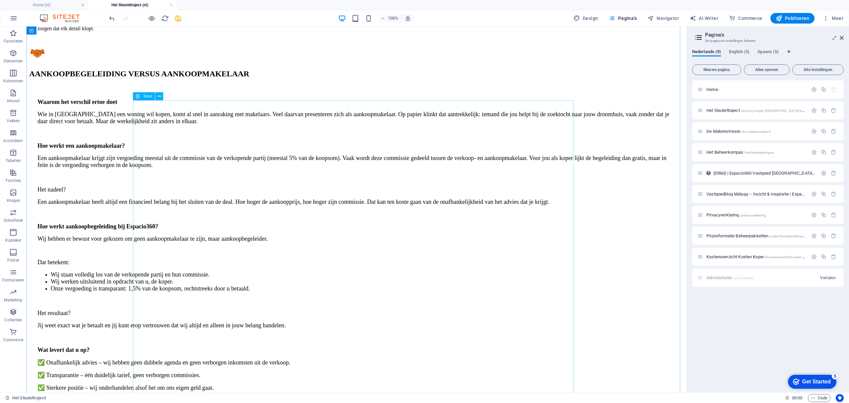
scroll to position [906, 0]
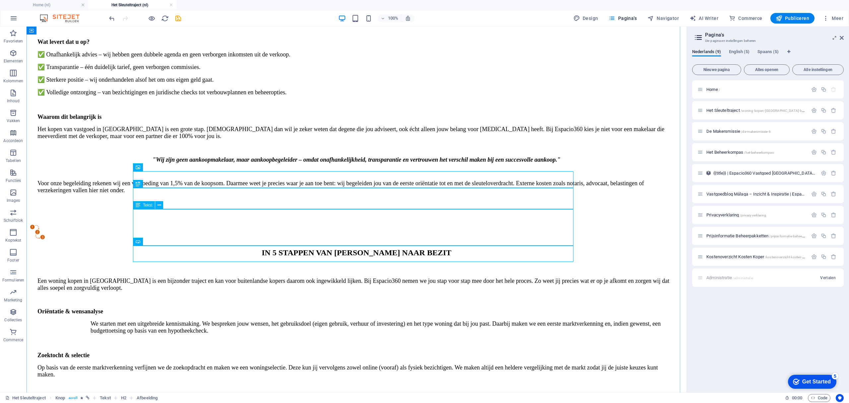
scroll to position [1084, 0]
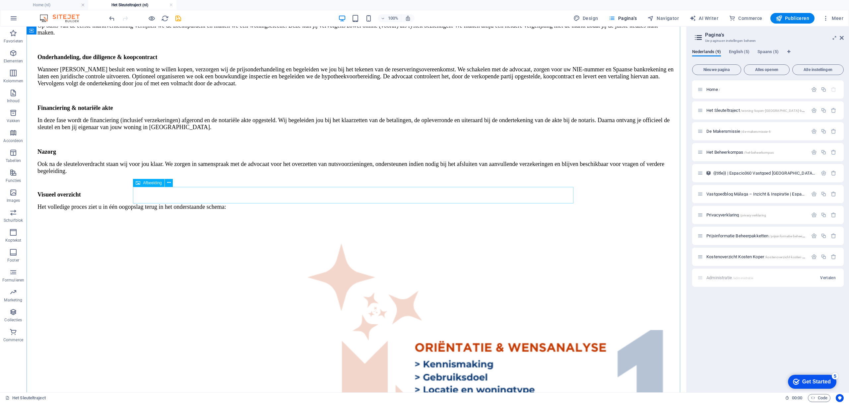
scroll to position [1349, 0]
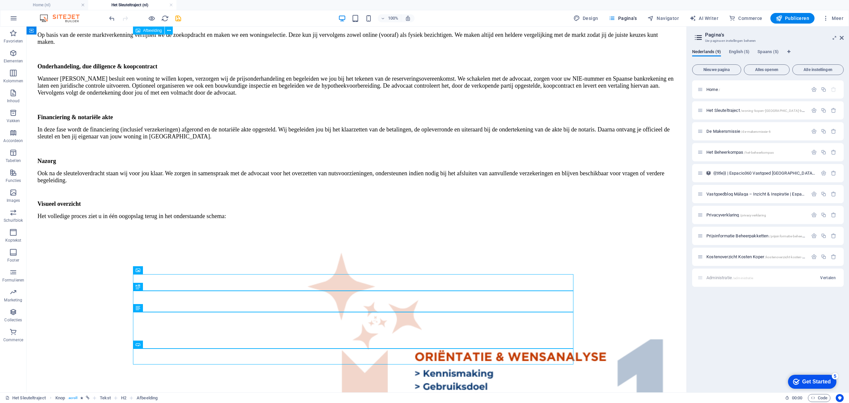
scroll to position [1525, 0]
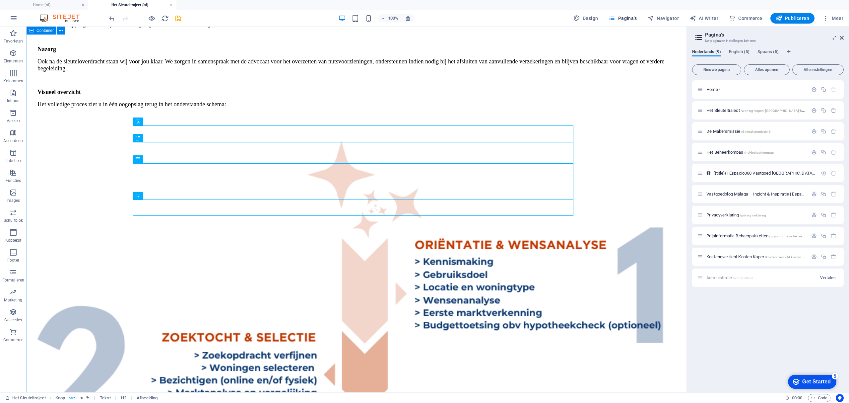
click at [598, 183] on div "HET SLEUTELTRAJECT Een woning kopen in Spanje is vaak méér dan een investering …" at bounding box center [356, 260] width 654 height 2149
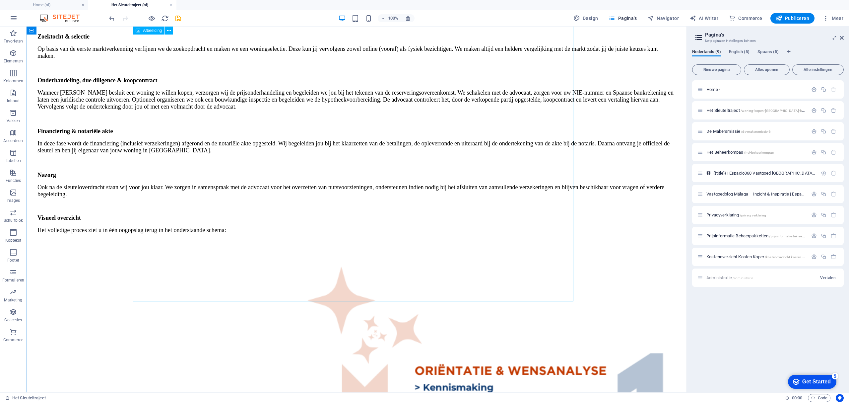
scroll to position [1481, 0]
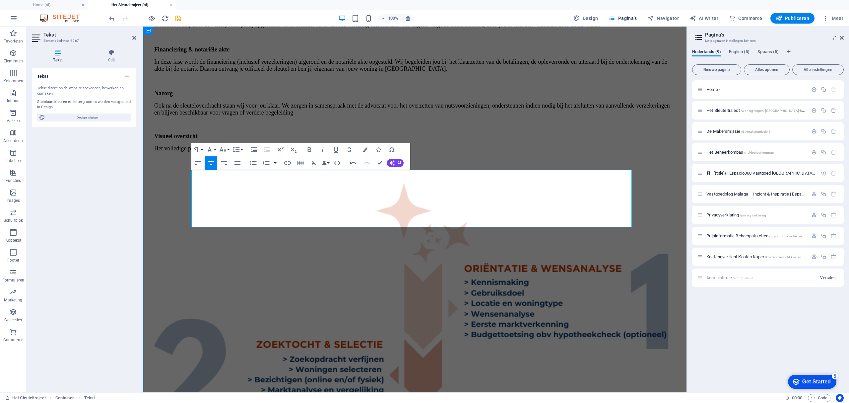
drag, startPoint x: 513, startPoint y: 183, endPoint x: 296, endPoint y: 186, distance: 216.2
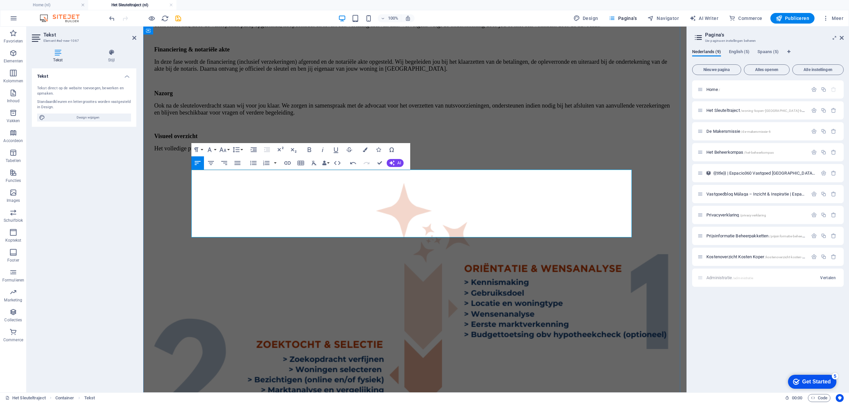
drag, startPoint x: 483, startPoint y: 187, endPoint x: 304, endPoint y: 190, distance: 179.7
drag, startPoint x: 515, startPoint y: 185, endPoint x: 297, endPoint y: 193, distance: 218.3
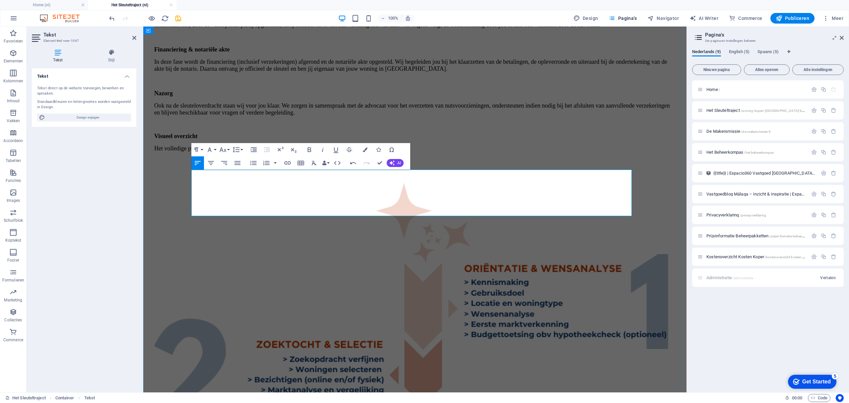
drag, startPoint x: 301, startPoint y: 182, endPoint x: 192, endPoint y: 177, distance: 109.5
click at [183, 186] on div "HET SLEUTELTRAJECT Een woning kopen in Spanje is vaak méér dan een investering …" at bounding box center [415, 228] width 538 height 1997
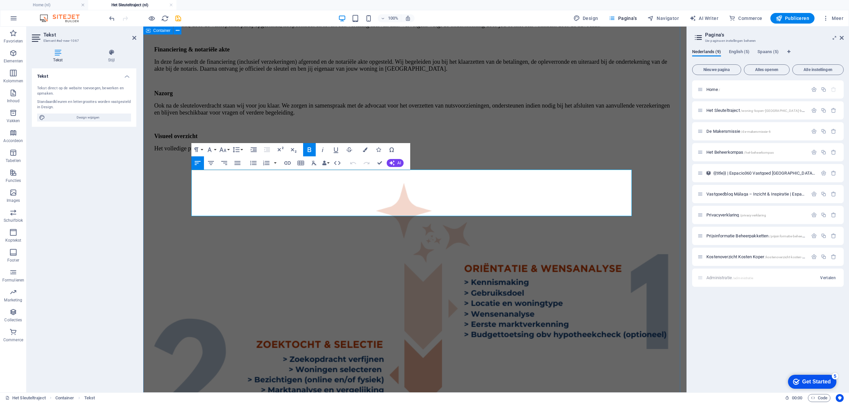
drag, startPoint x: 307, startPoint y: 180, endPoint x: 189, endPoint y: 179, distance: 117.7
click at [189, 179] on div "HET SLEUTELTRAJECT Een woning kopen in Spanje is vaak méér dan een investering …" at bounding box center [415, 228] width 538 height 1997
drag, startPoint x: 460, startPoint y: 205, endPoint x: 175, endPoint y: 190, distance: 284.5
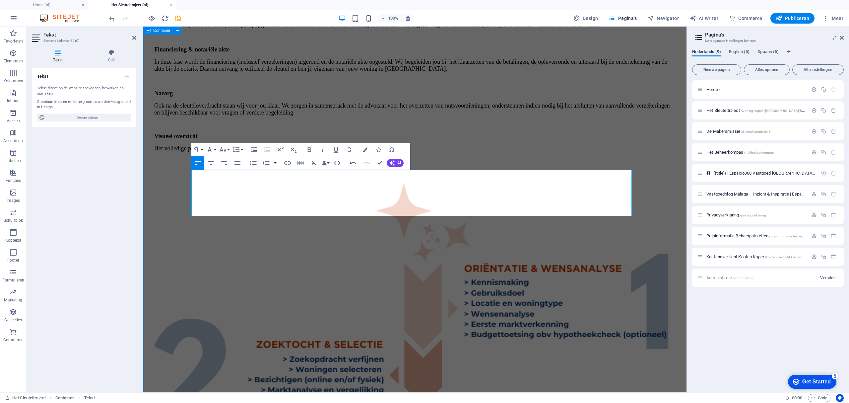
click at [175, 190] on div "HET SLEUTELTRAJECT Een woning kopen in Spanje is vaak méér dan een investering …" at bounding box center [415, 228] width 538 height 1997
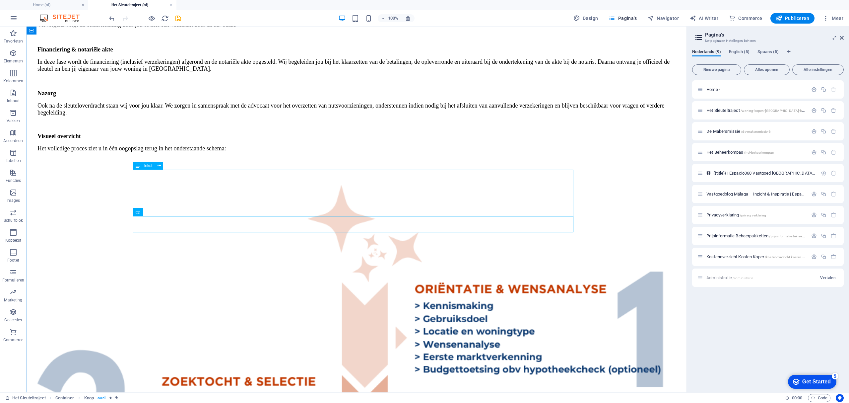
click at [631, 197] on div "HET SLEUTELTRAJECT Een woning kopen in Spanje is vaak méér dan een investering …" at bounding box center [356, 287] width 654 height 2114
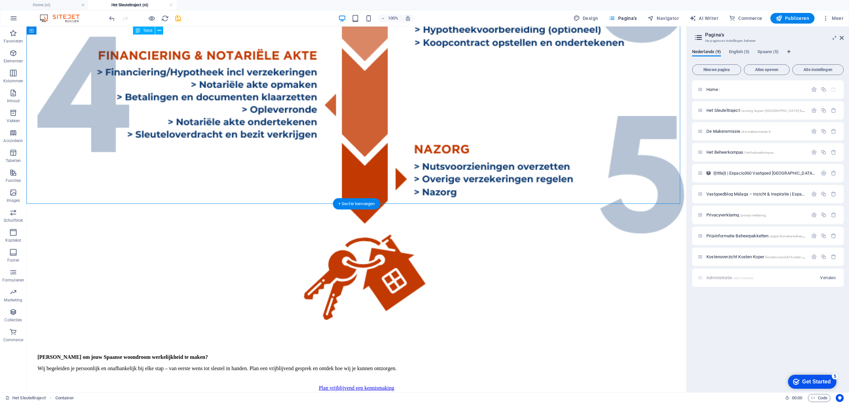
scroll to position [1747, 0]
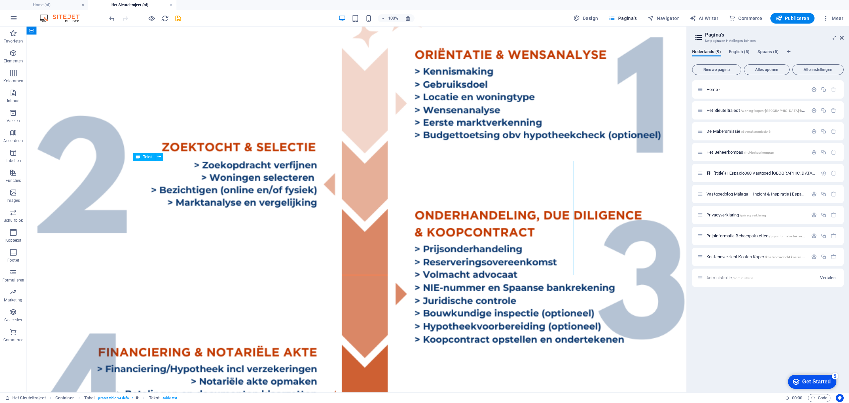
scroll to position [1702, 0]
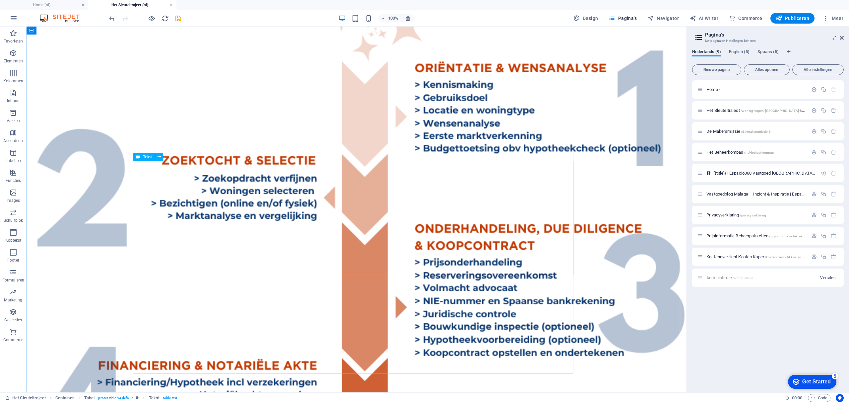
click at [145, 158] on span "Tekst" at bounding box center [147, 157] width 9 height 4
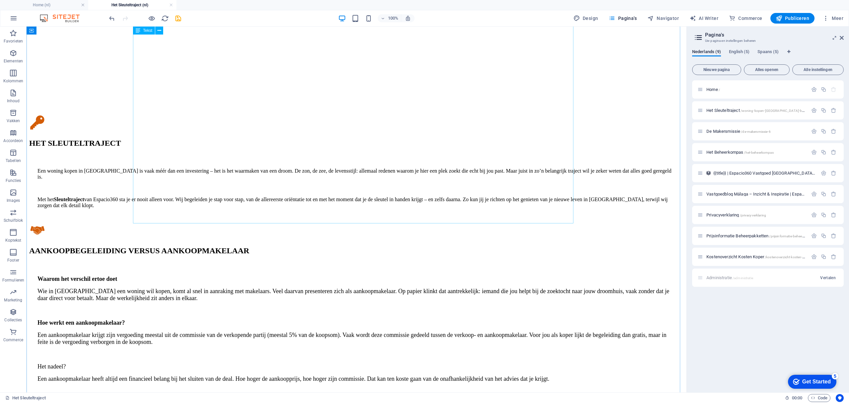
scroll to position [553, 0]
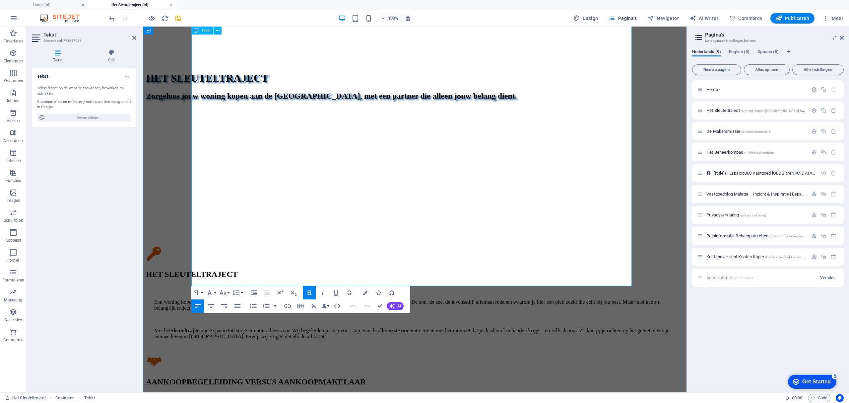
scroll to position [548, 0]
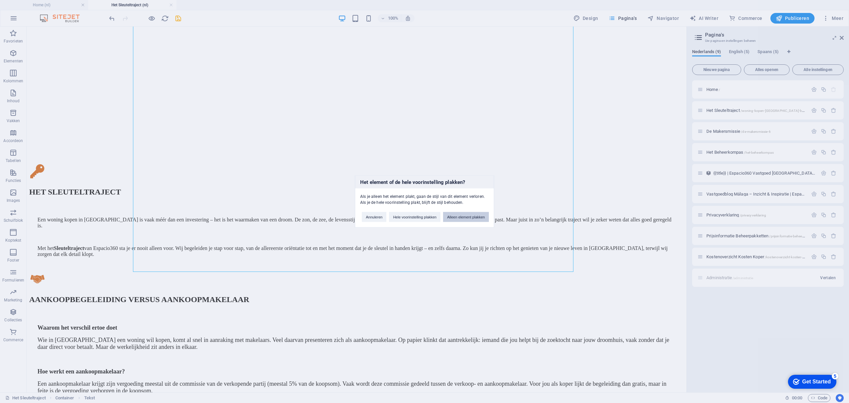
click at [463, 215] on button "Alleen element plakken" at bounding box center [466, 217] width 46 height 10
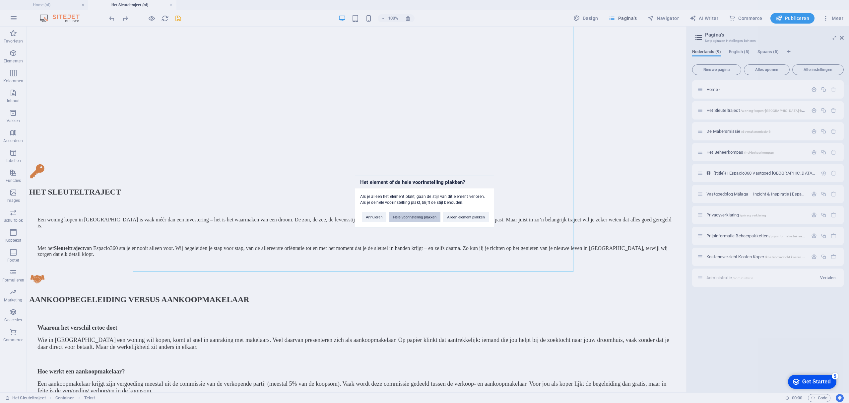
click at [403, 219] on button "Hele voorinstelling plakken" at bounding box center [414, 217] width 51 height 10
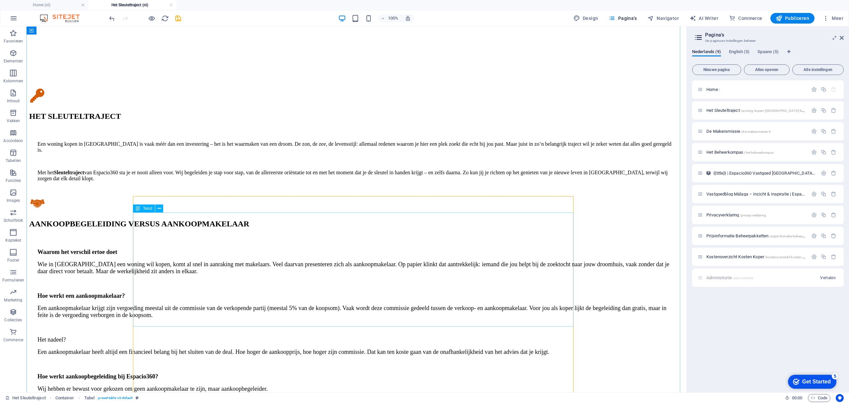
scroll to position [681, 0]
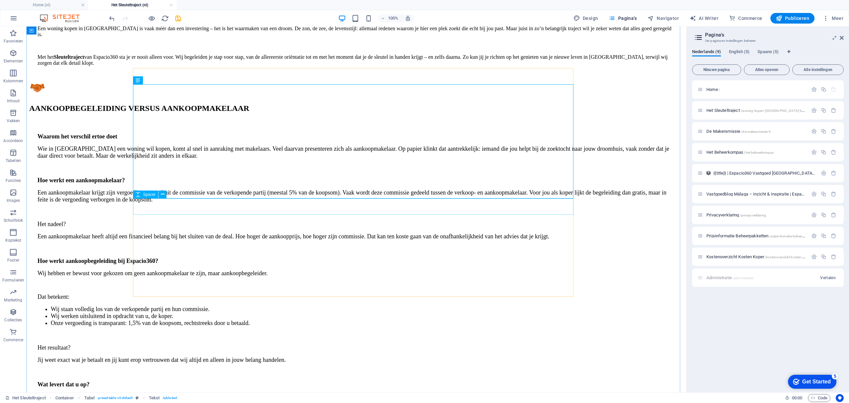
scroll to position [725, 0]
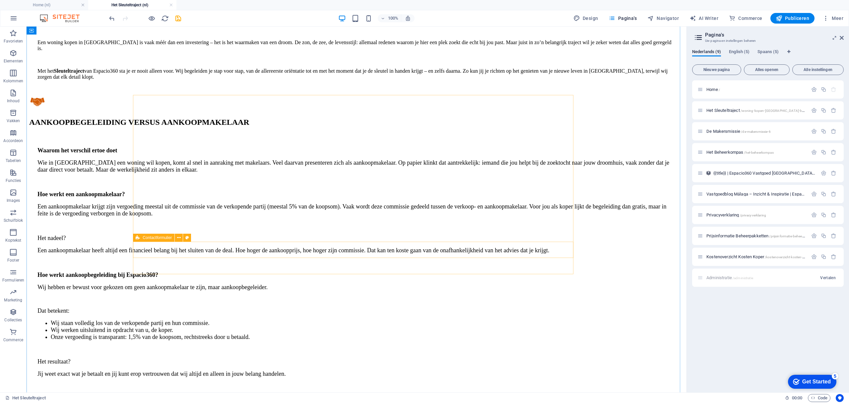
click at [139, 236] on icon at bounding box center [138, 237] width 4 height 8
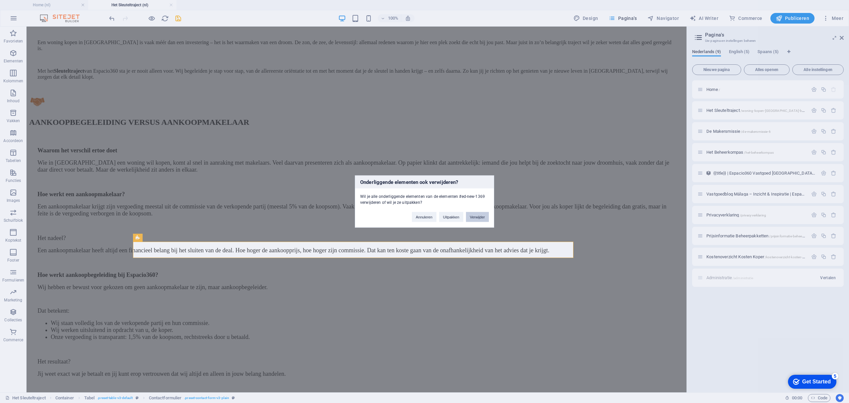
click at [475, 216] on button "Verwijder" at bounding box center [477, 217] width 23 height 10
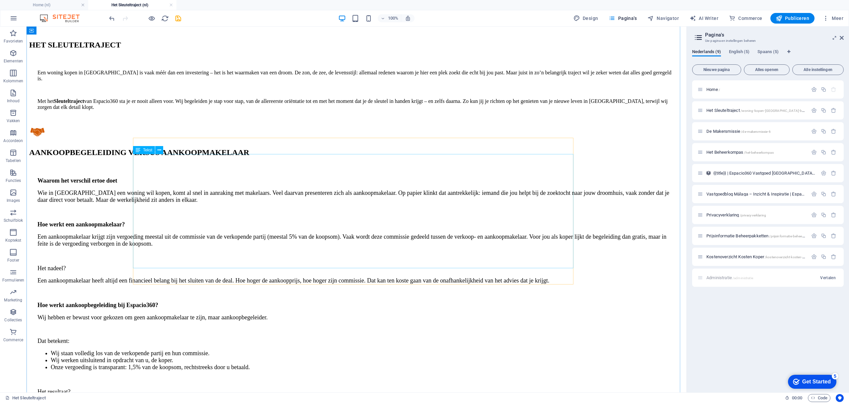
scroll to position [681, 0]
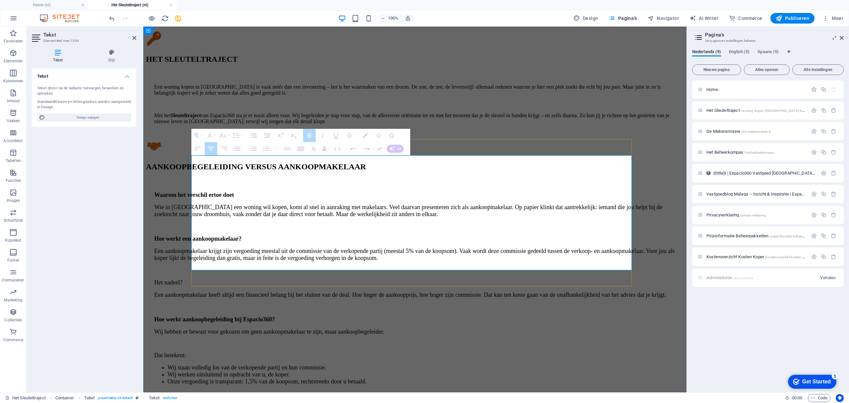
drag, startPoint x: 421, startPoint y: 161, endPoint x: 366, endPoint y: 160, distance: 55.0
drag, startPoint x: 416, startPoint y: 161, endPoint x: 375, endPoint y: 164, distance: 40.5
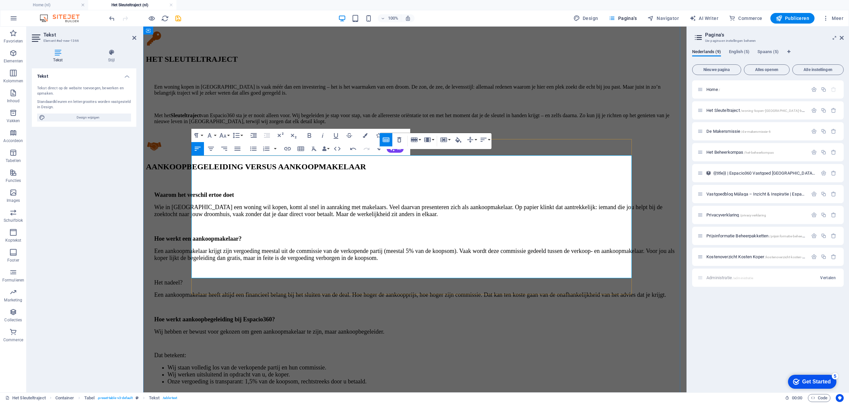
drag, startPoint x: 412, startPoint y: 161, endPoint x: 419, endPoint y: 174, distance: 14.8
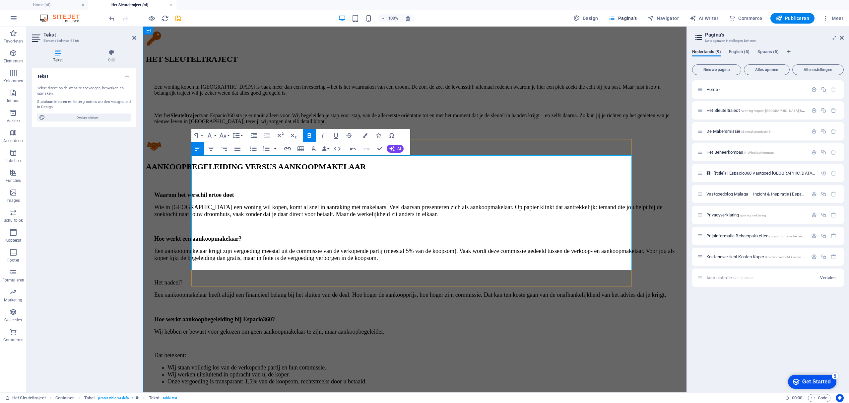
drag, startPoint x: 552, startPoint y: 164, endPoint x: 498, endPoint y: 162, distance: 53.7
drag, startPoint x: 589, startPoint y: 163, endPoint x: 497, endPoint y: 162, distance: 91.8
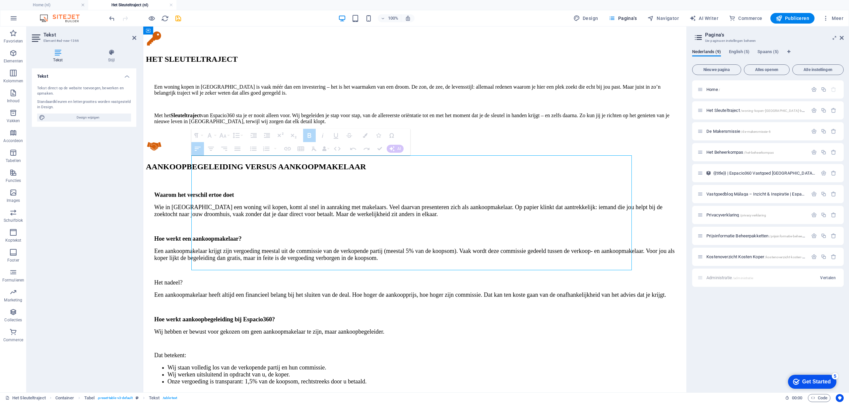
drag, startPoint x: 196, startPoint y: 181, endPoint x: 528, endPoint y: 177, distance: 332.2
drag, startPoint x: 237, startPoint y: 181, endPoint x: 196, endPoint y: 183, distance: 40.5
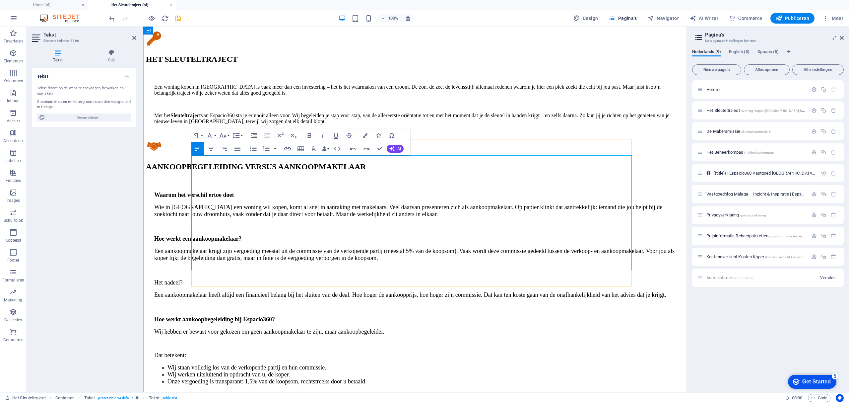
drag, startPoint x: 253, startPoint y: 194, endPoint x: 195, endPoint y: 196, distance: 58.1
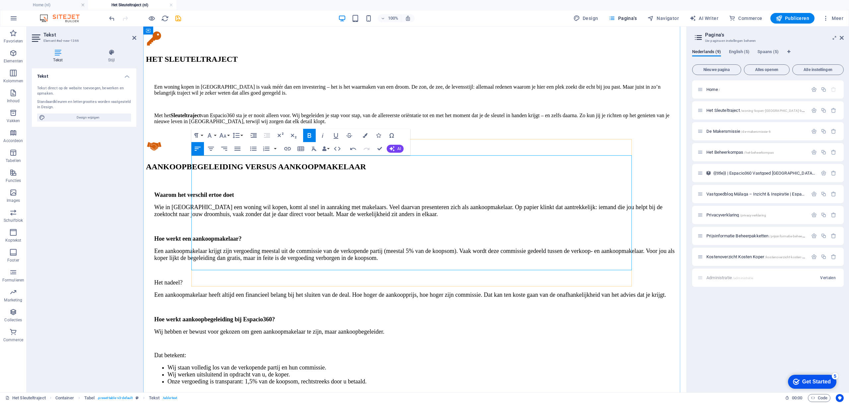
drag, startPoint x: 221, startPoint y: 212, endPoint x: 192, endPoint y: 212, distance: 29.2
drag, startPoint x: 285, startPoint y: 228, endPoint x: 196, endPoint y: 232, distance: 88.9
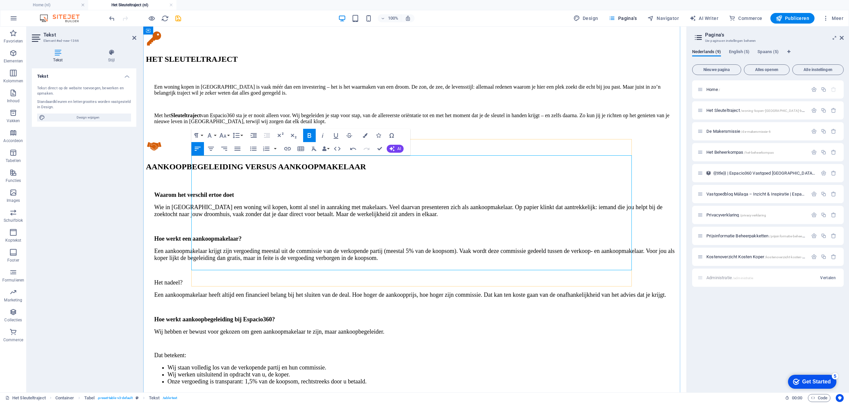
drag, startPoint x: 280, startPoint y: 227, endPoint x: 195, endPoint y: 228, distance: 85.2
drag, startPoint x: 222, startPoint y: 247, endPoint x: 233, endPoint y: 247, distance: 11.3
drag, startPoint x: 267, startPoint y: 247, endPoint x: 196, endPoint y: 248, distance: 70.6
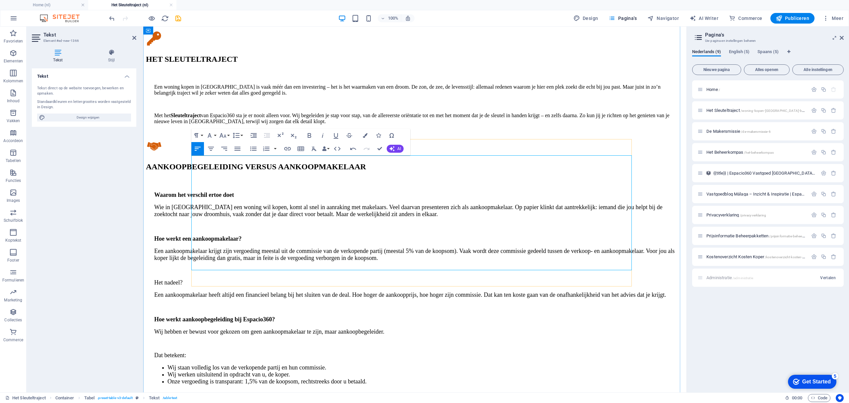
drag, startPoint x: 259, startPoint y: 247, endPoint x: 191, endPoint y: 250, distance: 68.0
drag, startPoint x: 203, startPoint y: 246, endPoint x: 217, endPoint y: 246, distance: 13.9
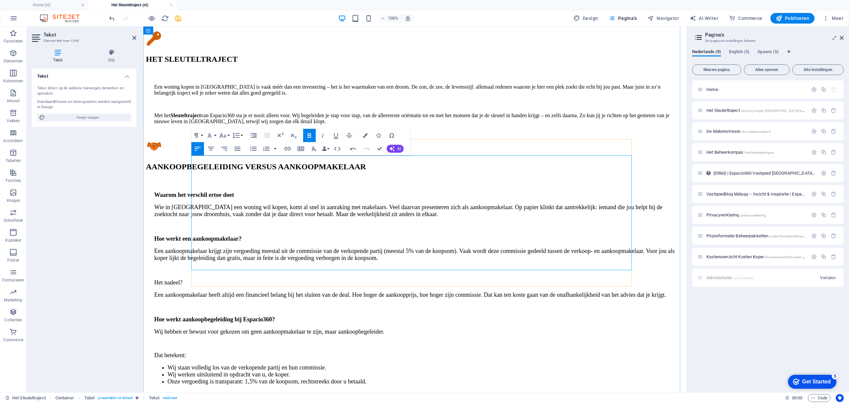
drag, startPoint x: 258, startPoint y: 244, endPoint x: 194, endPoint y: 246, distance: 63.7
drag, startPoint x: 243, startPoint y: 165, endPoint x: 192, endPoint y: 163, distance: 50.8
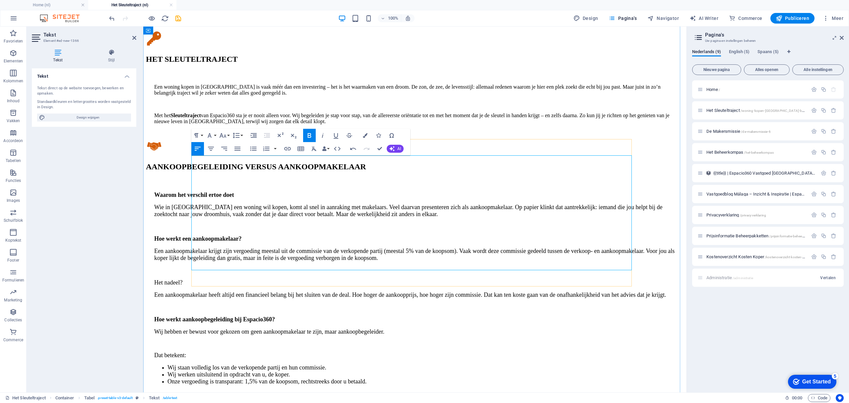
click at [305, 139] on icon "button" at bounding box center [304, 140] width 6 height 6
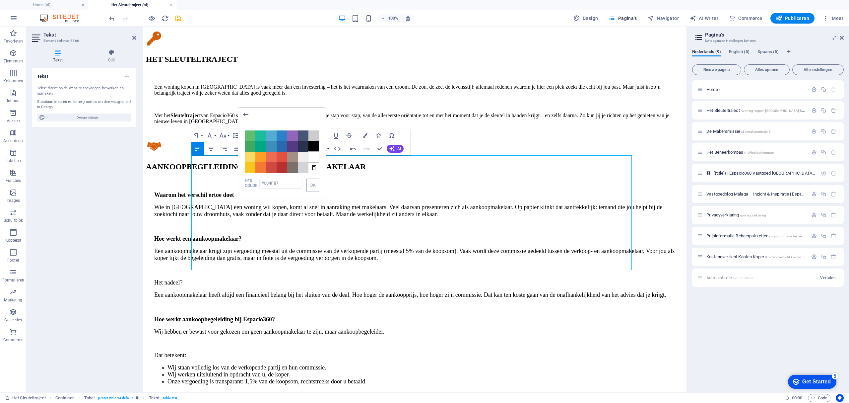
click at [313, 158] on span "Color #FFFFFF" at bounding box center [313, 157] width 11 height 11
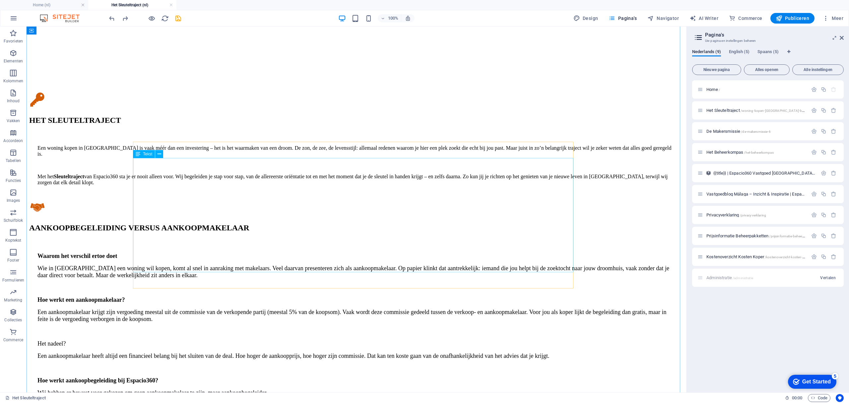
scroll to position [725, 0]
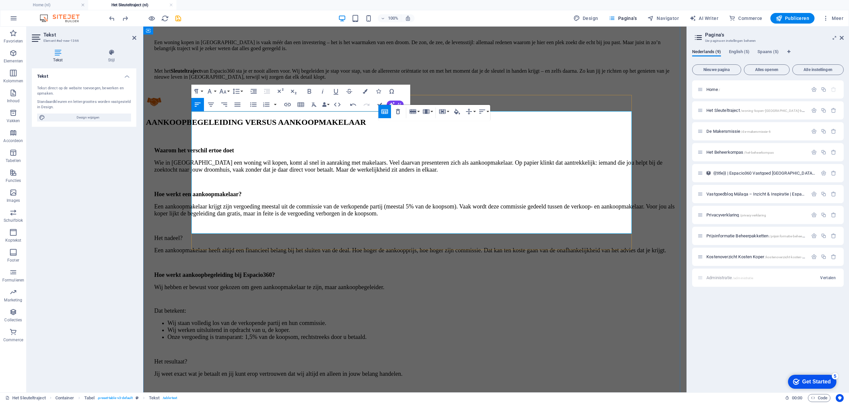
drag, startPoint x: 514, startPoint y: 133, endPoint x: 519, endPoint y: 149, distance: 16.9
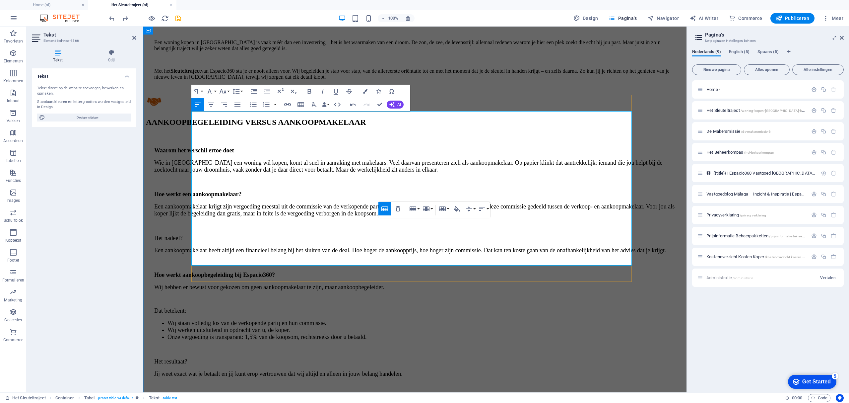
drag, startPoint x: 553, startPoint y: 143, endPoint x: 494, endPoint y: 137, distance: 59.6
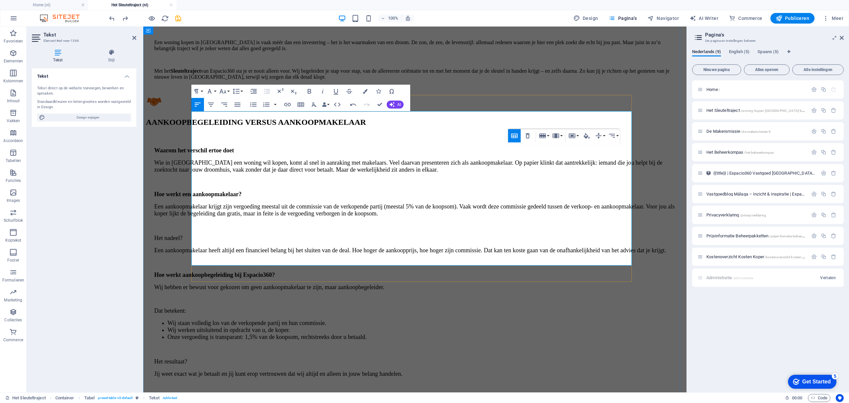
click at [610, 182] on icon "button" at bounding box center [612, 184] width 6 height 4
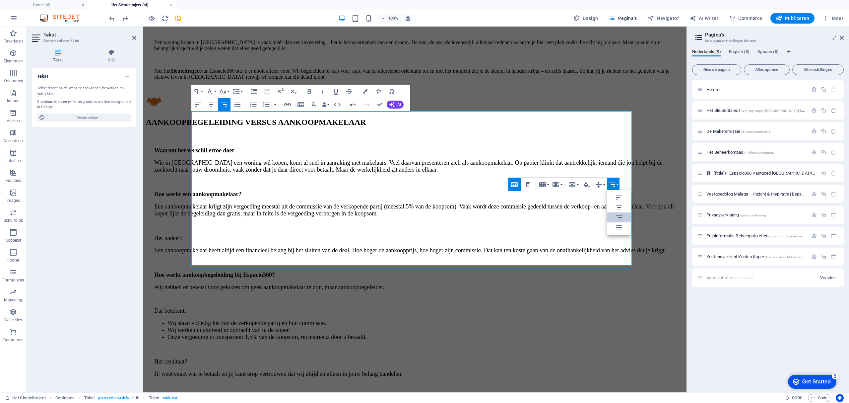
scroll to position [0, 0]
click at [615, 197] on icon at bounding box center [619, 197] width 8 height 8
drag, startPoint x: 611, startPoint y: 205, endPoint x: 614, endPoint y: 213, distance: 8.5
click at [612, 206] on icon "button" at bounding box center [612, 209] width 8 height 8
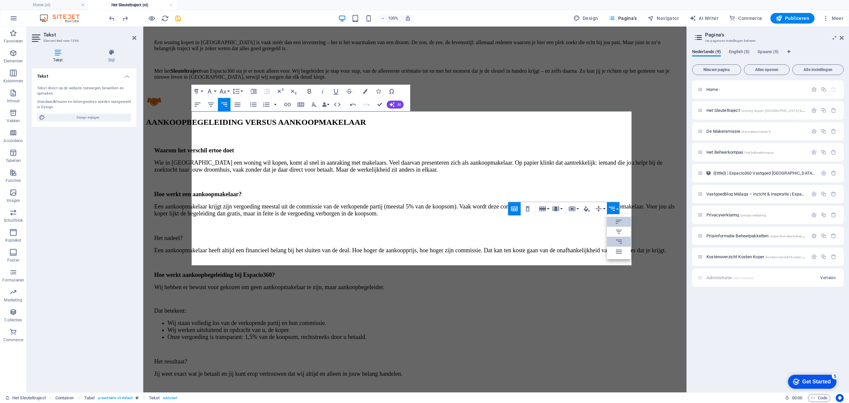
click at [614, 221] on link "Align Left" at bounding box center [619, 222] width 24 height 10
click at [598, 211] on icon "button" at bounding box center [598, 209] width 8 height 8
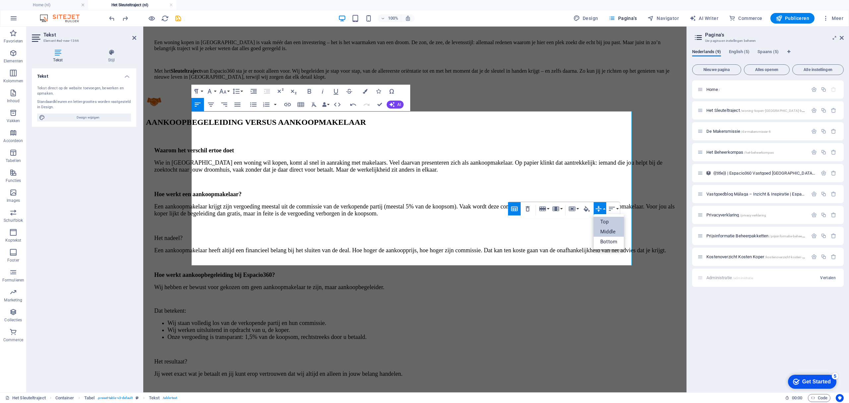
click at [610, 222] on link "Top" at bounding box center [608, 222] width 30 height 10
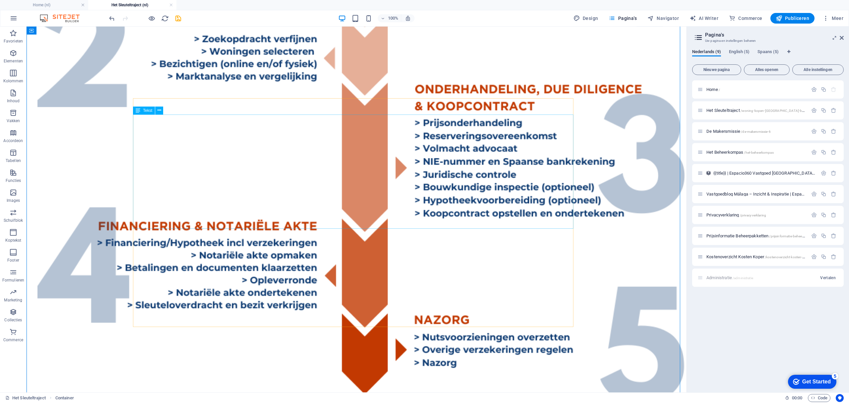
scroll to position [1919, 0]
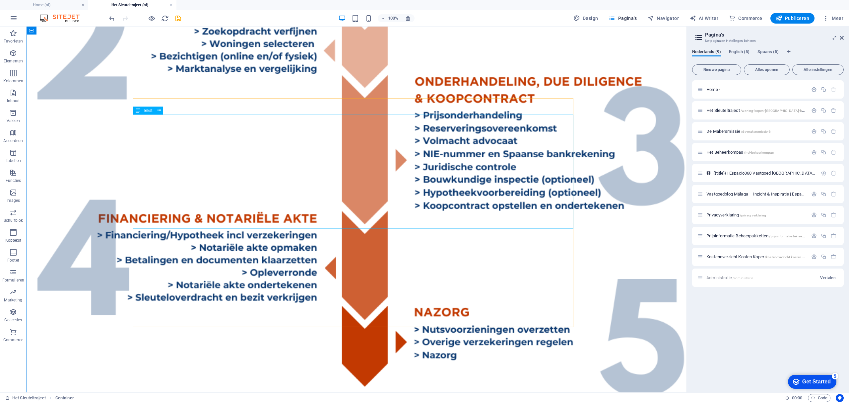
click at [142, 111] on div "Tekst" at bounding box center [144, 110] width 22 height 8
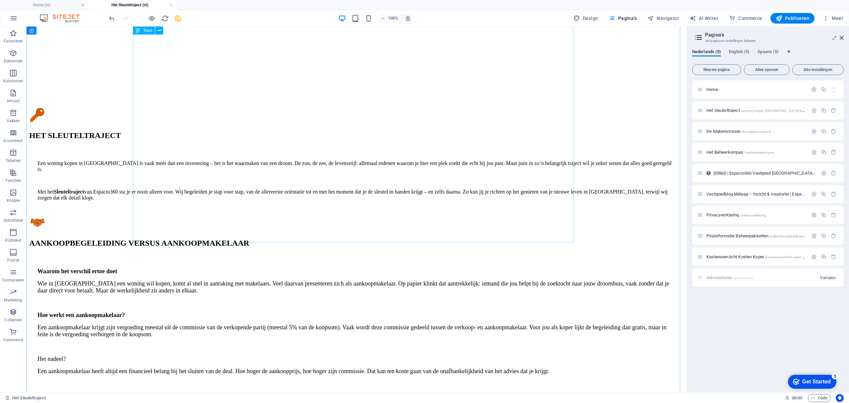
scroll to position [637, 0]
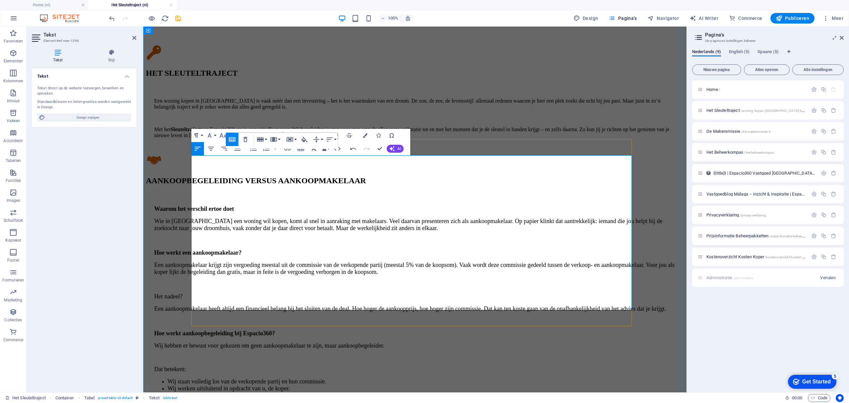
scroll to position [681, 0]
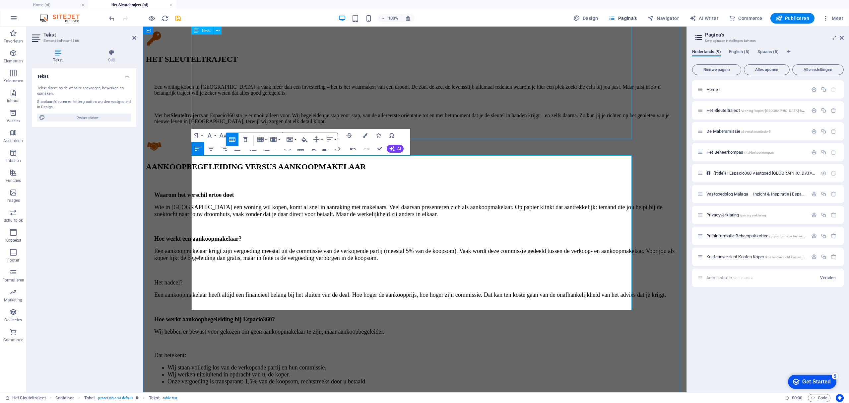
click at [558, 178] on div "Waarom het verschil ertoe doet Wie in [GEOGRAPHIC_DATA] een woning wil kopen, k…" at bounding box center [415, 393] width 538 height 430
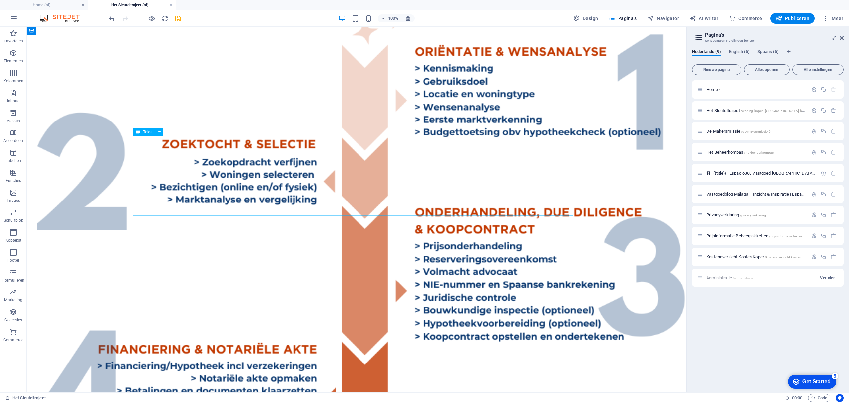
scroll to position [1830, 0]
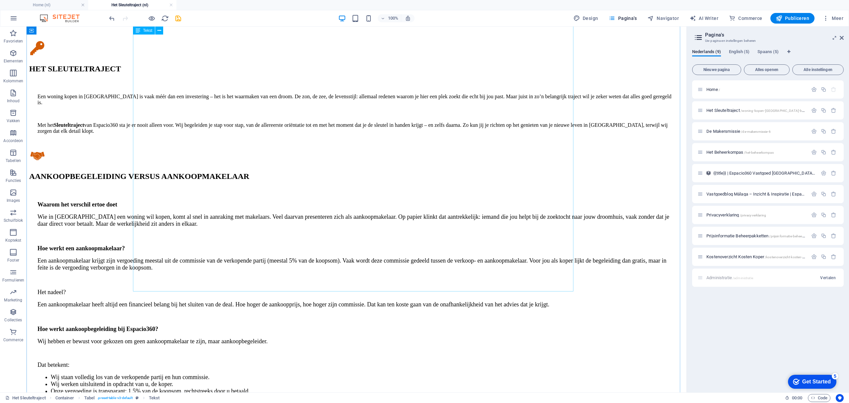
scroll to position [681, 0]
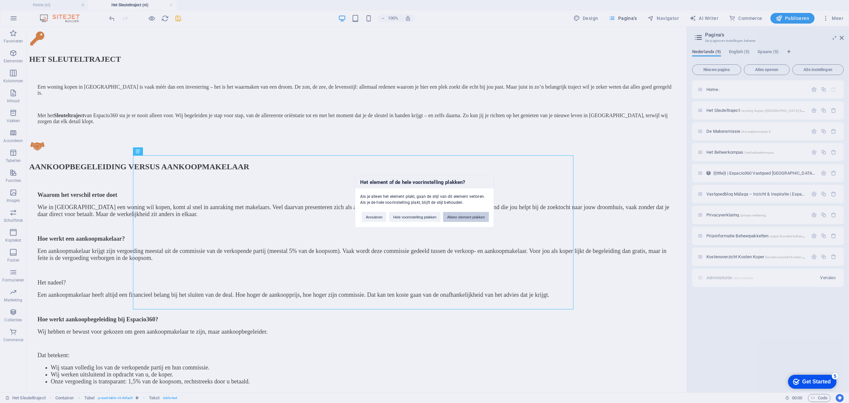
click at [452, 217] on button "Alleen element plakken" at bounding box center [466, 217] width 46 height 10
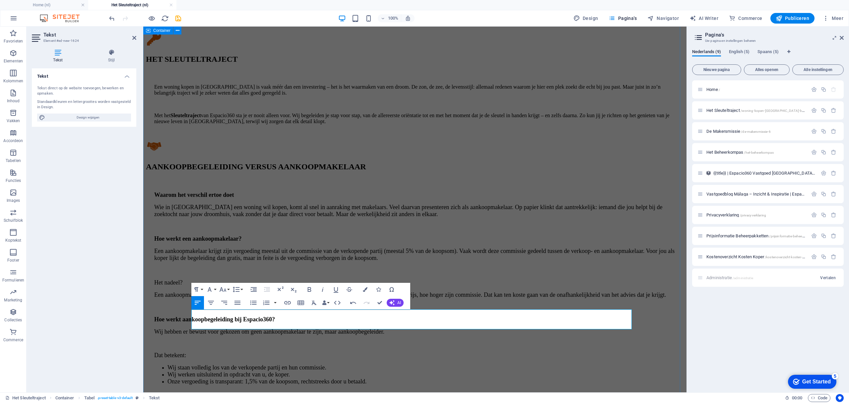
drag, startPoint x: 536, startPoint y: 312, endPoint x: 189, endPoint y: 315, distance: 346.8
click at [226, 288] on icon "button" at bounding box center [223, 289] width 8 height 8
click at [232, 369] on link "24" at bounding box center [230, 372] width 24 height 10
drag, startPoint x: 311, startPoint y: 288, endPoint x: 316, endPoint y: 288, distance: 5.6
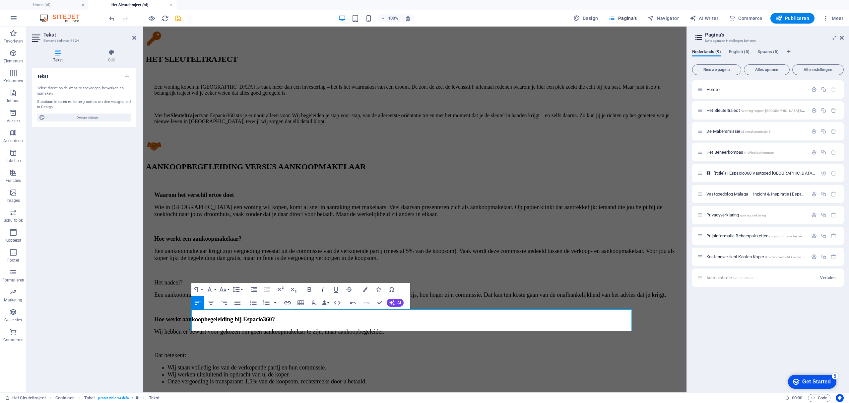
click at [312, 288] on icon "button" at bounding box center [309, 289] width 8 height 8
click at [322, 288] on icon "button" at bounding box center [323, 289] width 8 height 8
click at [210, 303] on icon "button" at bounding box center [211, 302] width 6 height 4
click at [365, 288] on icon "button" at bounding box center [365, 289] width 5 height 5
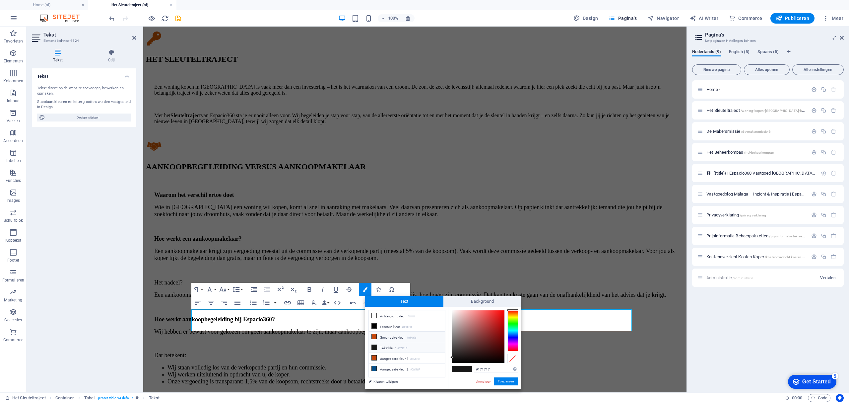
click at [381, 337] on li "Secundaire kleur #c5480e" at bounding box center [407, 336] width 76 height 11
type input "#c5480e"
click at [501, 381] on button "Toepassen" at bounding box center [506, 381] width 24 height 8
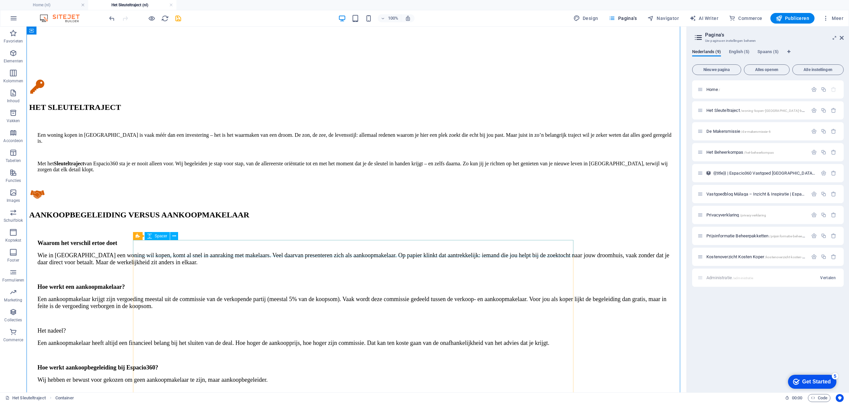
scroll to position [637, 0]
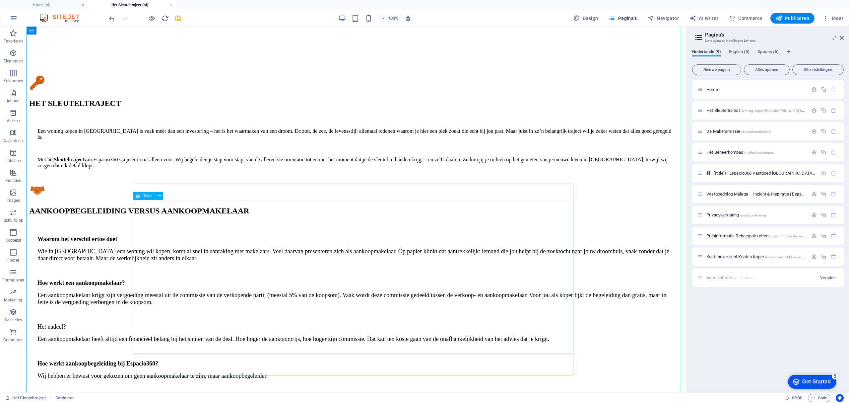
click at [150, 196] on span "Tekst" at bounding box center [147, 196] width 9 height 4
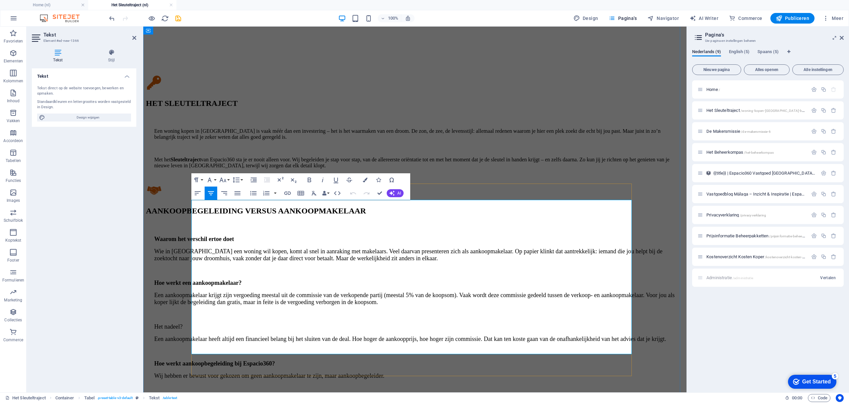
click at [226, 177] on icon "button" at bounding box center [223, 180] width 8 height 8
click at [233, 239] on link "14" at bounding box center [230, 242] width 24 height 10
click at [224, 181] on icon "button" at bounding box center [222, 179] width 7 height 5
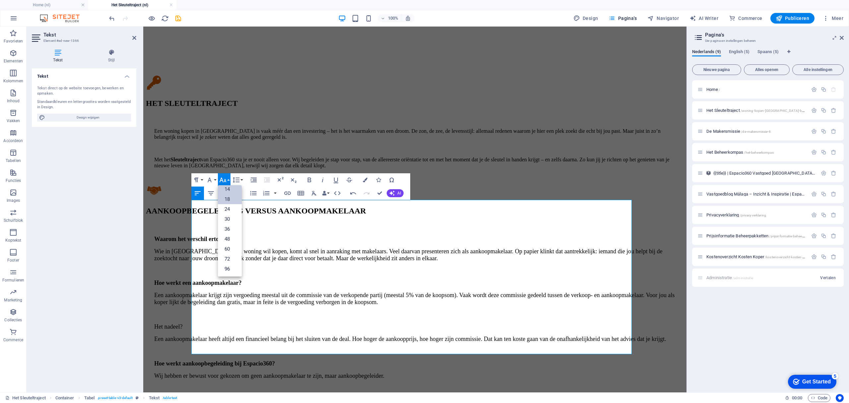
click at [231, 195] on link "18" at bounding box center [230, 199] width 24 height 10
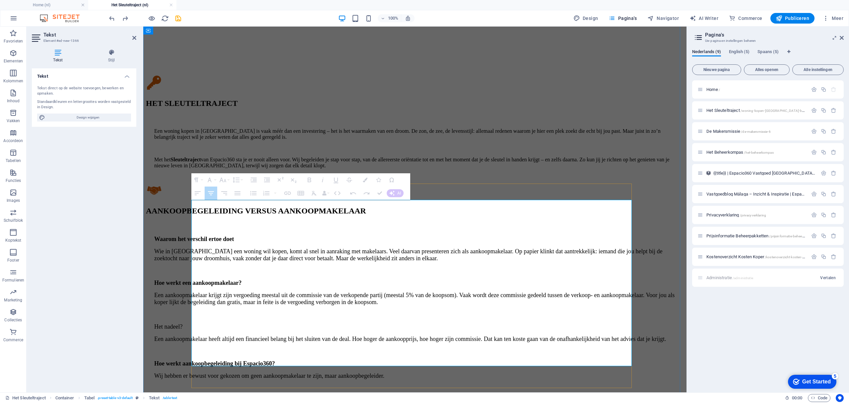
drag, startPoint x: 267, startPoint y: 354, endPoint x: 534, endPoint y: 353, distance: 266.6
drag, startPoint x: 365, startPoint y: 361, endPoint x: 365, endPoint y: 357, distance: 4.3
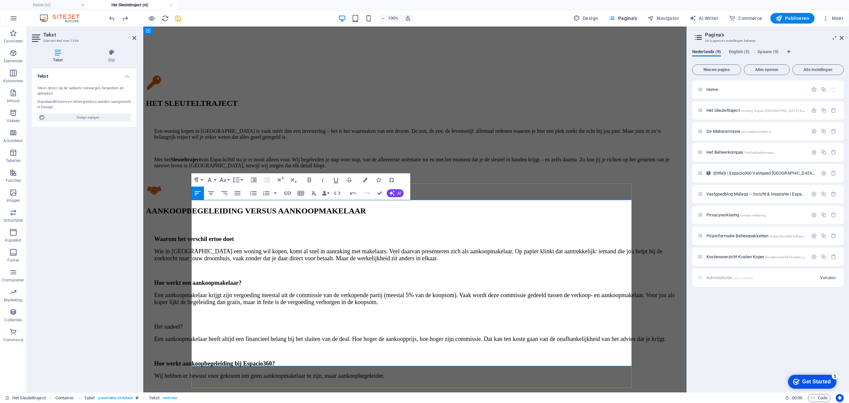
drag, startPoint x: 358, startPoint y: 356, endPoint x: 539, endPoint y: 353, distance: 181.0
click at [266, 333] on button "Row" at bounding box center [261, 332] width 13 height 13
click at [271, 363] on link "Delete row" at bounding box center [280, 365] width 51 height 10
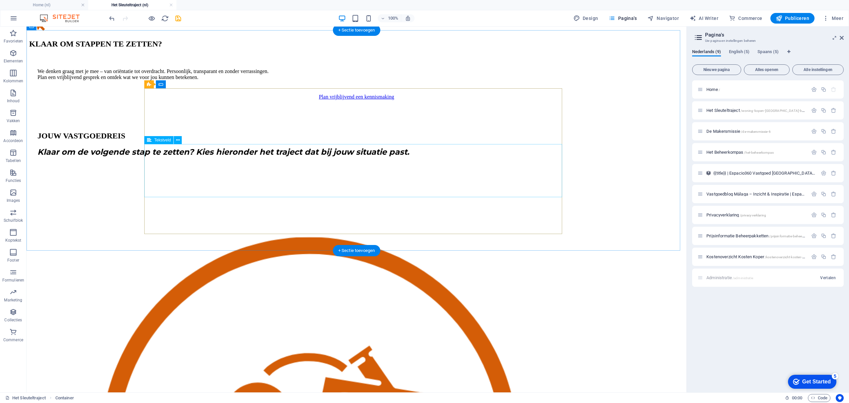
scroll to position [2873, 0]
